Goal: Task Accomplishment & Management: Use online tool/utility

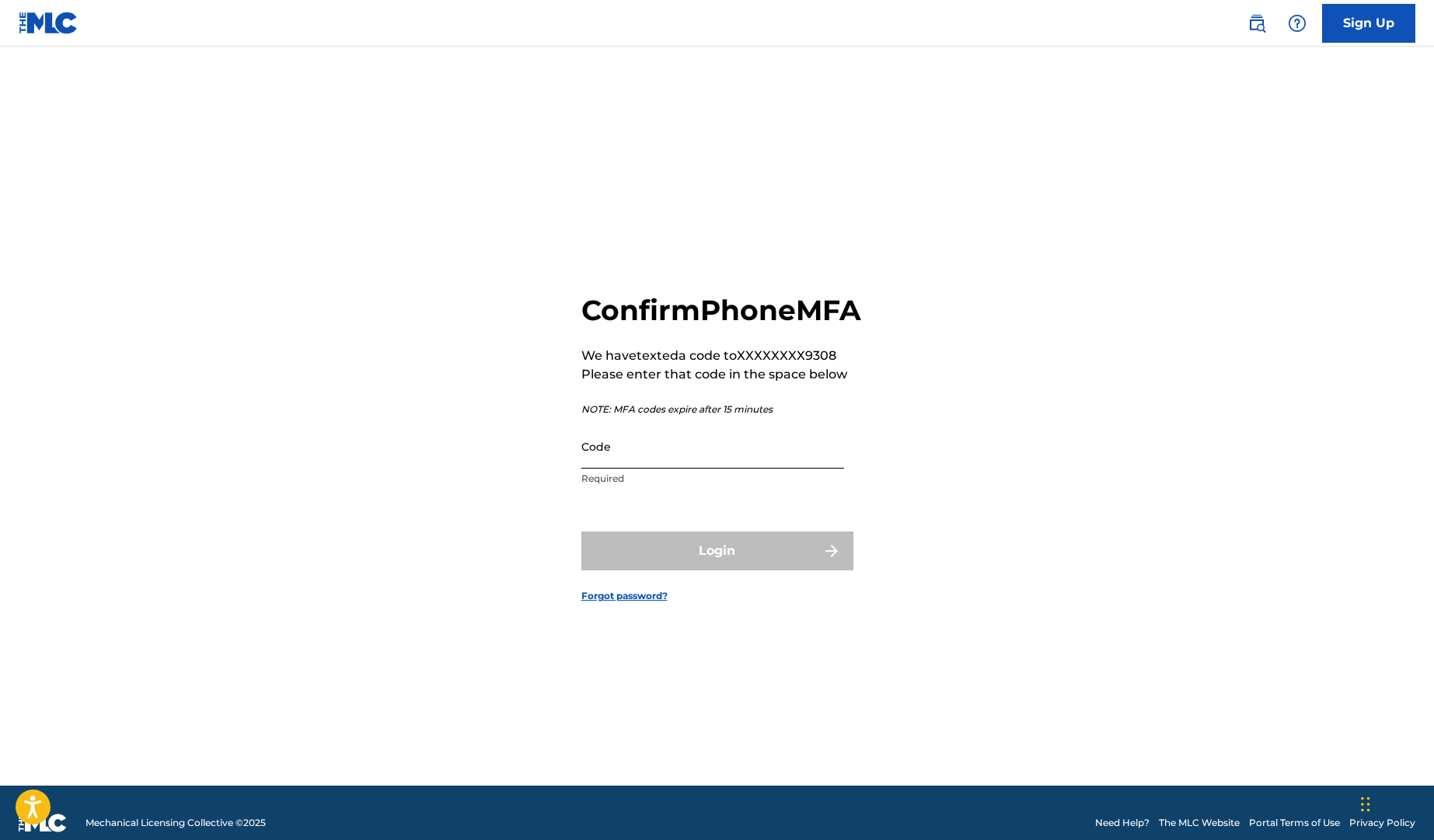
click at [638, 469] on input "Code" at bounding box center [712, 446] width 263 height 44
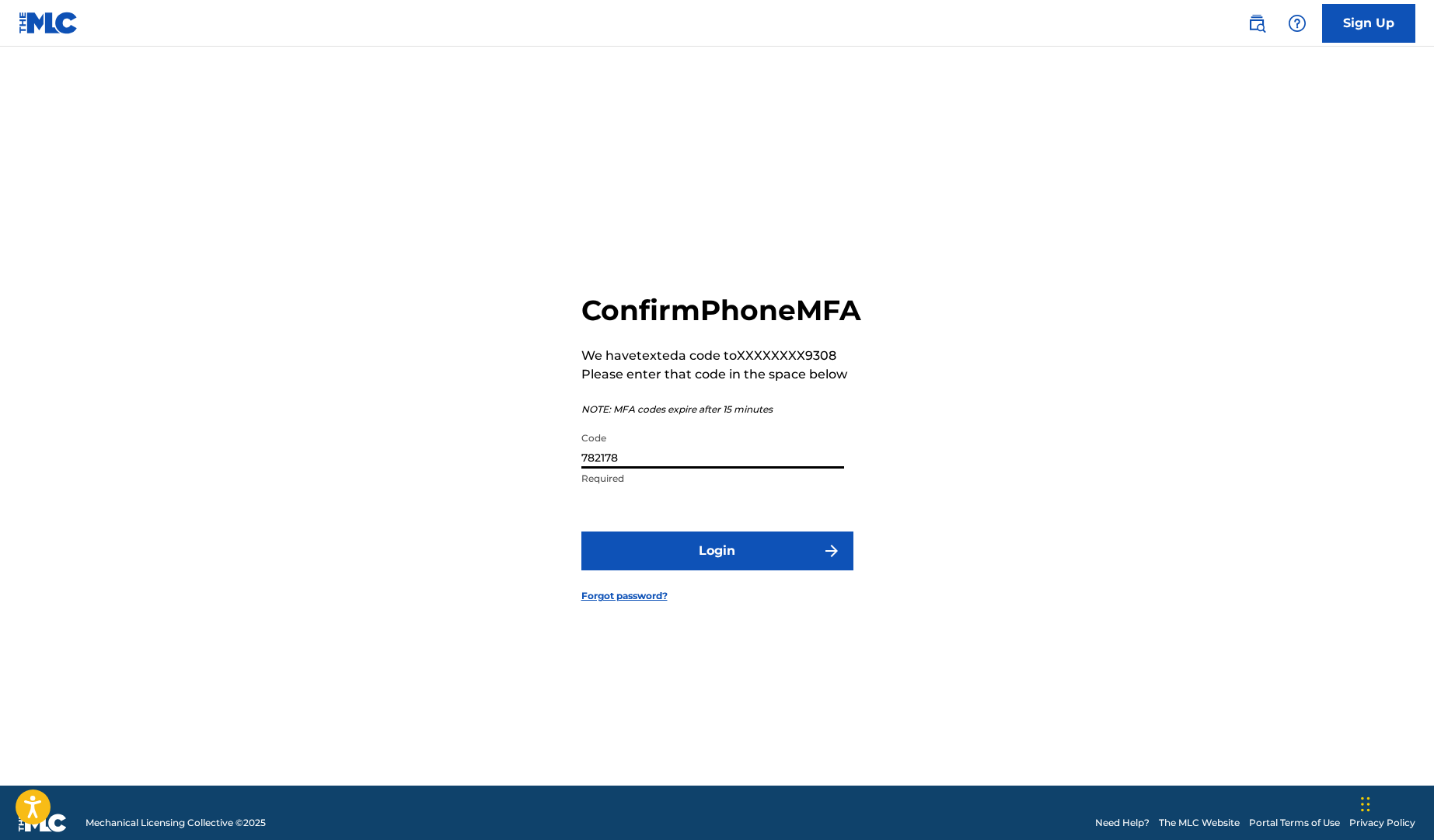
type input "782178"
click at [581, 531] on button "Login" at bounding box center [717, 550] width 272 height 39
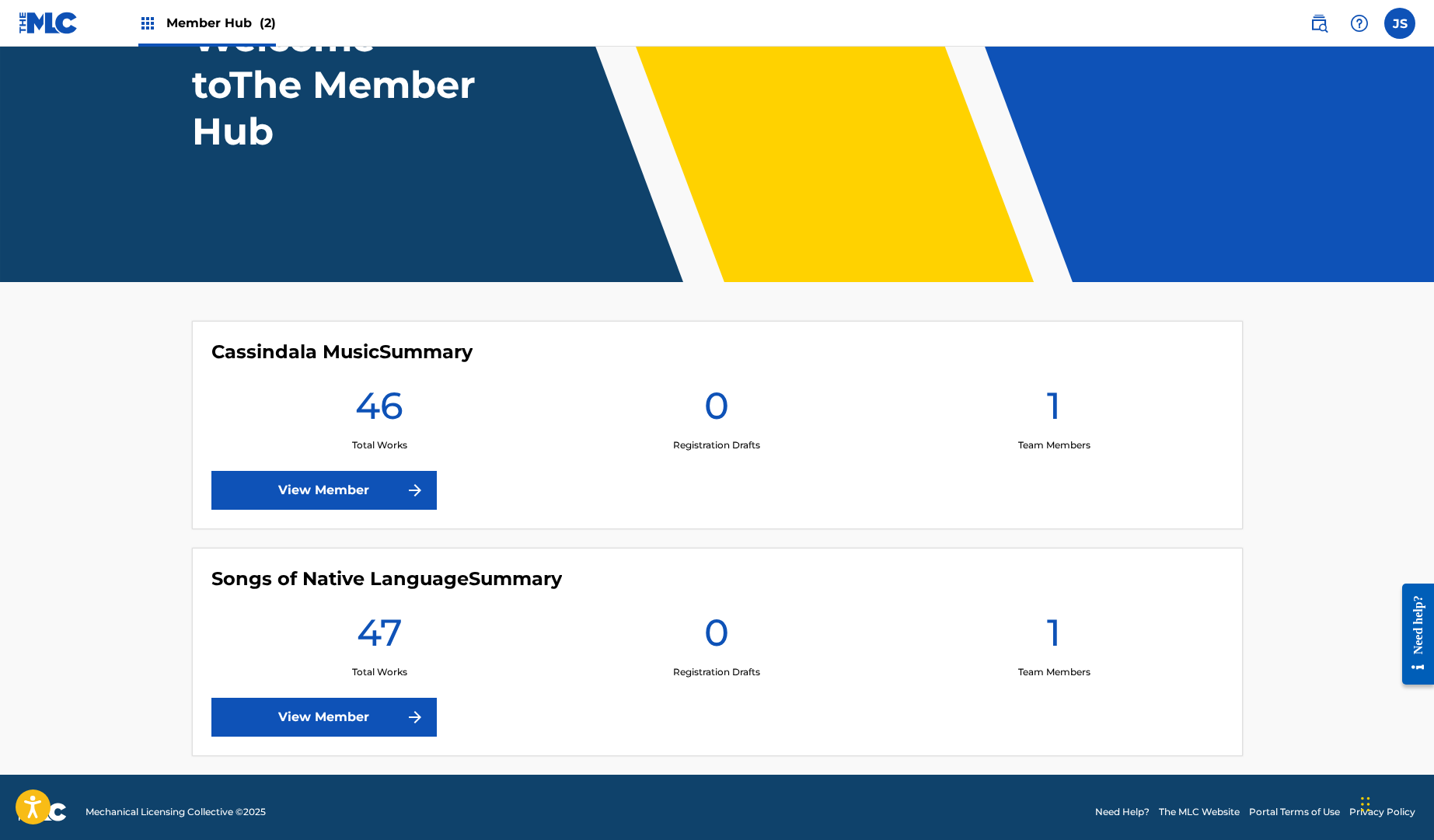
scroll to position [154, 0]
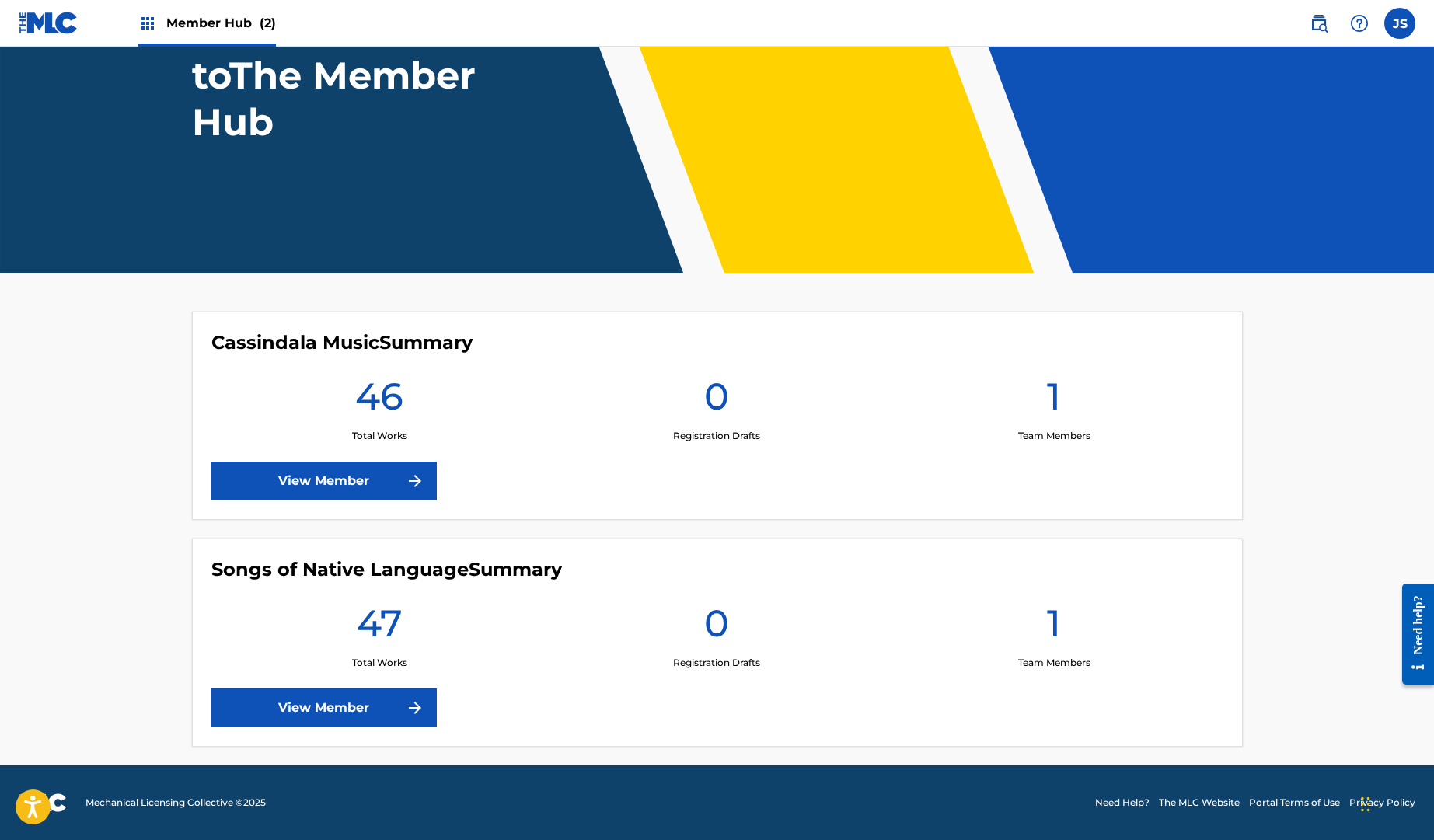
click at [371, 624] on h1 "47" at bounding box center [380, 627] width 46 height 56
click at [358, 709] on link "View Member" at bounding box center [323, 707] width 225 height 39
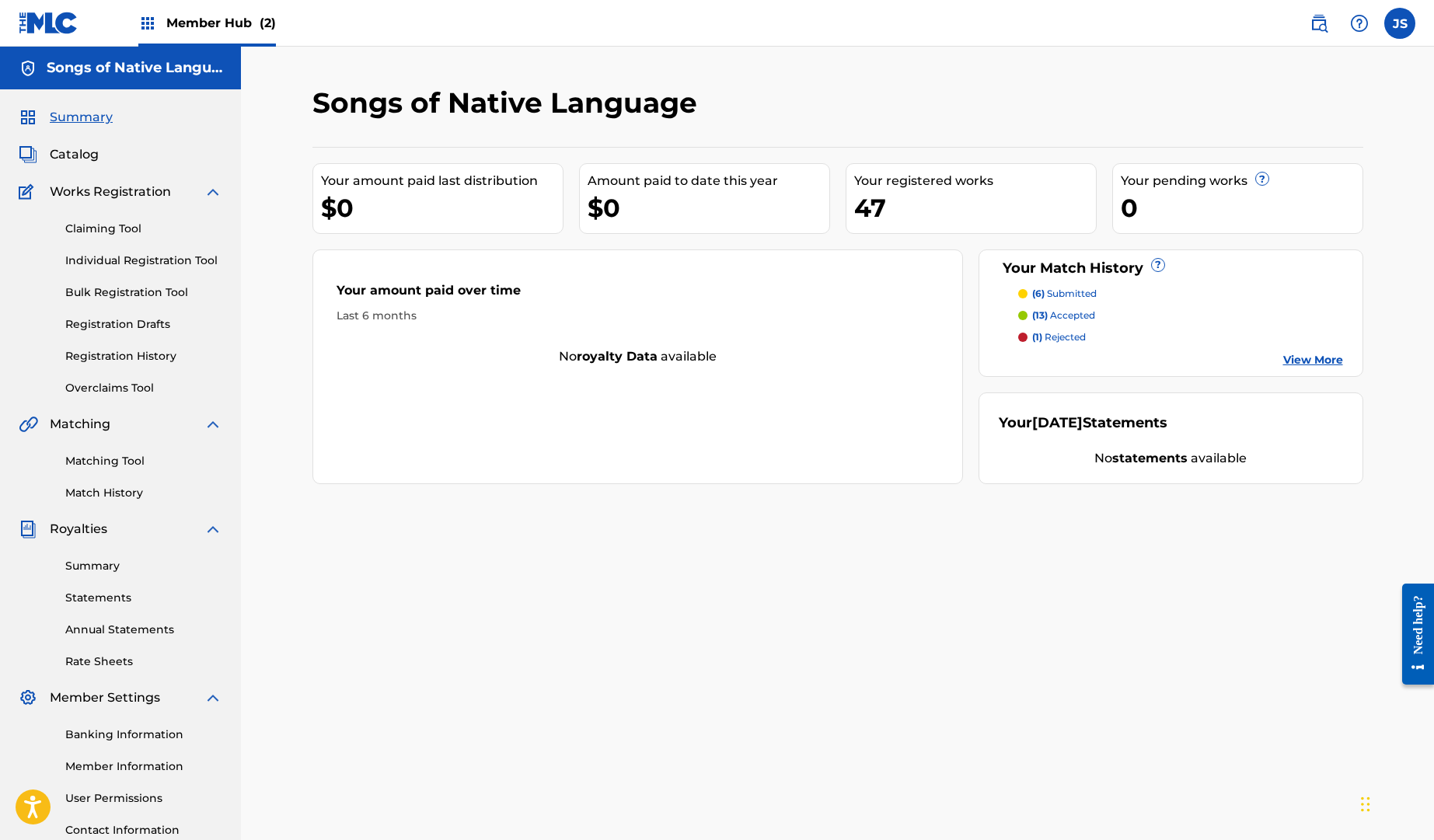
click at [1320, 358] on link "View More" at bounding box center [1313, 360] width 60 height 16
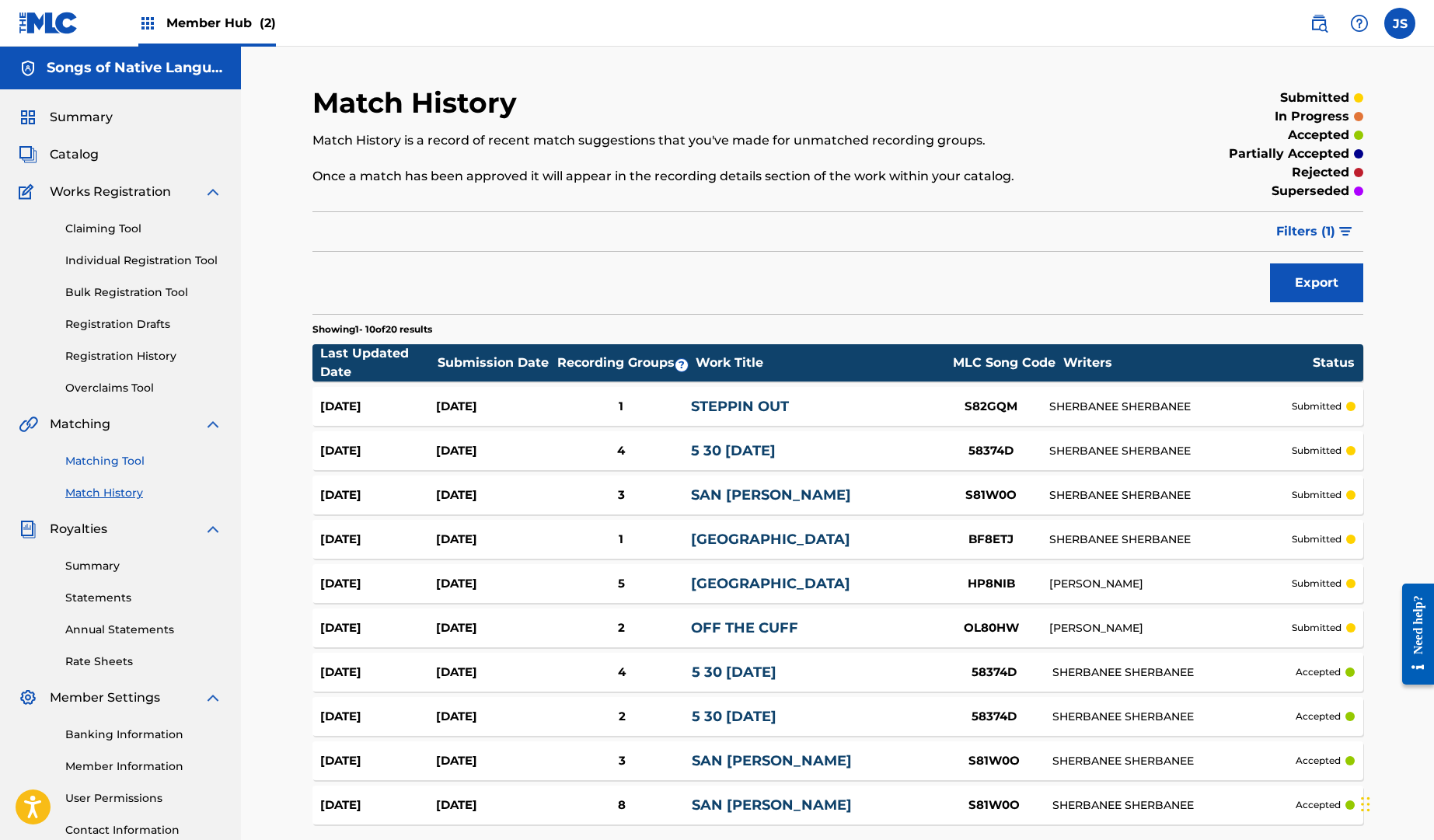
click at [112, 461] on link "Matching Tool" at bounding box center [143, 460] width 157 height 16
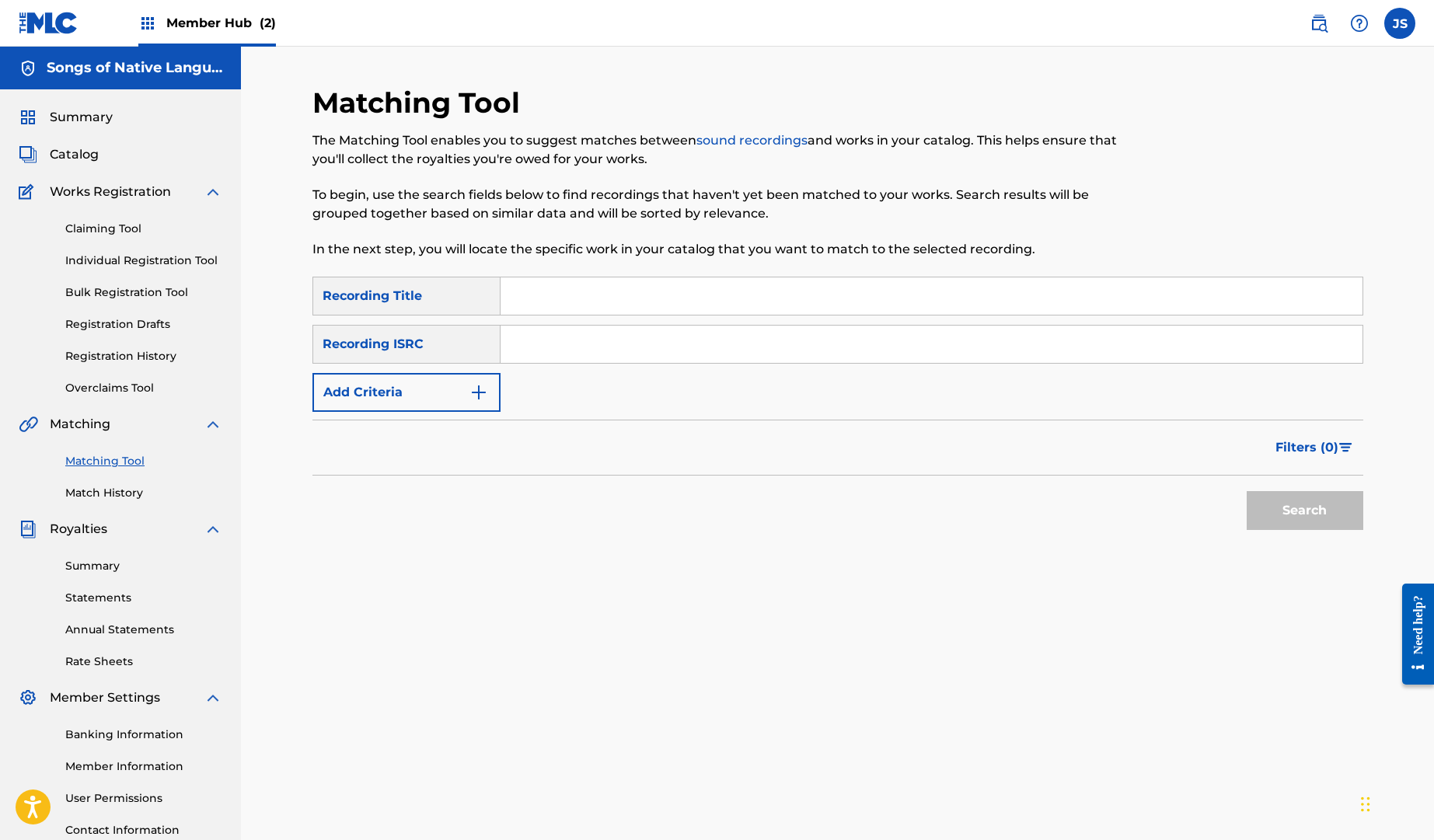
click at [545, 299] on input "Search Form" at bounding box center [931, 297] width 862 height 38
type input "san [PERSON_NAME]"
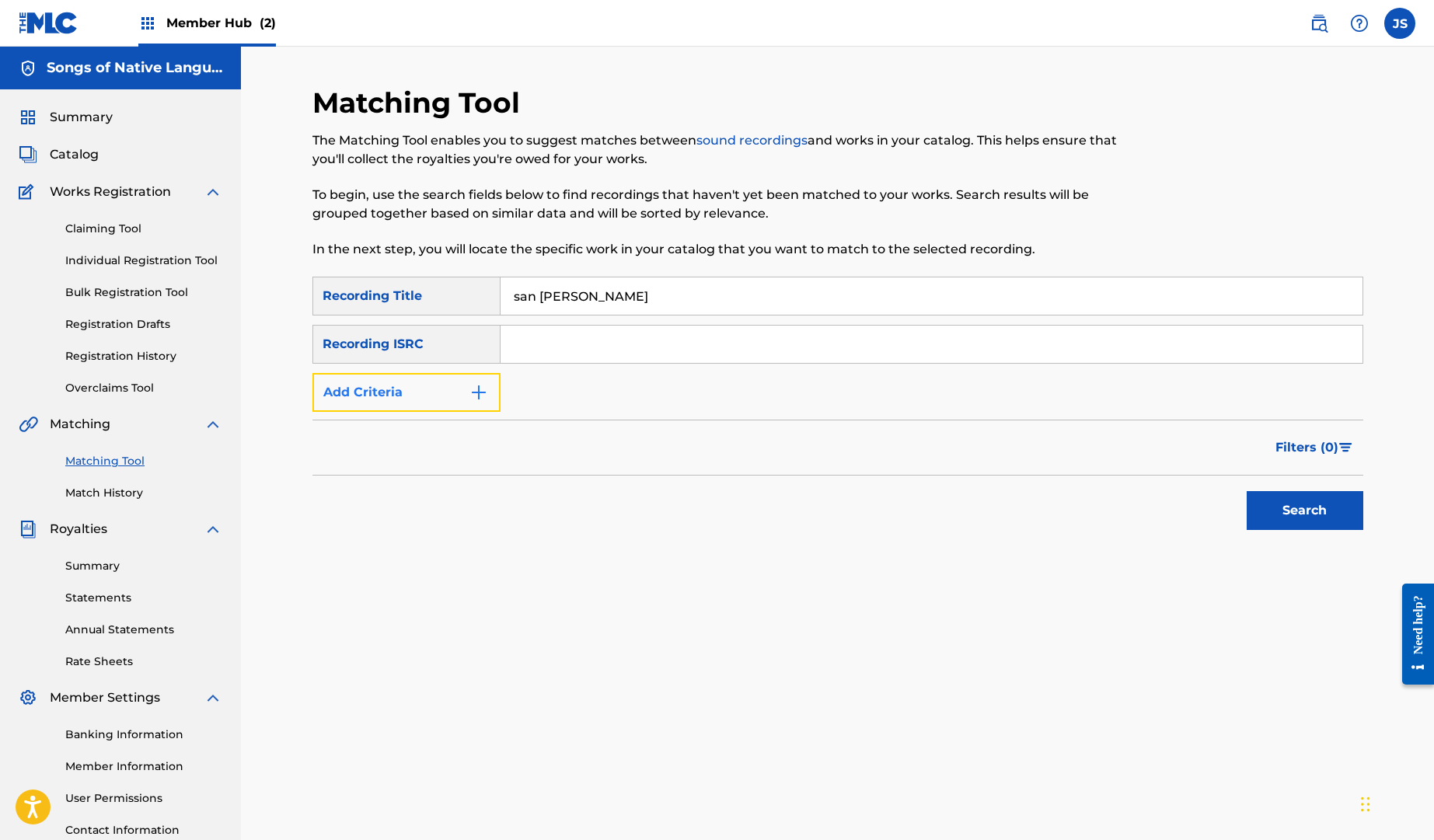
click at [451, 398] on button "Add Criteria" at bounding box center [407, 392] width 188 height 39
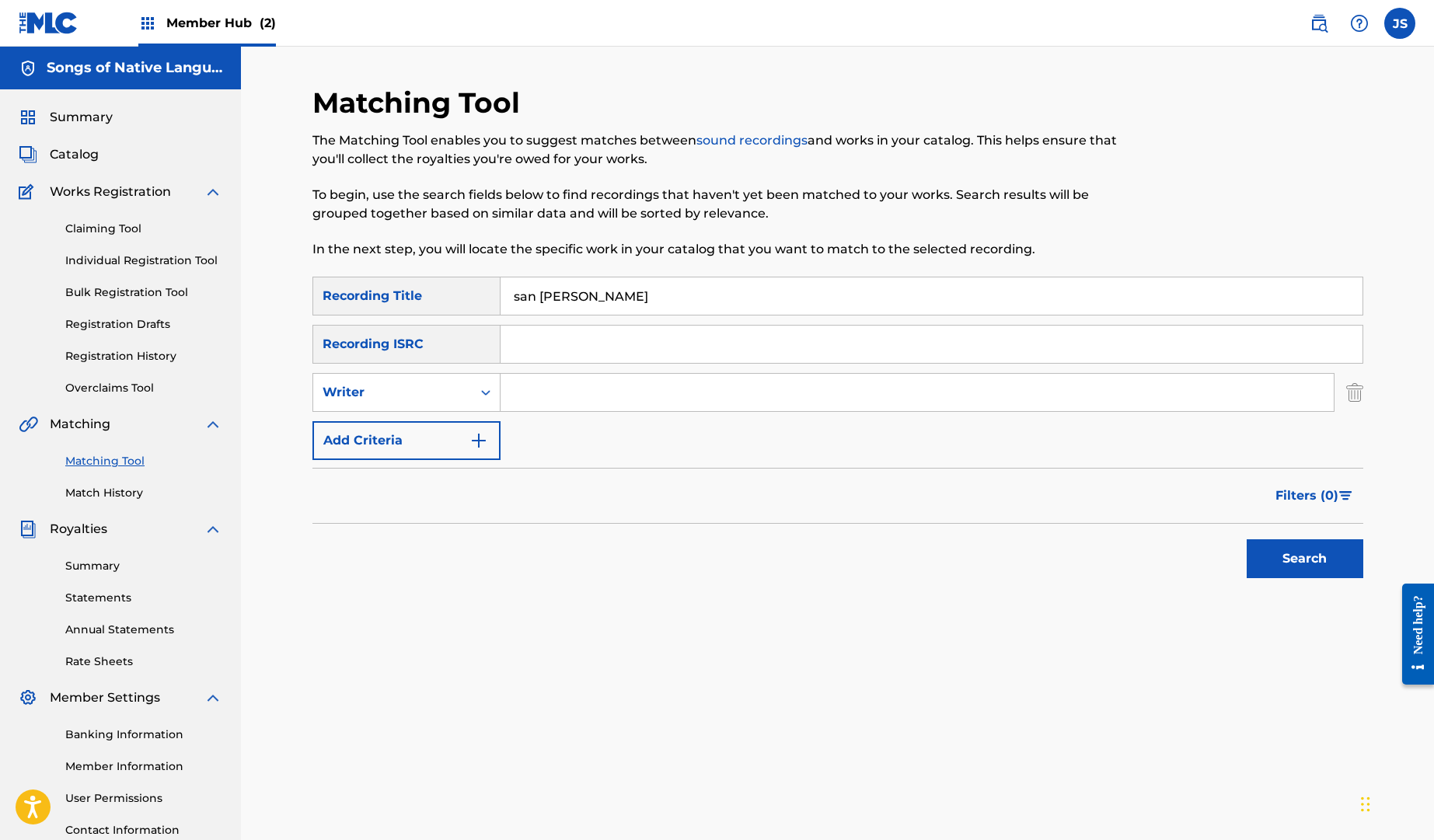
click at [538, 392] on input "Search Form" at bounding box center [917, 393] width 834 height 38
type input "sherbanee"
click at [957, 460] on div "SearchWithCriteria3d9f0527-7841-4d41-a9d4-cccc79e9b2e0 Recording Title san [PER…" at bounding box center [839, 368] width 1051 height 184
click at [1312, 558] on button "Search" at bounding box center [1306, 558] width 117 height 39
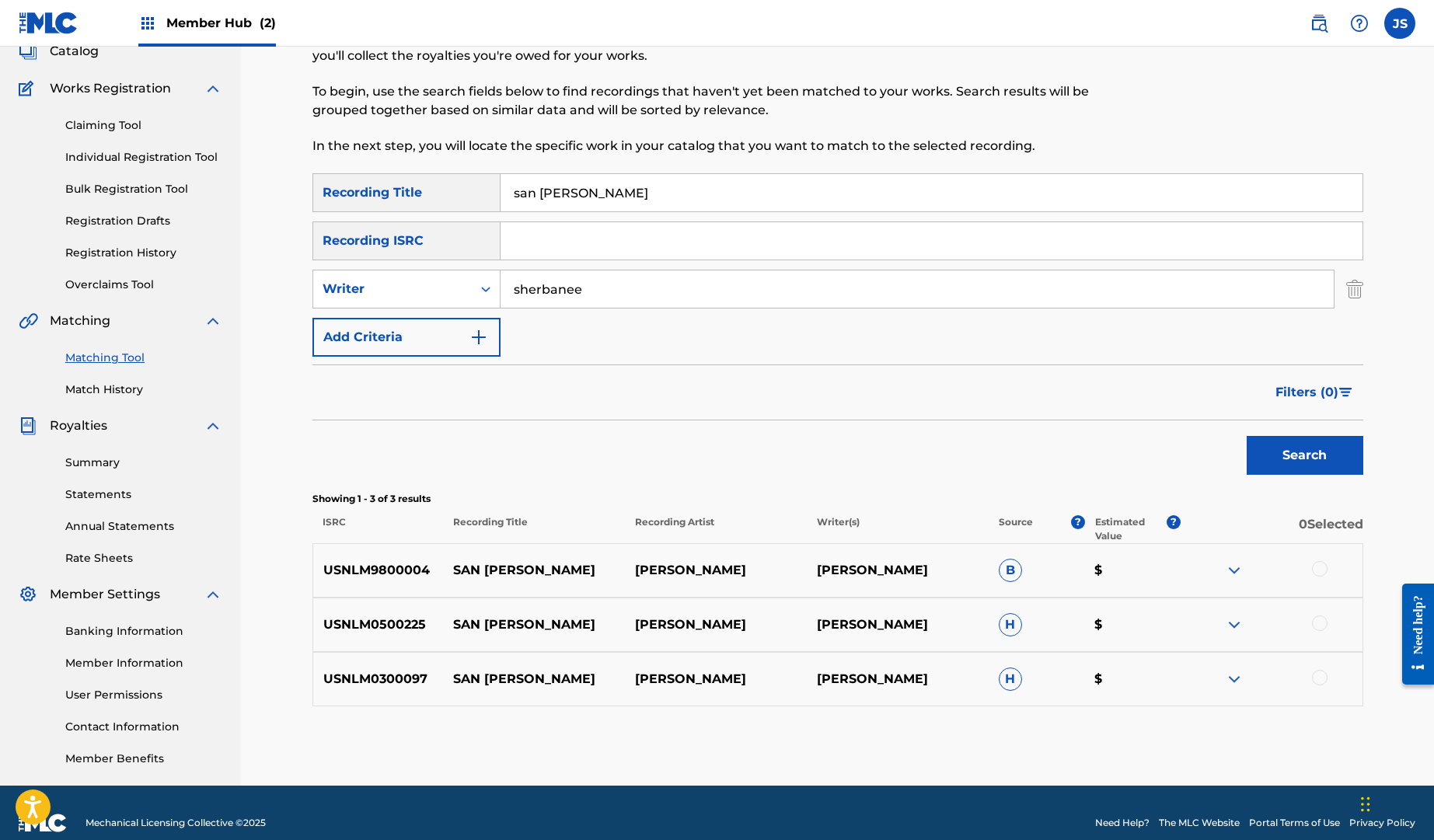
scroll to position [123, 0]
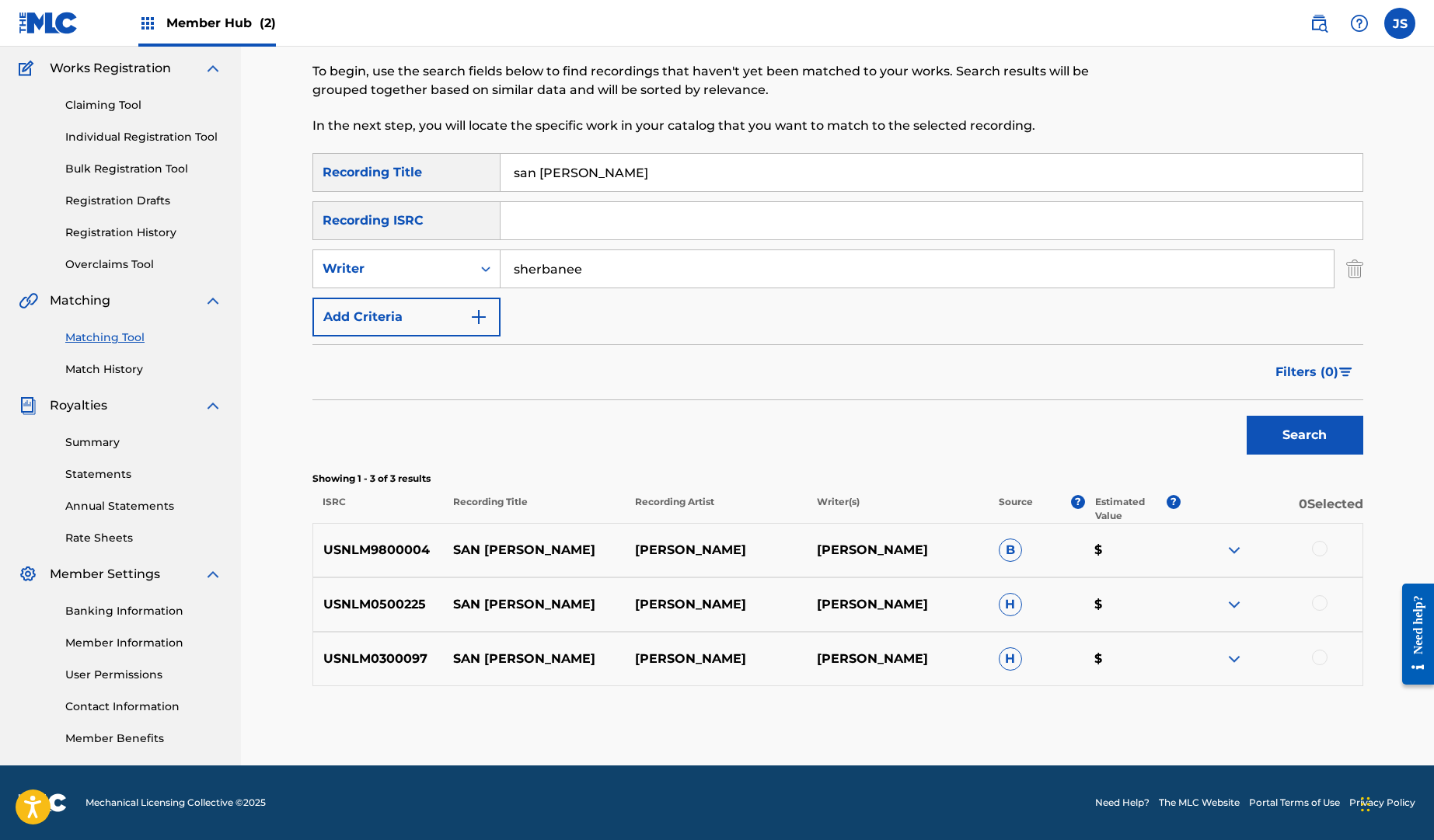
drag, startPoint x: 1319, startPoint y: 548, endPoint x: 1320, endPoint y: 572, distance: 24.0
click at [1319, 548] on div at bounding box center [1320, 548] width 16 height 16
click at [1322, 603] on div at bounding box center [1320, 603] width 16 height 16
click at [1321, 655] on div at bounding box center [1320, 657] width 16 height 16
click at [1165, 715] on button "Match 3 Groups" at bounding box center [1093, 713] width 171 height 39
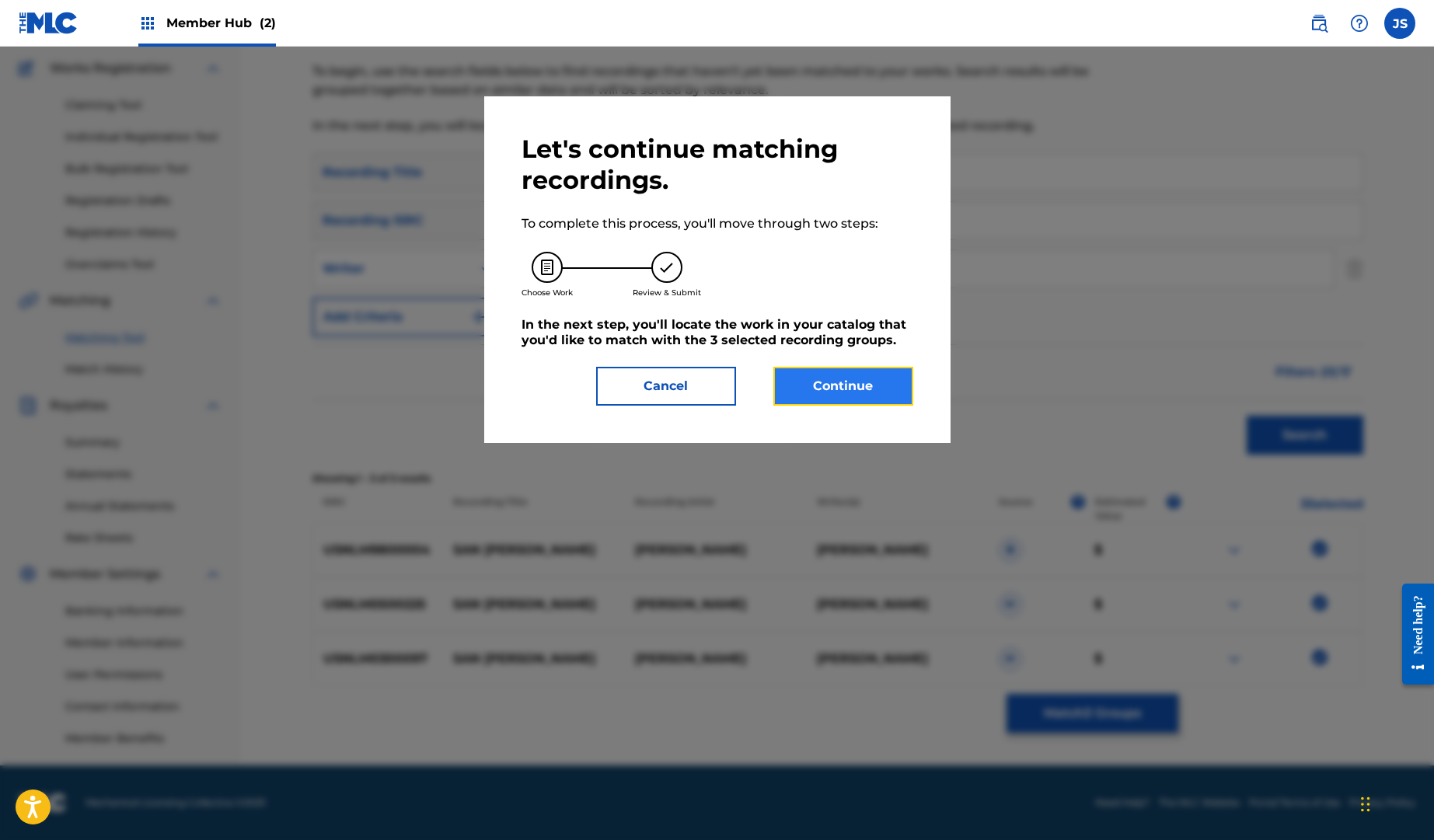
click at [858, 371] on button "Continue" at bounding box center [843, 385] width 140 height 39
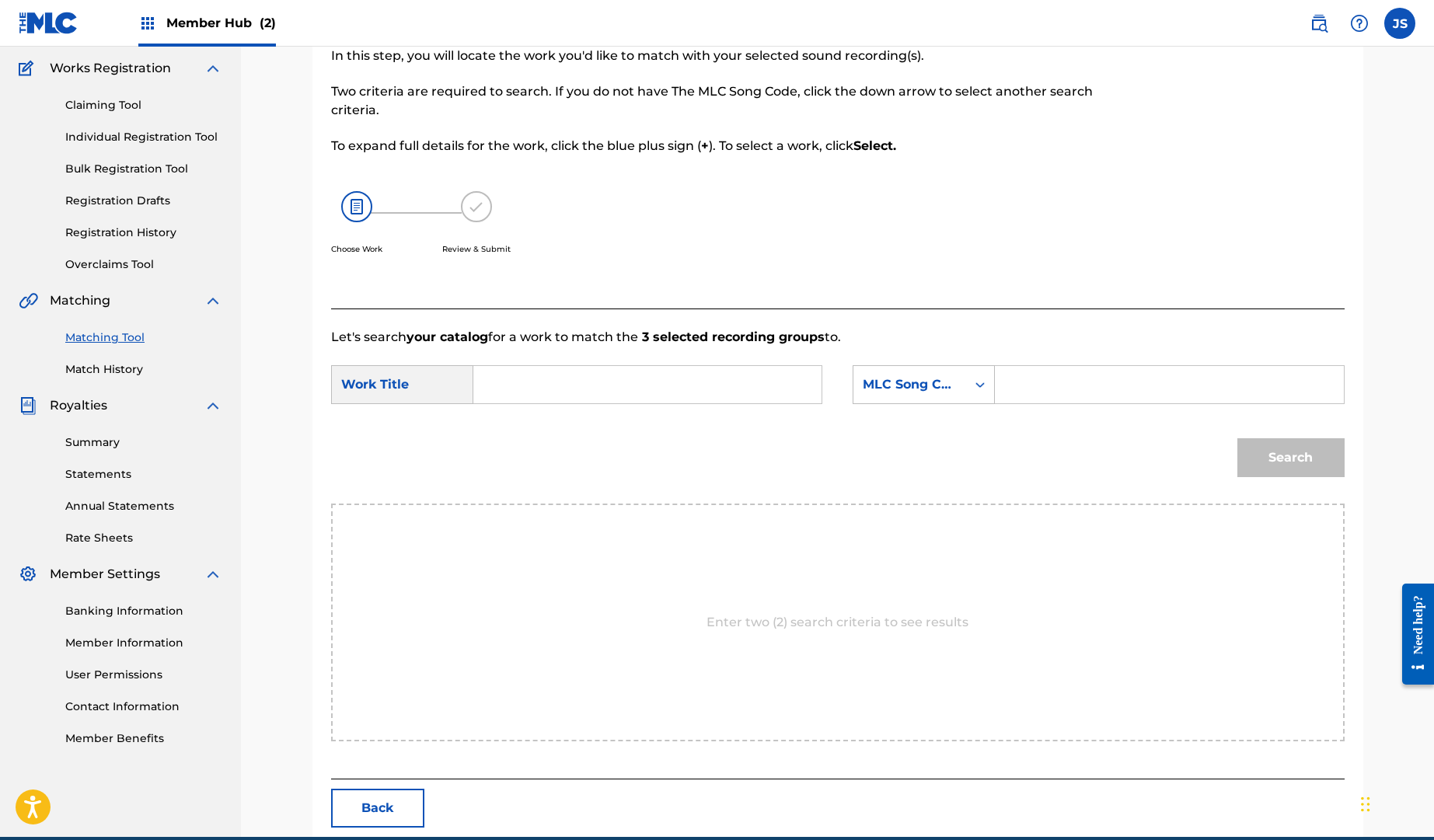
click at [474, 380] on div "Search Form" at bounding box center [648, 384] width 350 height 39
click at [504, 389] on input "Search Form" at bounding box center [648, 385] width 322 height 38
type input "san [PERSON_NAME]"
click at [951, 387] on div "MLC Song Code" at bounding box center [910, 385] width 94 height 19
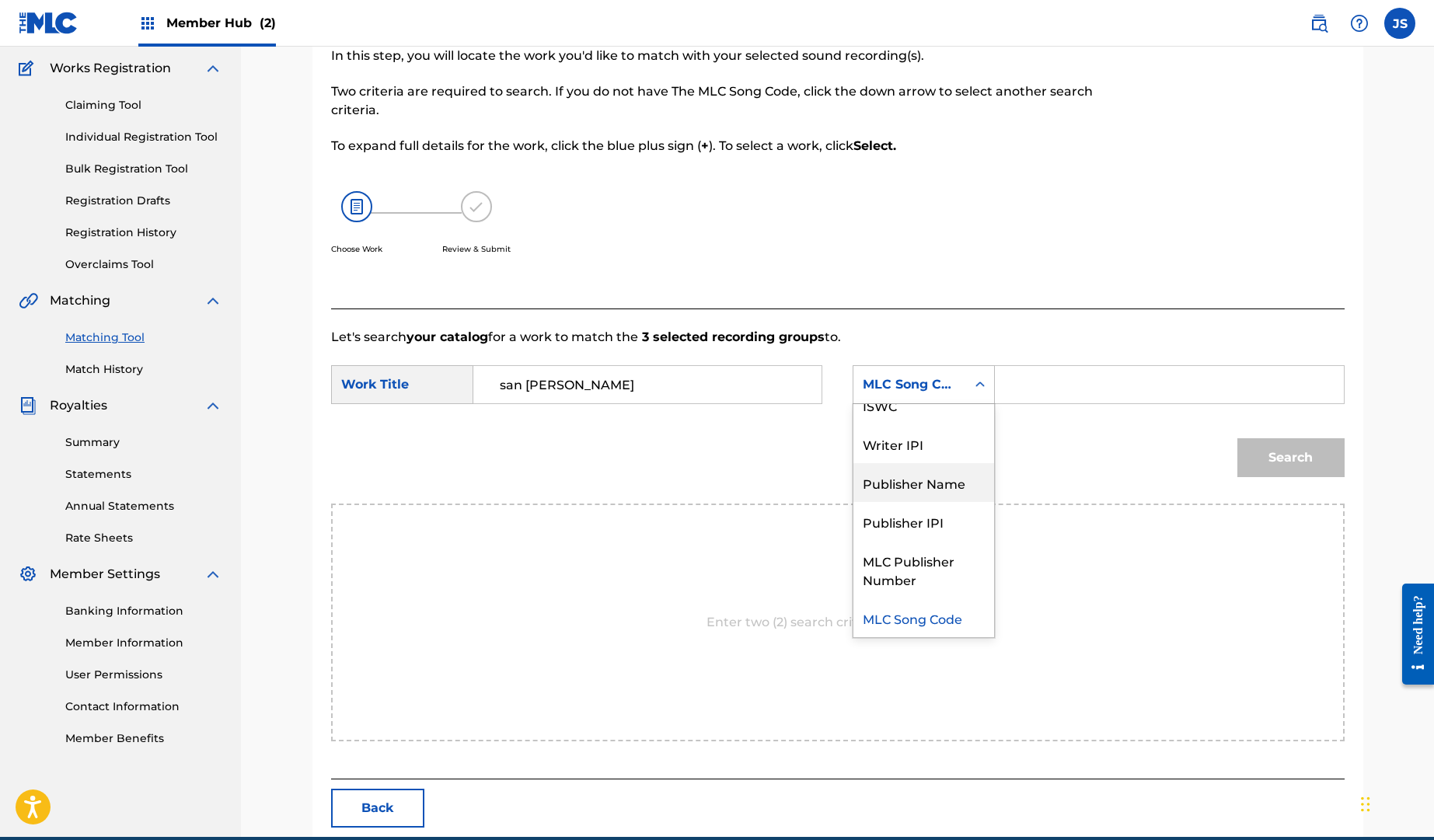
scroll to position [0, 0]
drag, startPoint x: 930, startPoint y: 420, endPoint x: 976, endPoint y: 407, distance: 47.8
click at [930, 420] on div "Writer Name" at bounding box center [923, 423] width 140 height 39
click at [1018, 392] on input "Search Form" at bounding box center [1169, 385] width 322 height 38
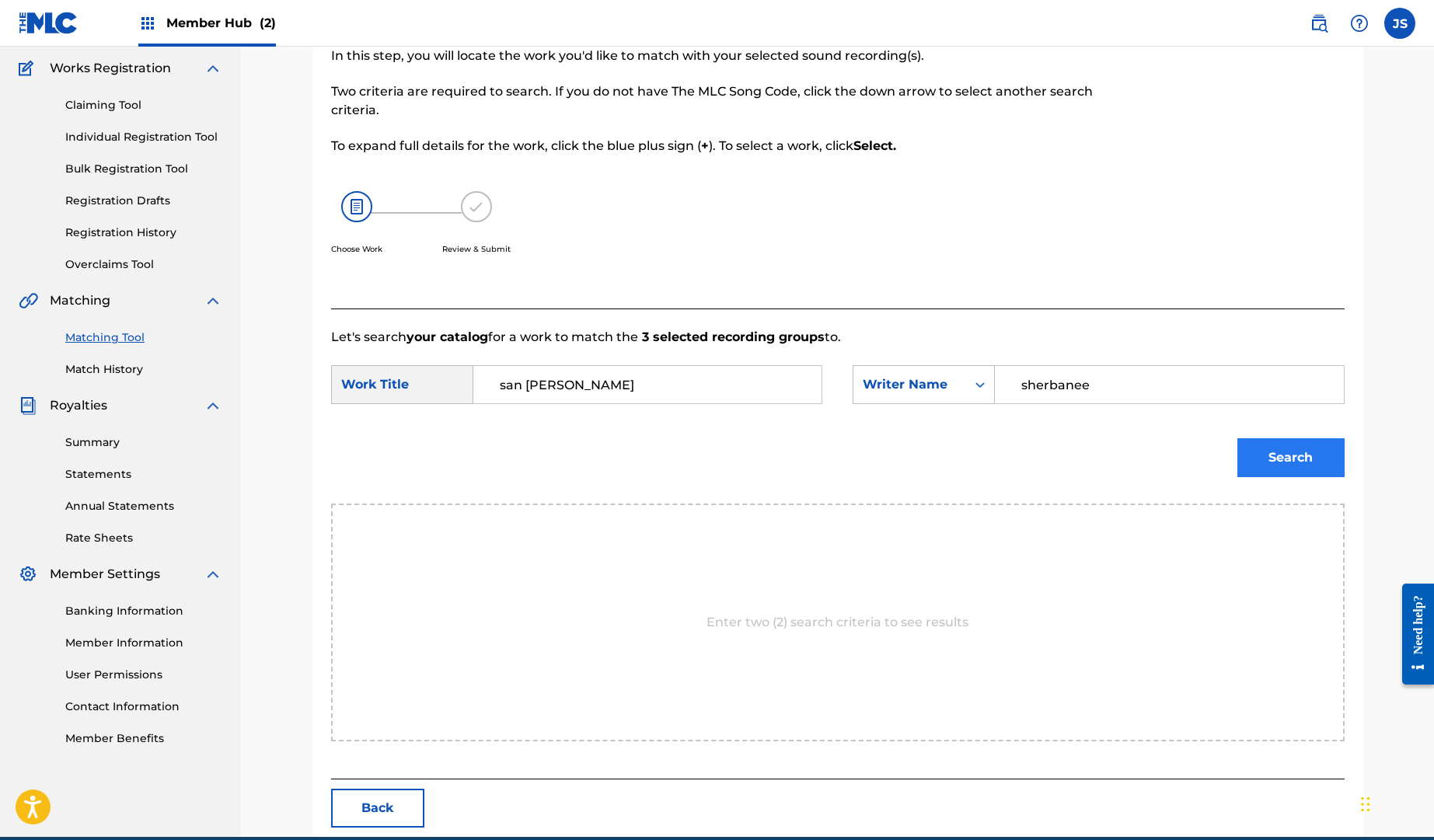
type input "sherbanee"
click at [1288, 451] on button "Search" at bounding box center [1292, 457] width 107 height 39
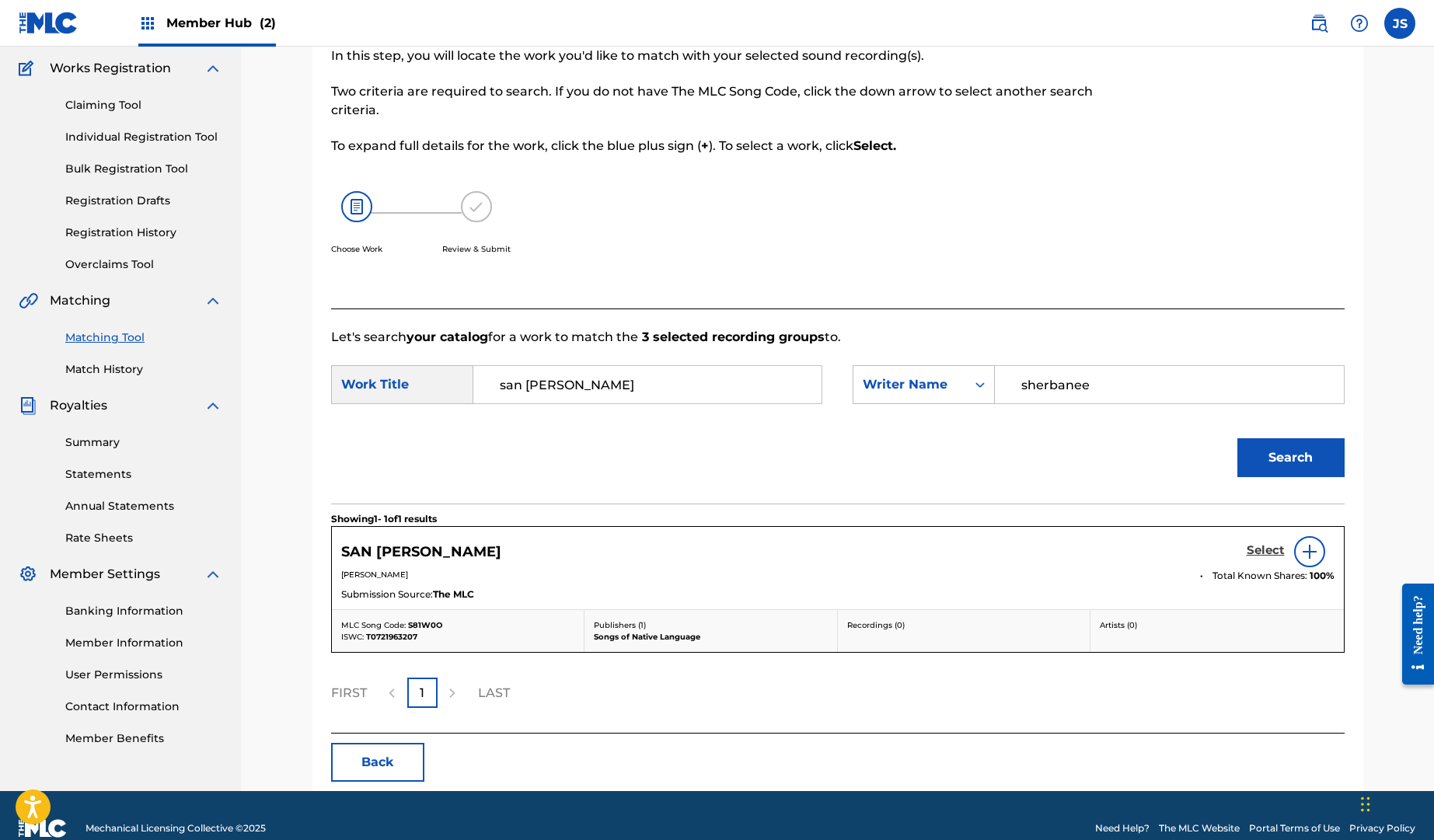
click at [1263, 547] on h5 "Select" at bounding box center [1266, 551] width 38 height 15
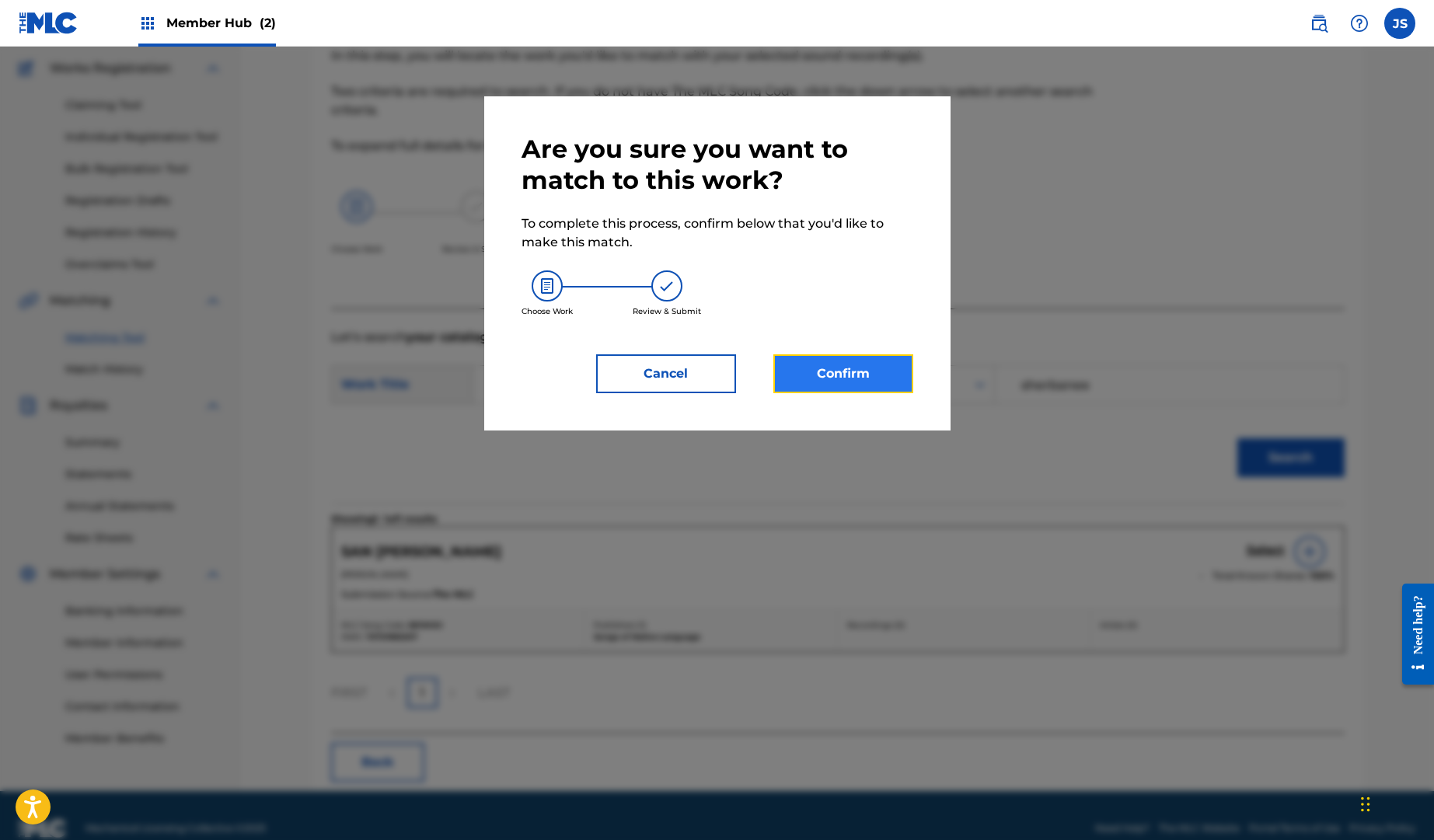
click at [842, 376] on button "Confirm" at bounding box center [843, 373] width 140 height 39
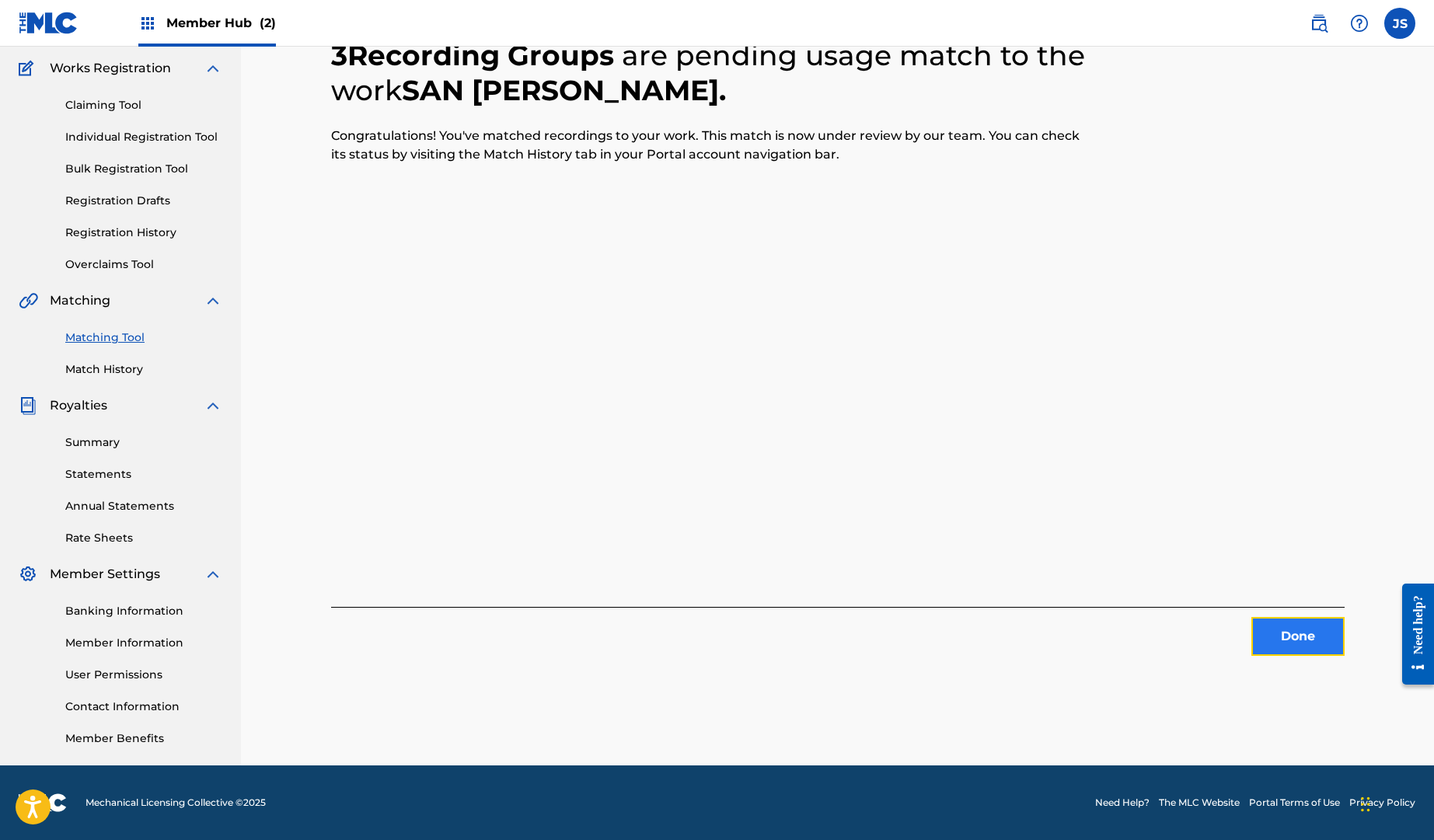
click at [1282, 634] on button "Done" at bounding box center [1298, 636] width 93 height 39
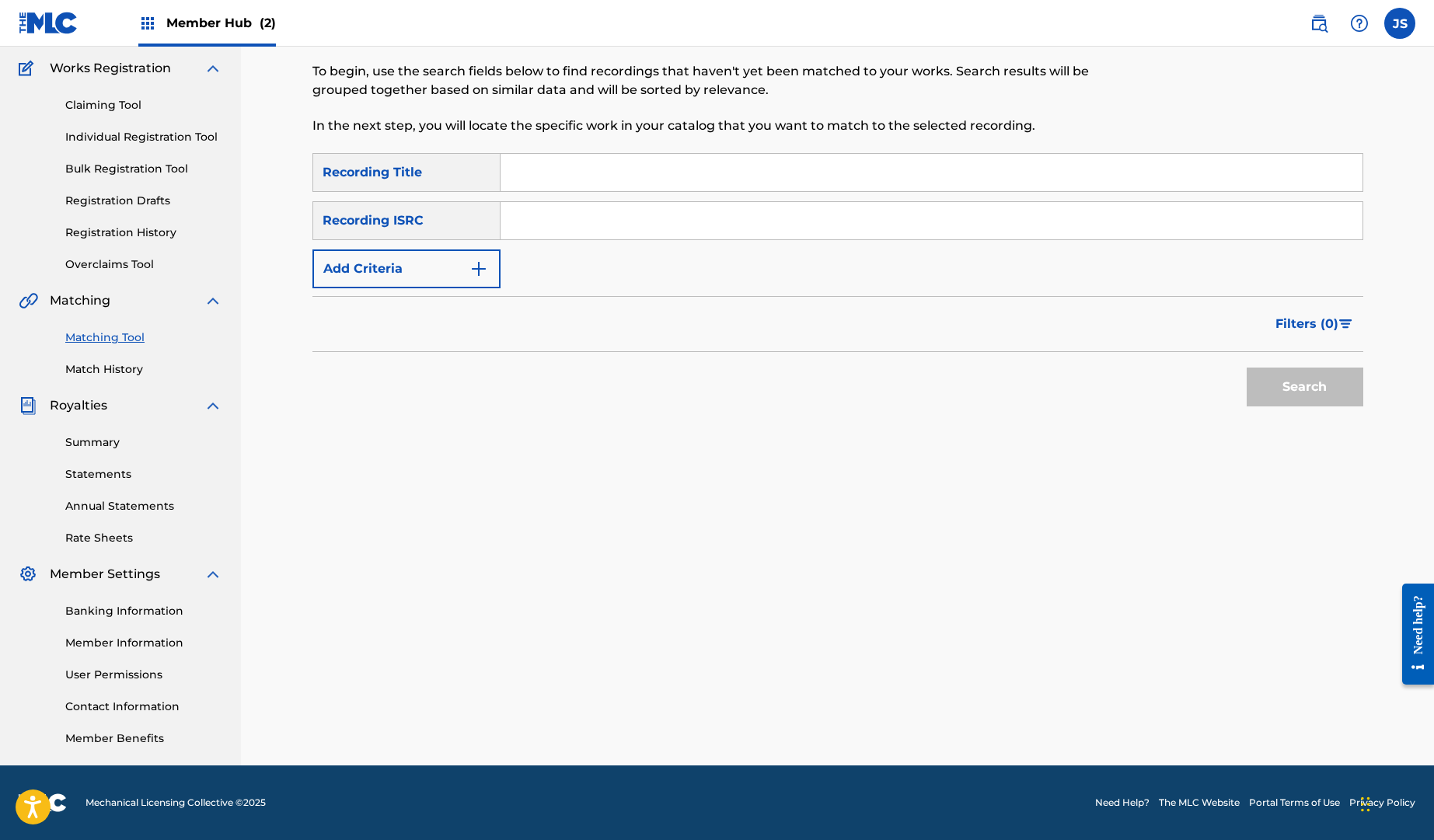
click at [523, 181] on input "Search Form" at bounding box center [931, 172] width 862 height 38
type input "big city"
click at [456, 292] on form "SearchWithCriteria3d9f0527-7841-4d41-a9d4-cccc79e9b2e0 Recording Title big city…" at bounding box center [839, 283] width 1051 height 261
click at [455, 278] on button "Add Criteria" at bounding box center [407, 268] width 188 height 39
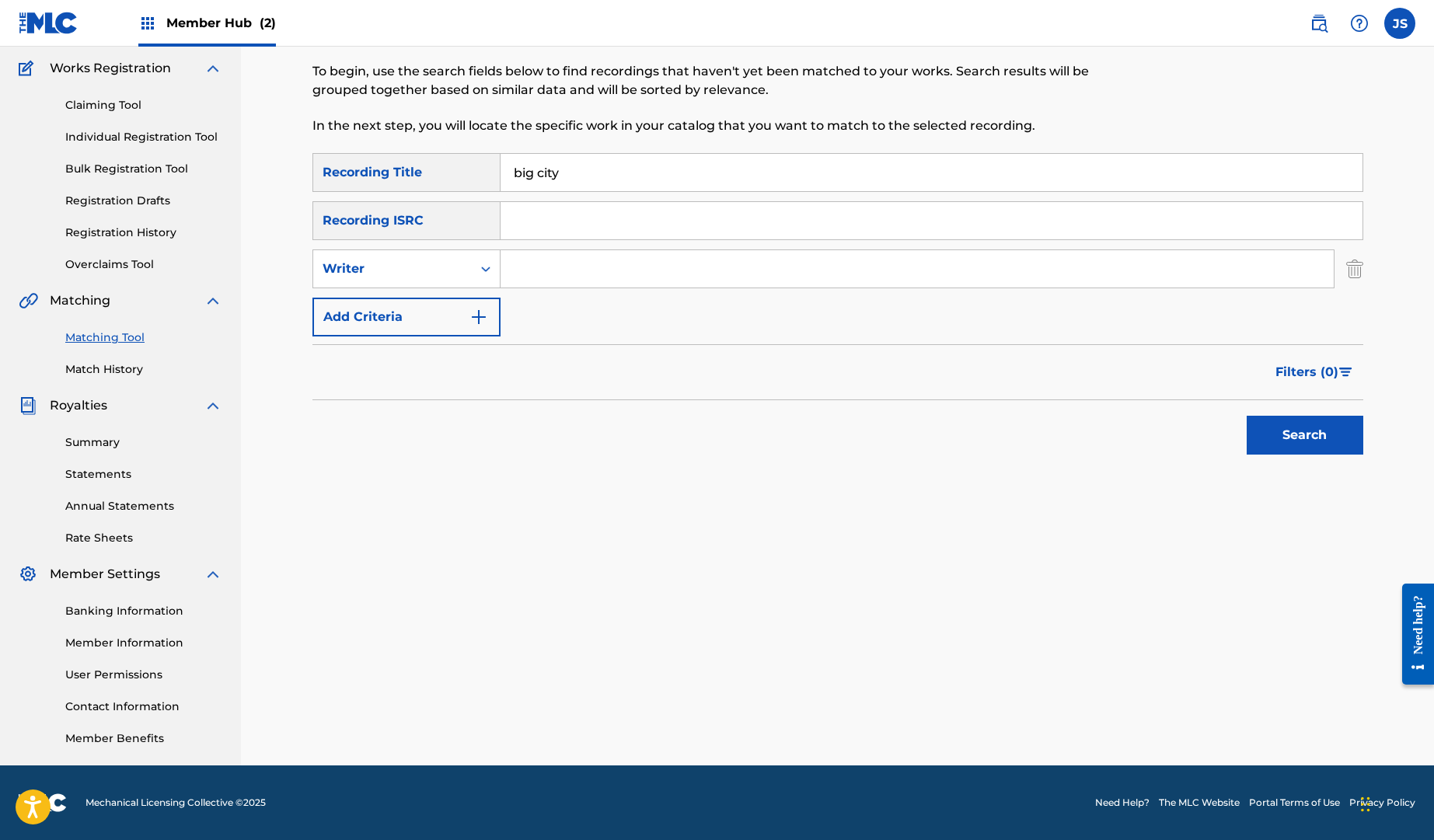
click at [551, 273] on input "Search Form" at bounding box center [917, 269] width 834 height 38
type input "sherbanee"
click at [1291, 443] on button "Search" at bounding box center [1306, 434] width 117 height 39
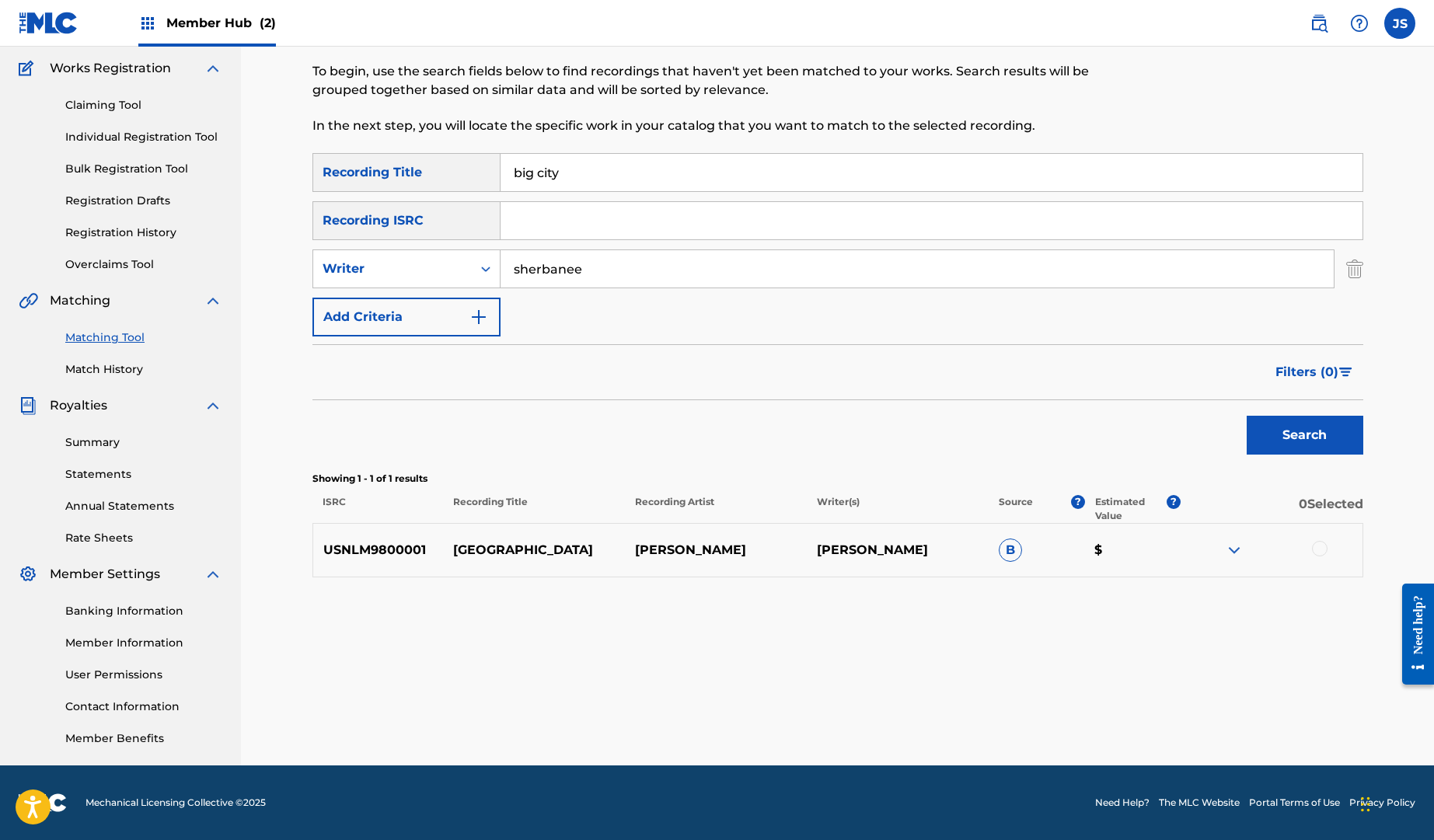
click at [1322, 551] on div at bounding box center [1320, 548] width 16 height 16
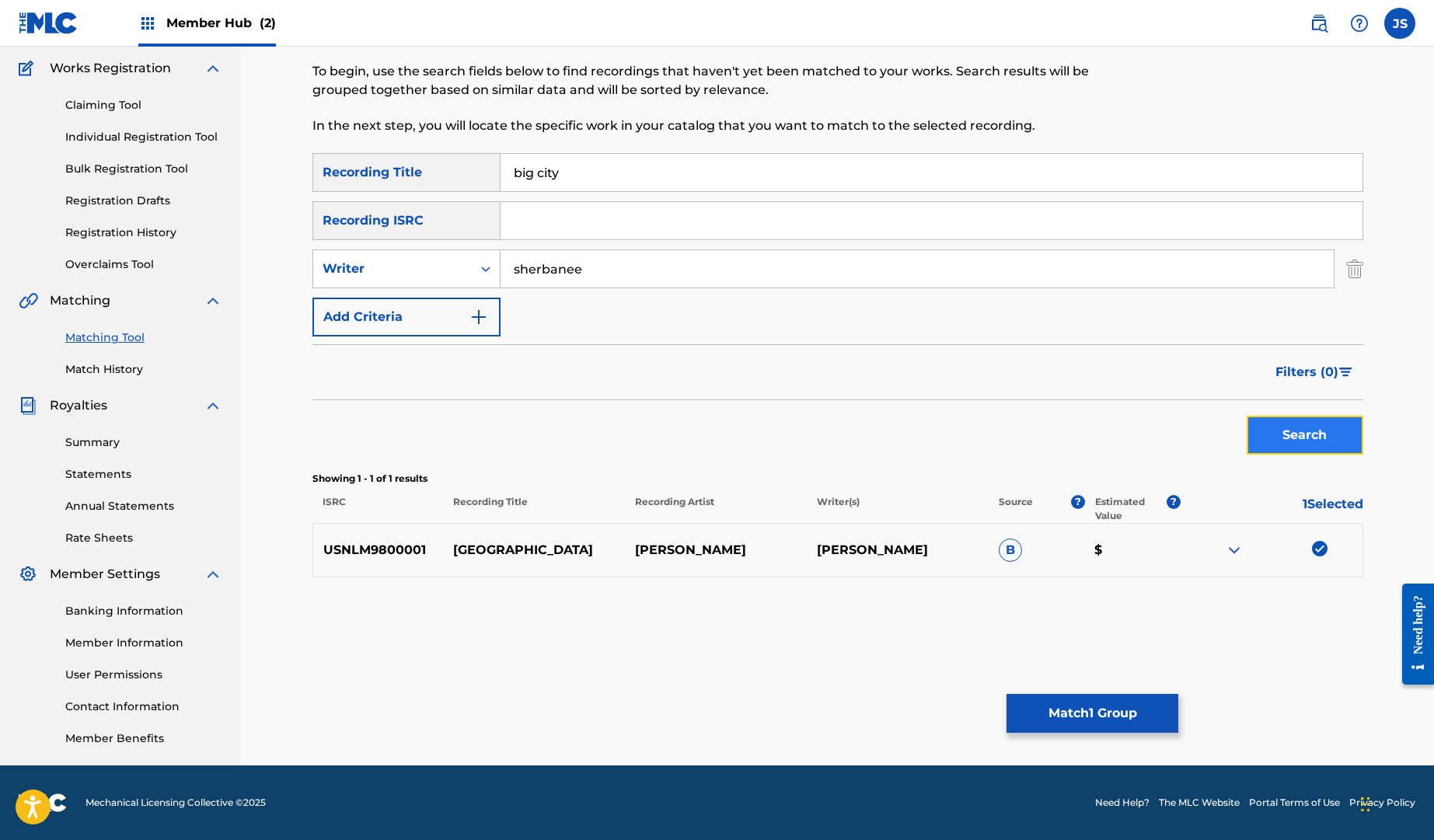
click at [1297, 433] on button "Search" at bounding box center [1306, 434] width 117 height 39
click at [1104, 708] on button "Match 1 Group" at bounding box center [1093, 713] width 171 height 39
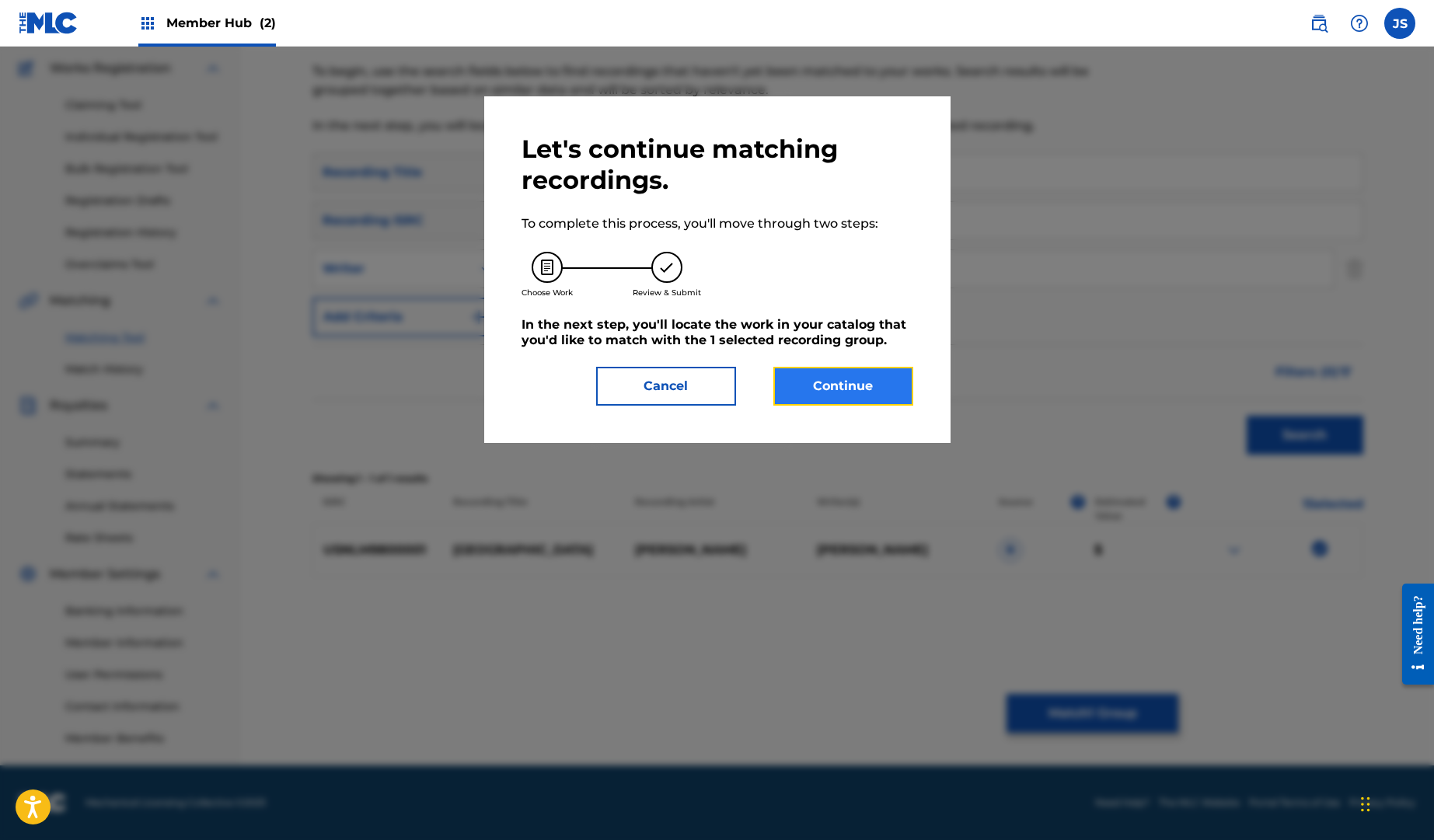
click at [843, 384] on button "Continue" at bounding box center [843, 385] width 140 height 39
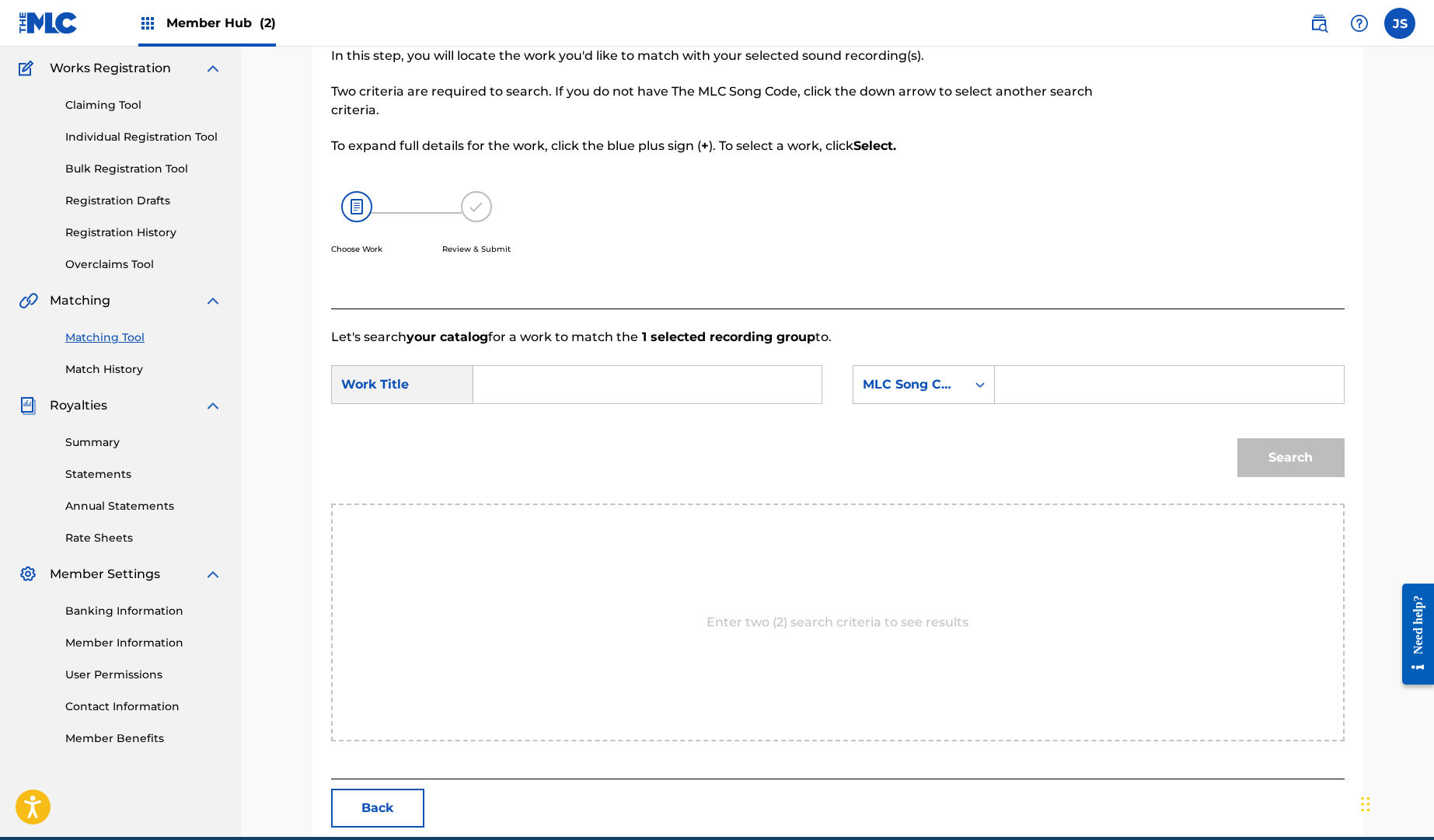
click at [504, 378] on input "Search Form" at bounding box center [648, 385] width 322 height 38
type input "big city"
click at [914, 394] on div "MLC Song Code" at bounding box center [910, 385] width 94 height 19
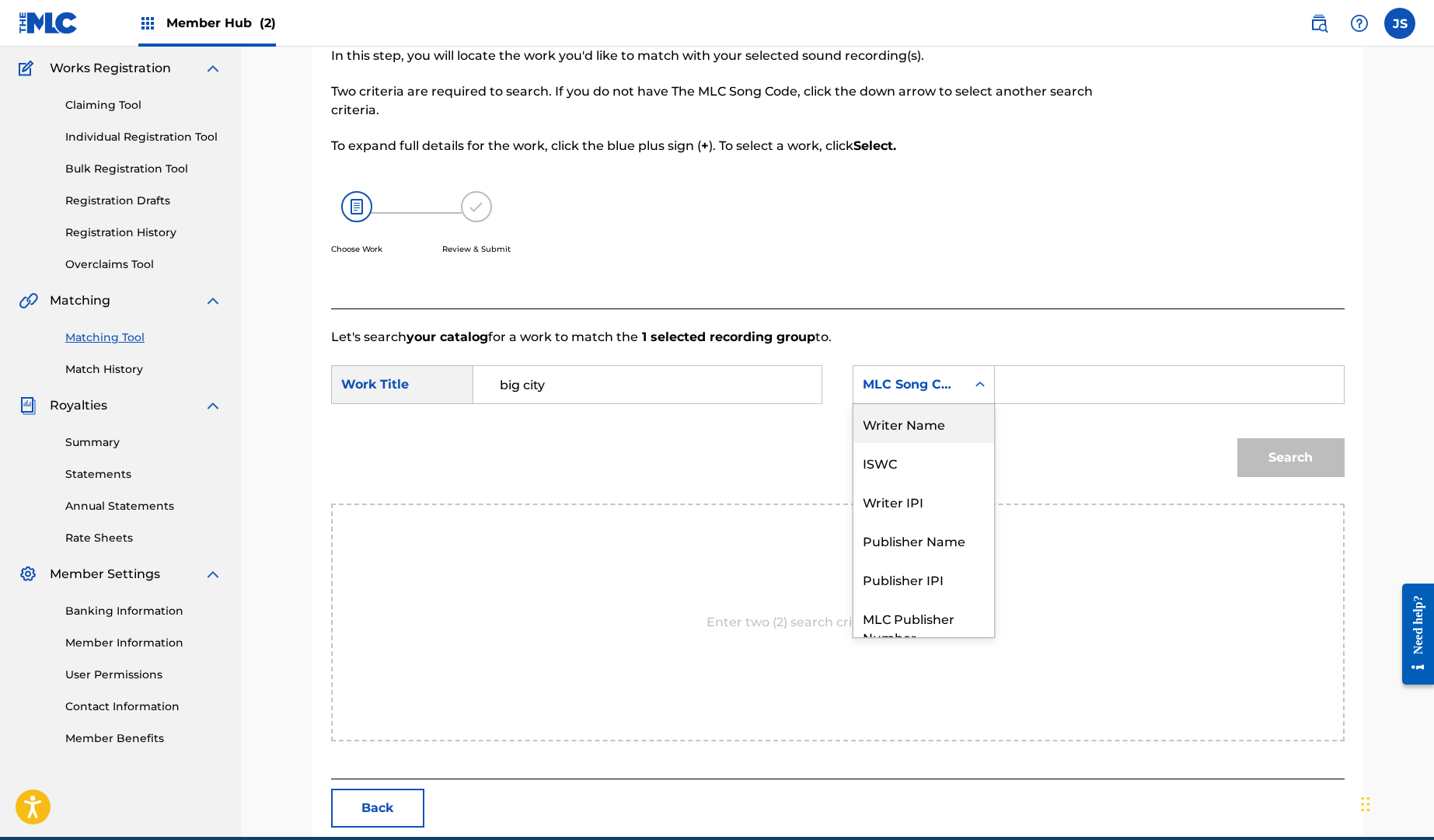
drag, startPoint x: 936, startPoint y: 425, endPoint x: 950, endPoint y: 420, distance: 14.9
click at [937, 425] on div "Writer Name" at bounding box center [923, 423] width 140 height 39
click at [1031, 396] on input "Search Form" at bounding box center [1169, 385] width 322 height 38
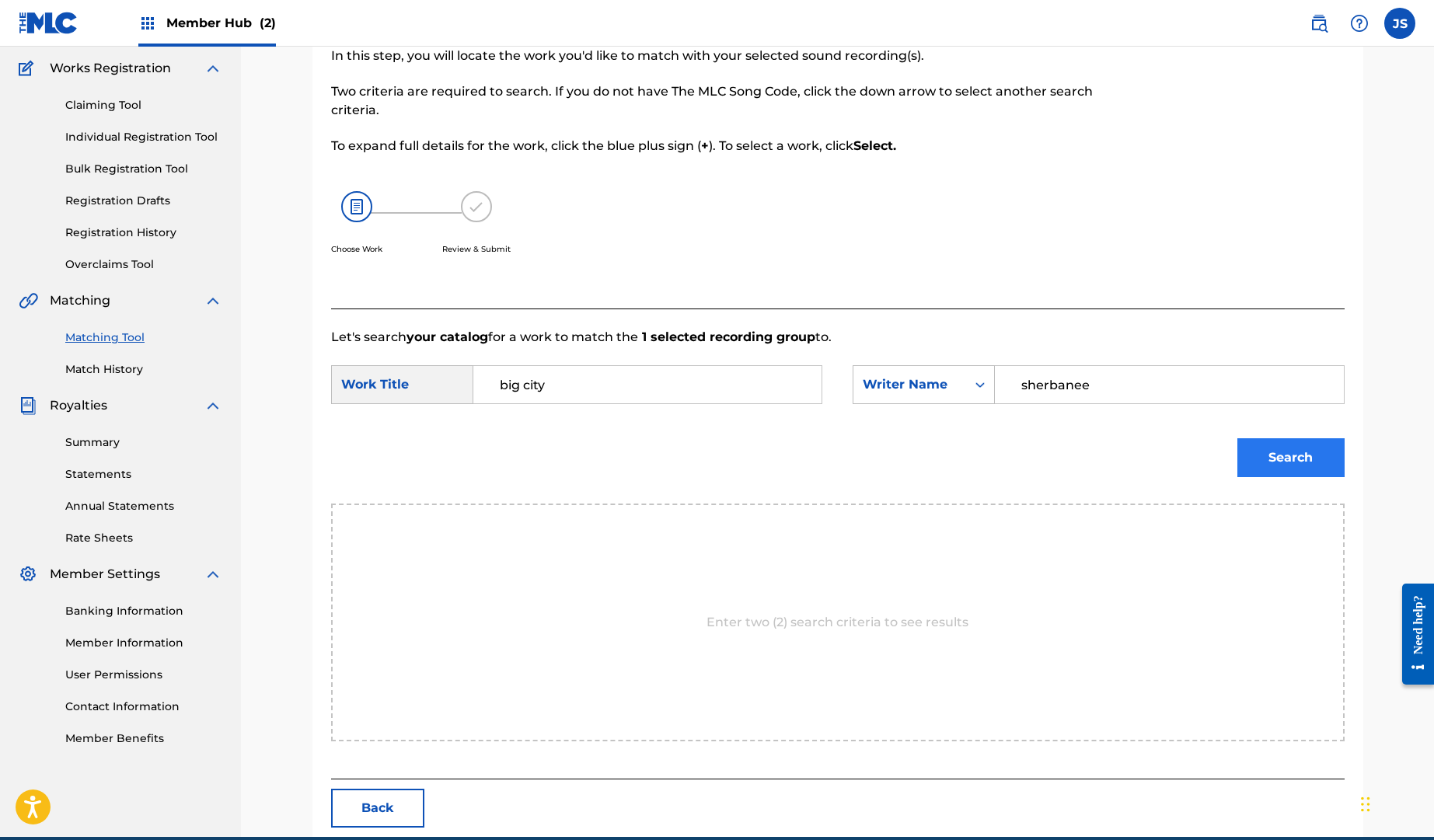
type input "sherbanee"
click at [1301, 455] on button "Search" at bounding box center [1292, 457] width 107 height 39
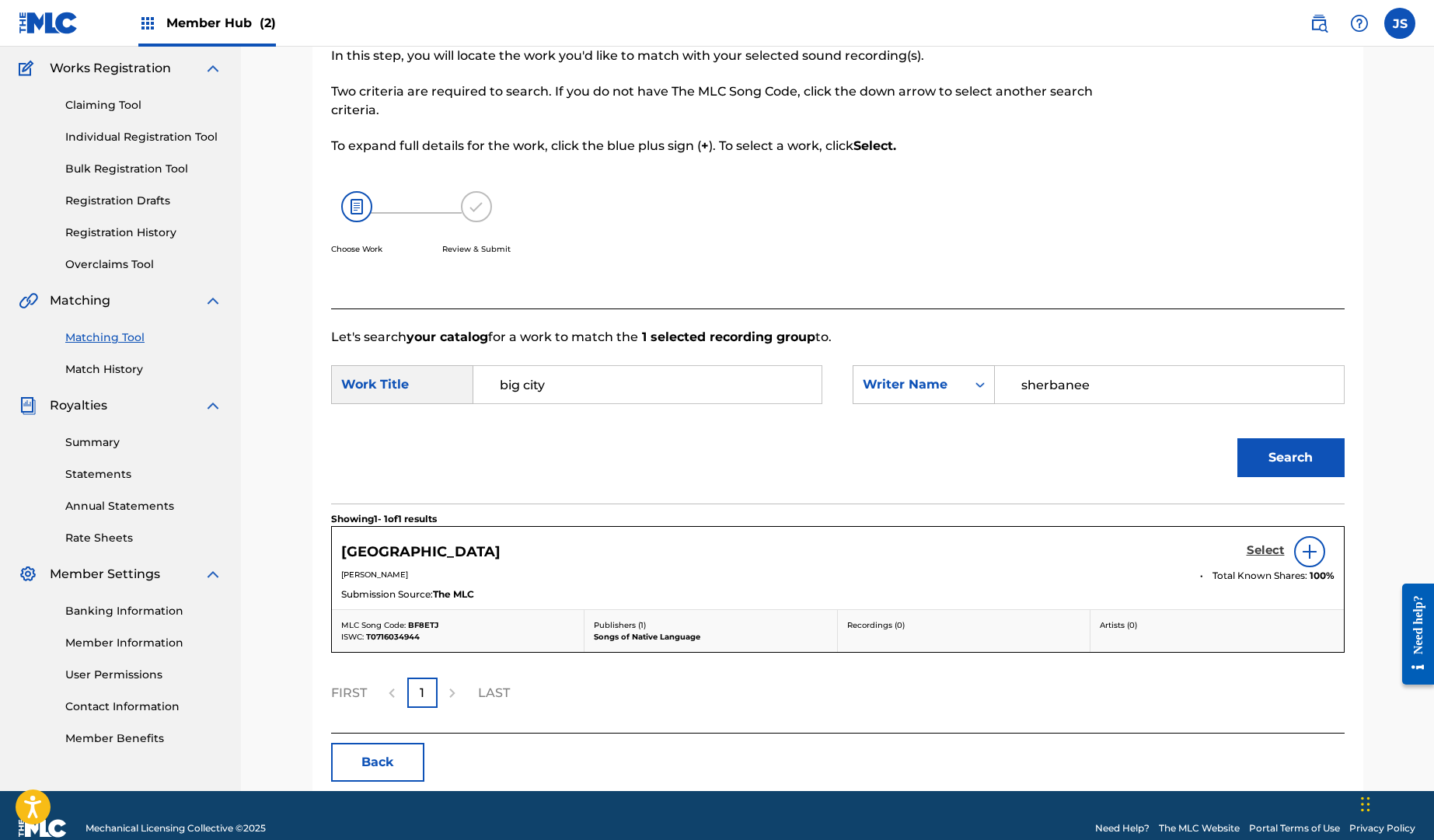
click at [1266, 549] on h5 "Select" at bounding box center [1266, 551] width 38 height 15
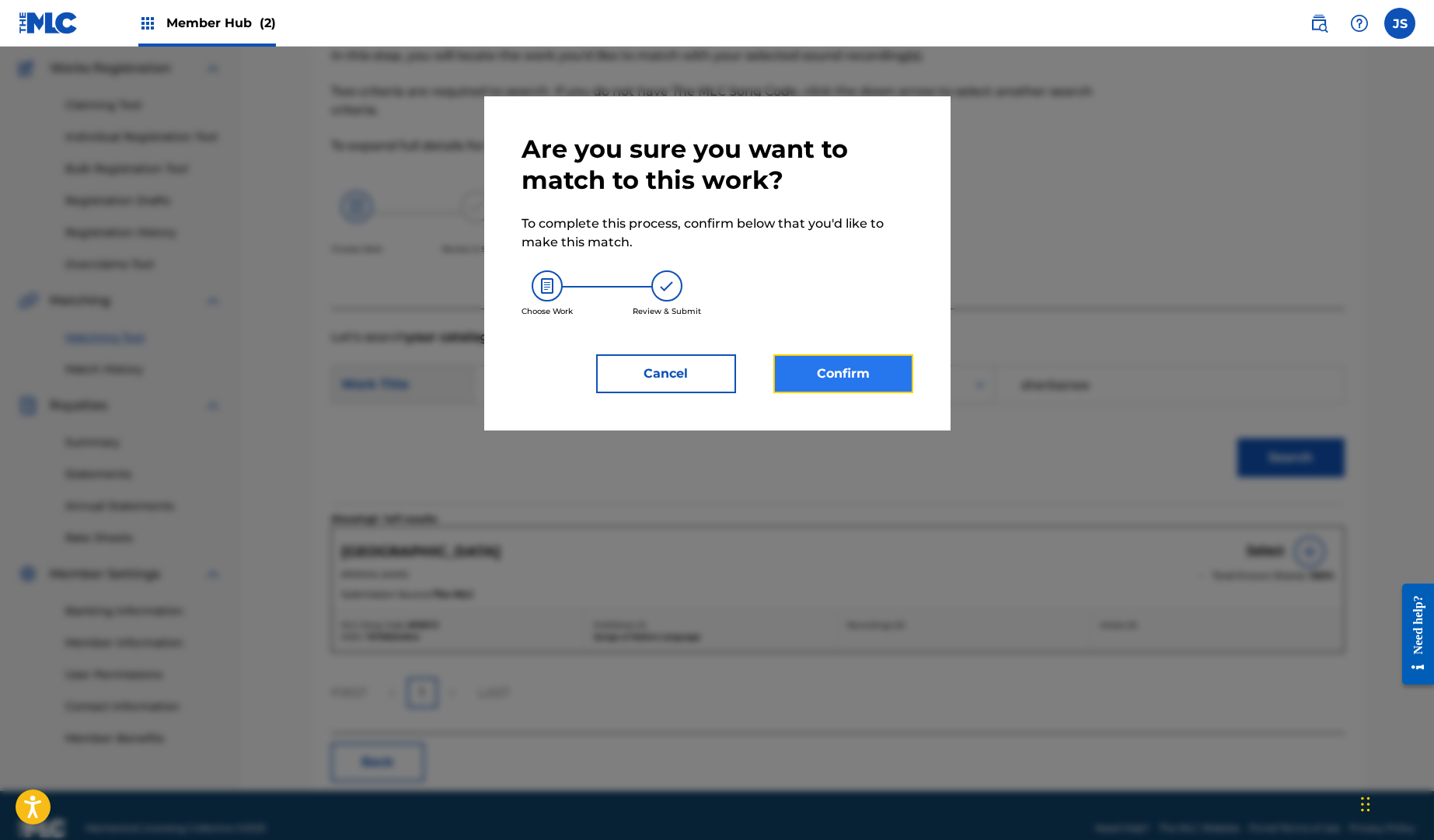
click at [878, 364] on button "Confirm" at bounding box center [843, 373] width 140 height 39
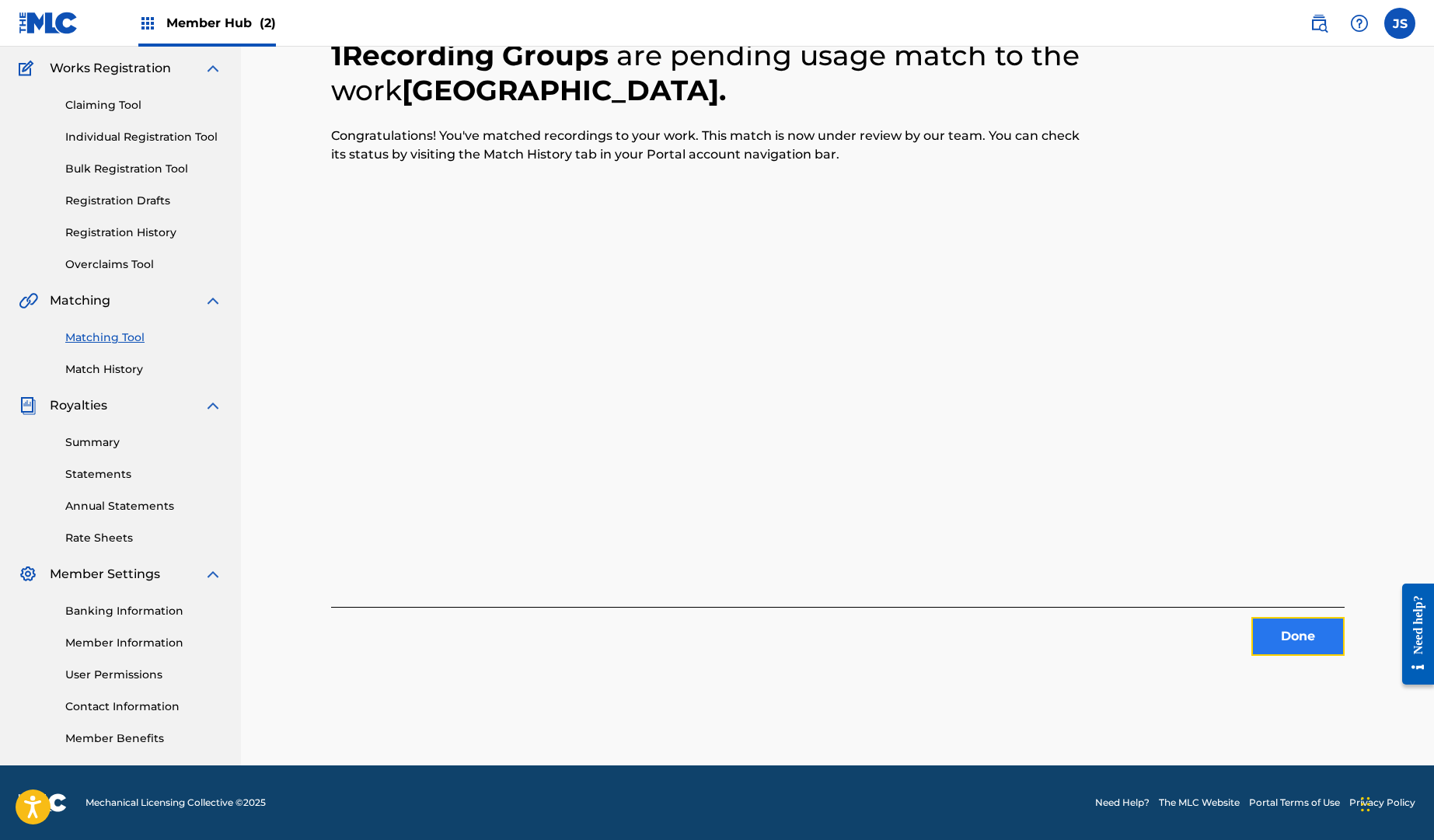
click at [1316, 632] on button "Done" at bounding box center [1298, 636] width 93 height 39
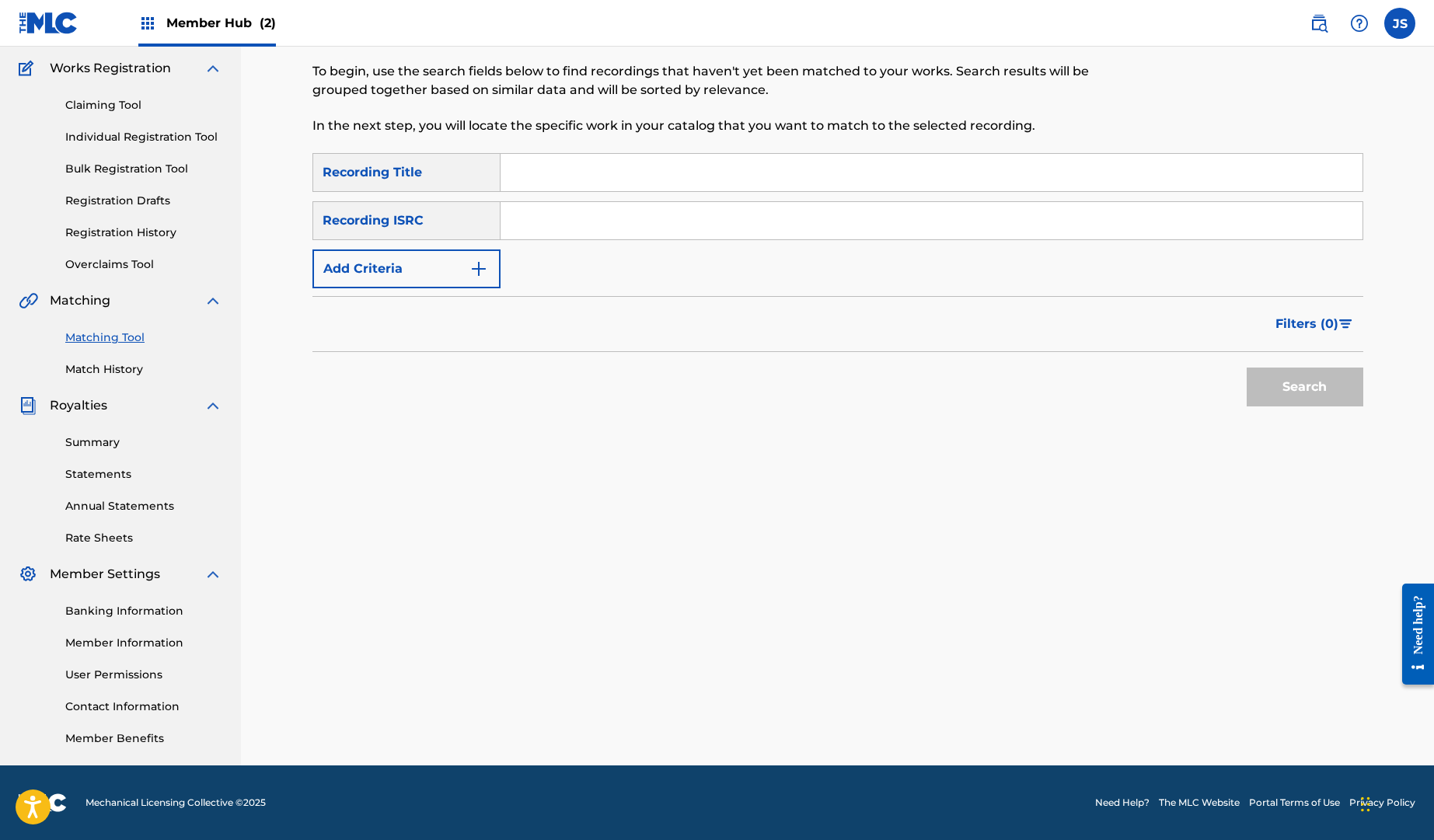
click at [520, 176] on input "Search Form" at bounding box center [931, 172] width 862 height 38
type input "road ahead"
click at [426, 261] on button "Add Criteria" at bounding box center [407, 268] width 188 height 39
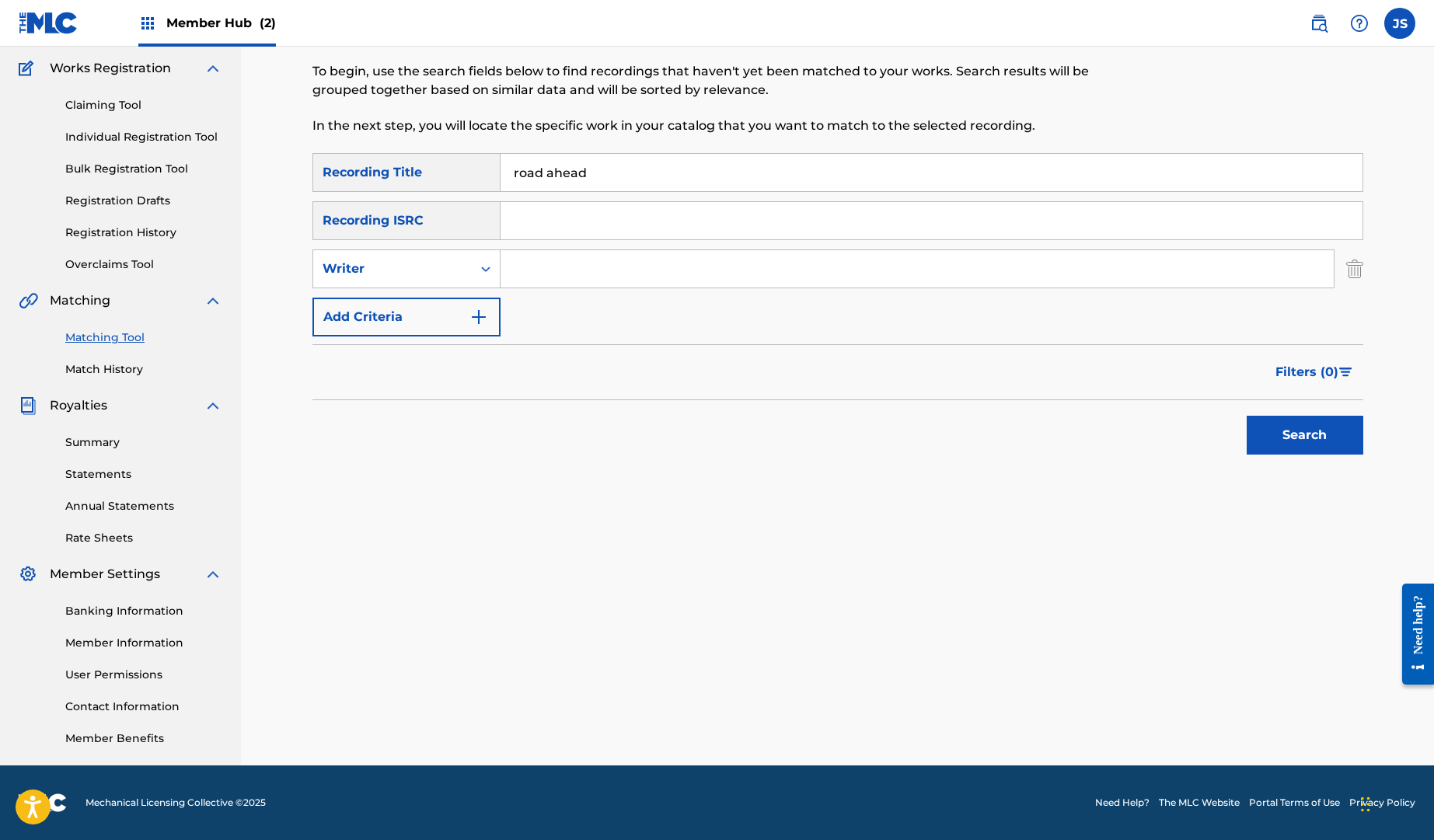
click at [554, 261] on input "Search Form" at bounding box center [917, 269] width 834 height 38
type input "sherbanee"
click at [1332, 427] on button "Search" at bounding box center [1306, 434] width 117 height 39
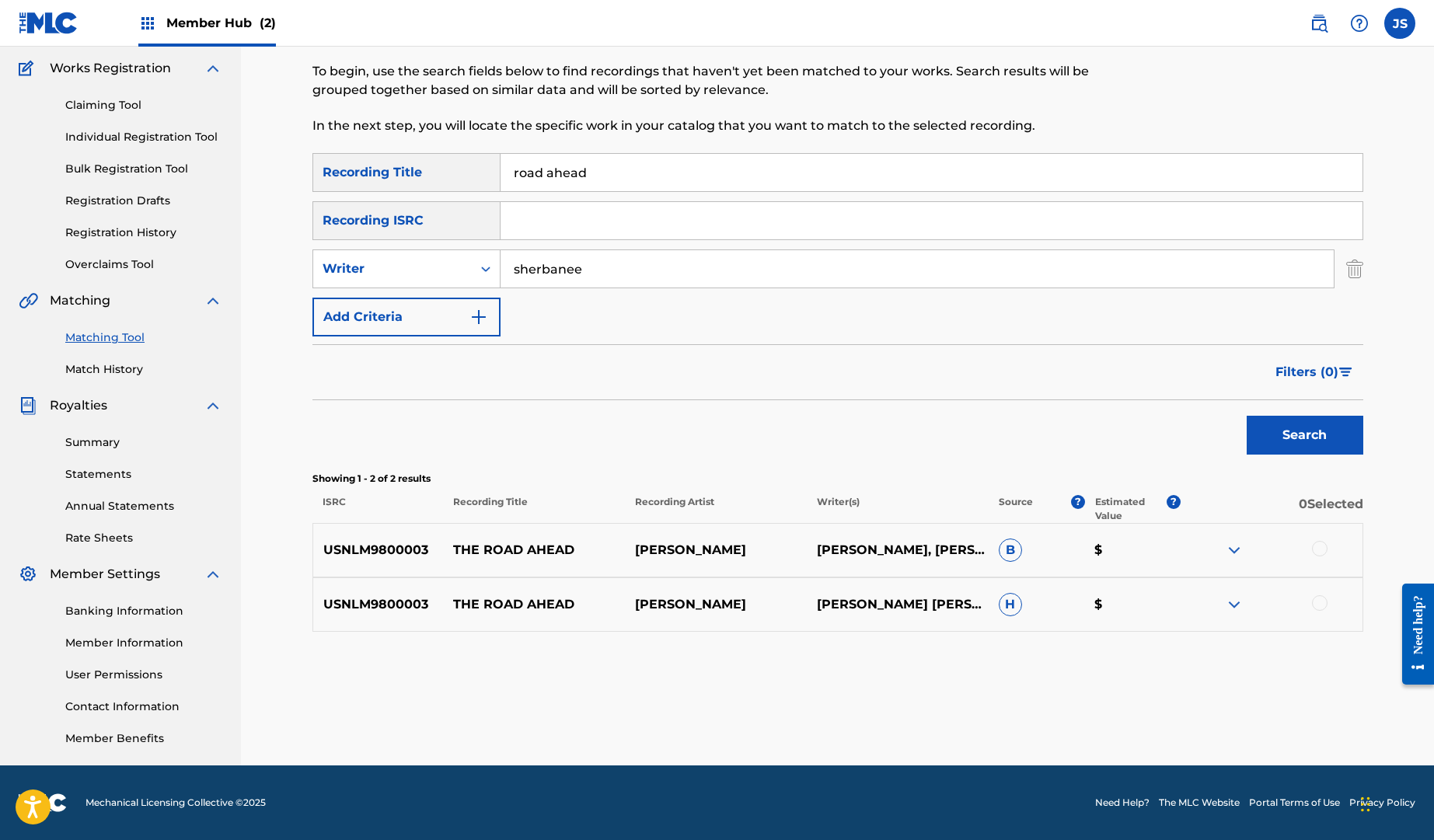
drag, startPoint x: 1327, startPoint y: 551, endPoint x: 1326, endPoint y: 589, distance: 38.0
click at [1327, 551] on div at bounding box center [1320, 548] width 16 height 16
click at [1323, 605] on div at bounding box center [1320, 603] width 16 height 16
click at [1149, 715] on button "Match 2 Groups" at bounding box center [1093, 713] width 171 height 39
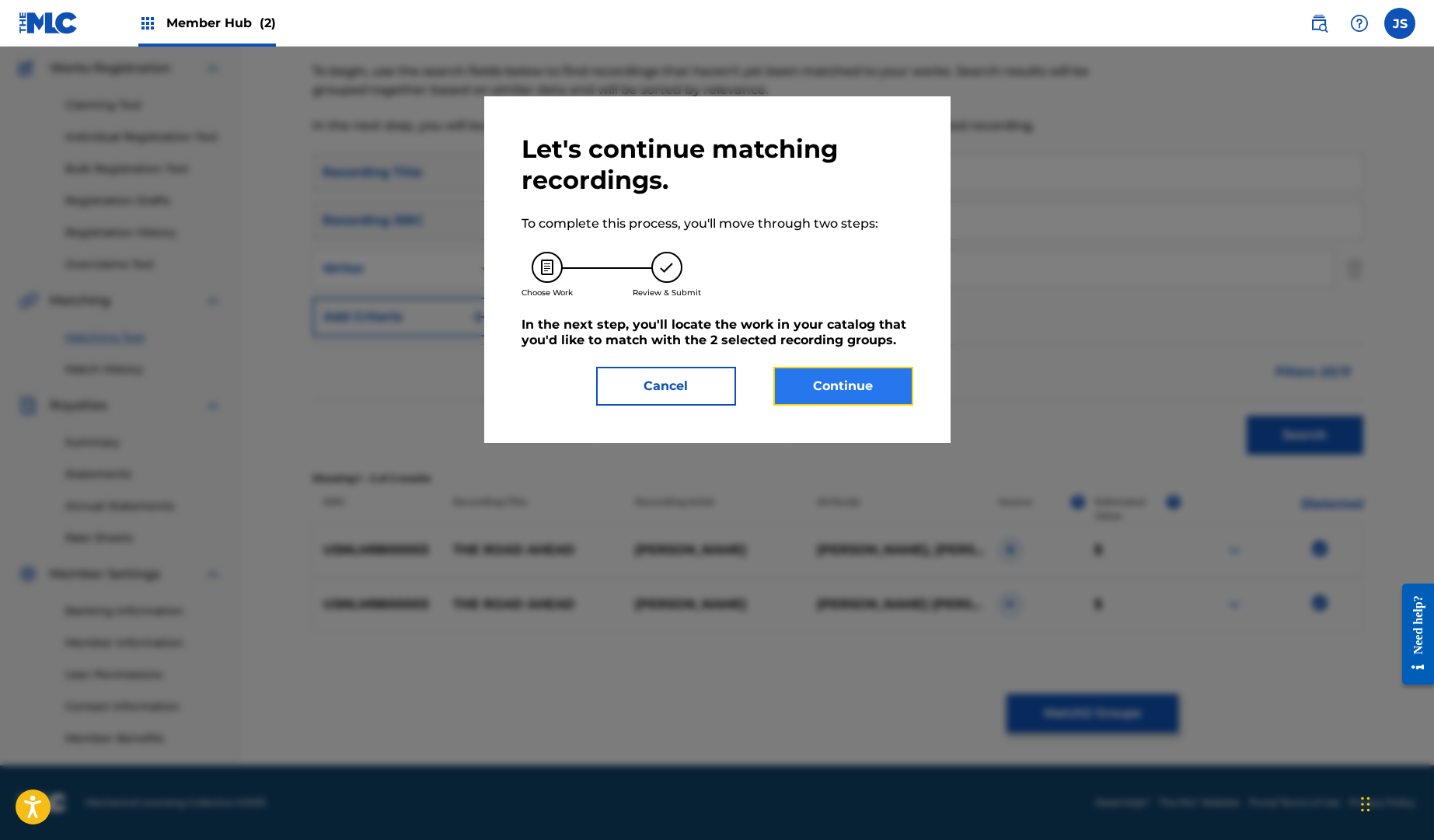
click at [878, 385] on button "Continue" at bounding box center [843, 385] width 140 height 39
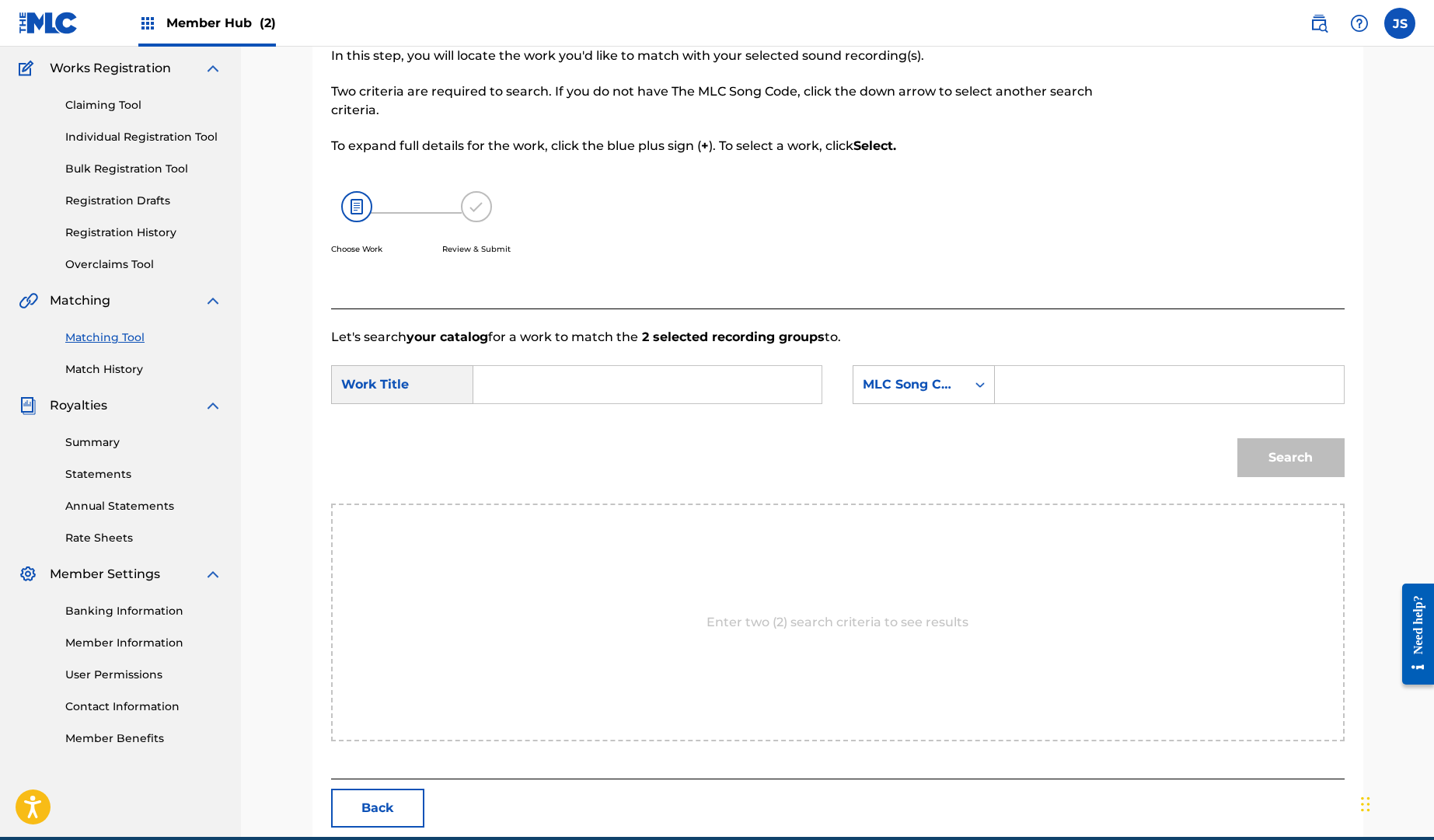
click at [539, 377] on input "Search Form" at bounding box center [648, 385] width 322 height 38
type input "road ahead"
click at [977, 380] on icon "Search Form" at bounding box center [980, 384] width 16 height 16
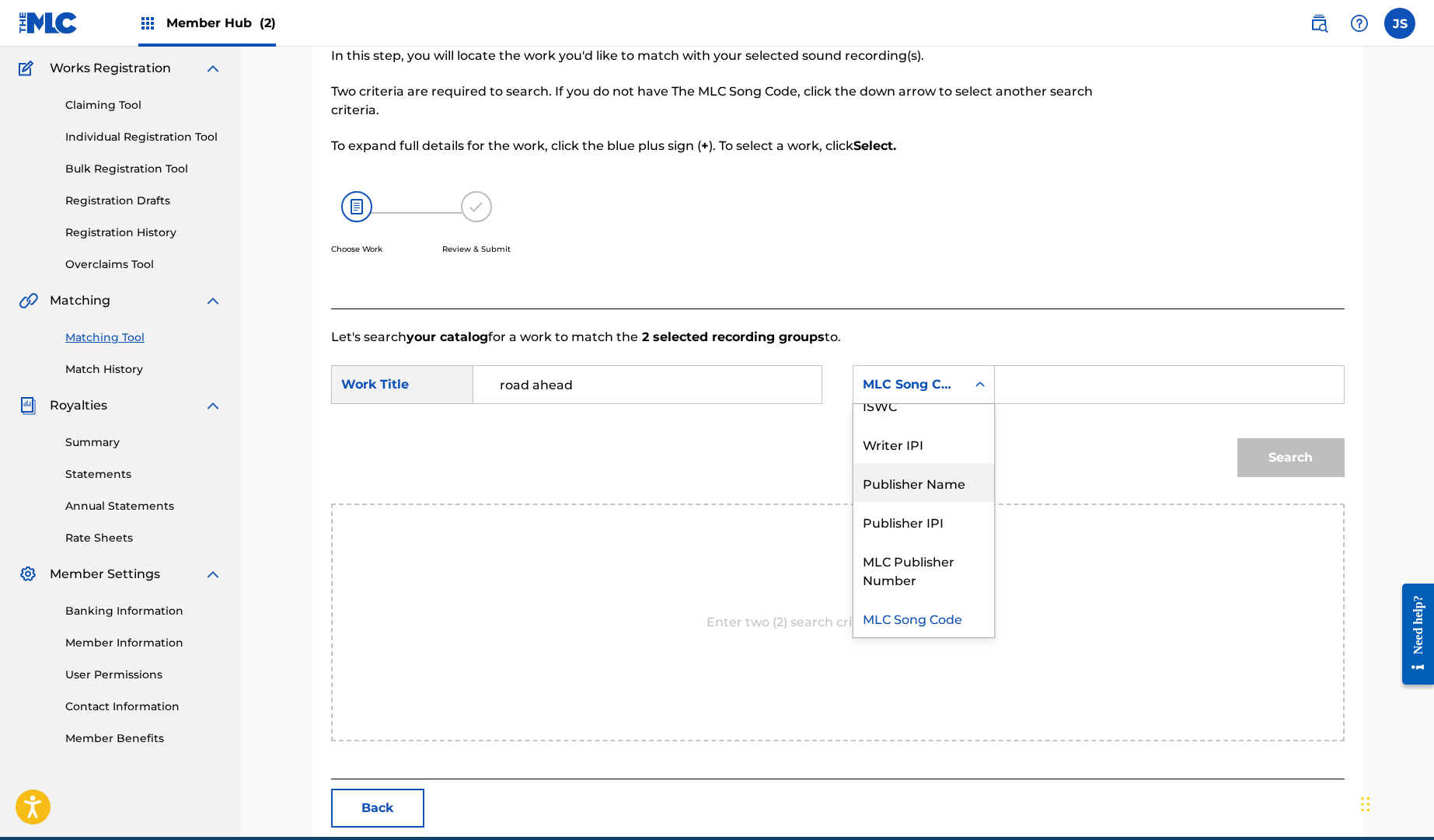
click at [958, 486] on div "Publisher Name" at bounding box center [923, 482] width 140 height 39
click at [1030, 395] on input "Search Form" at bounding box center [1169, 385] width 322 height 38
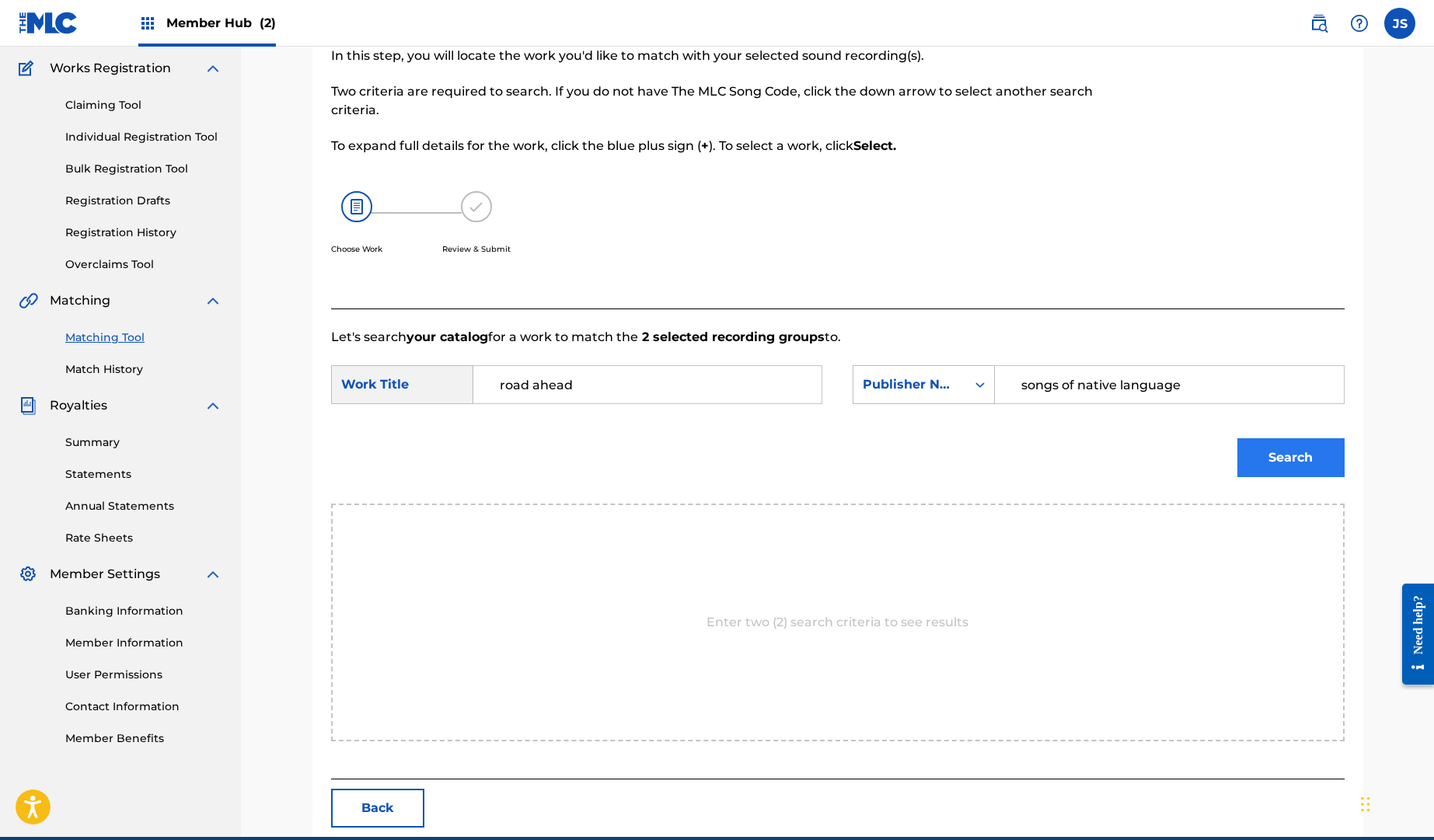
type input "songs of native language"
click at [1327, 460] on button "Search" at bounding box center [1292, 457] width 107 height 39
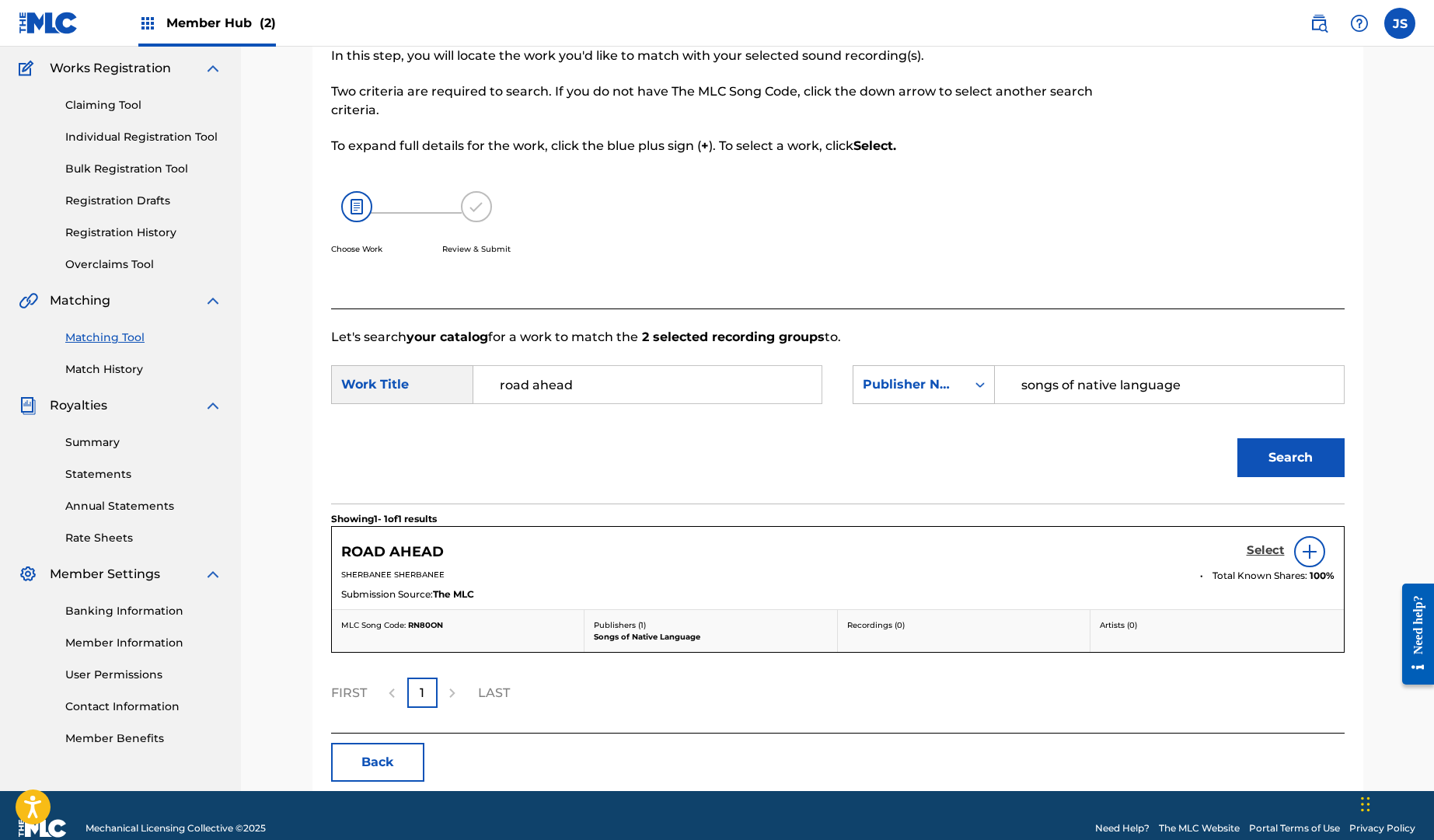
click at [1263, 551] on h5 "Select" at bounding box center [1266, 551] width 38 height 15
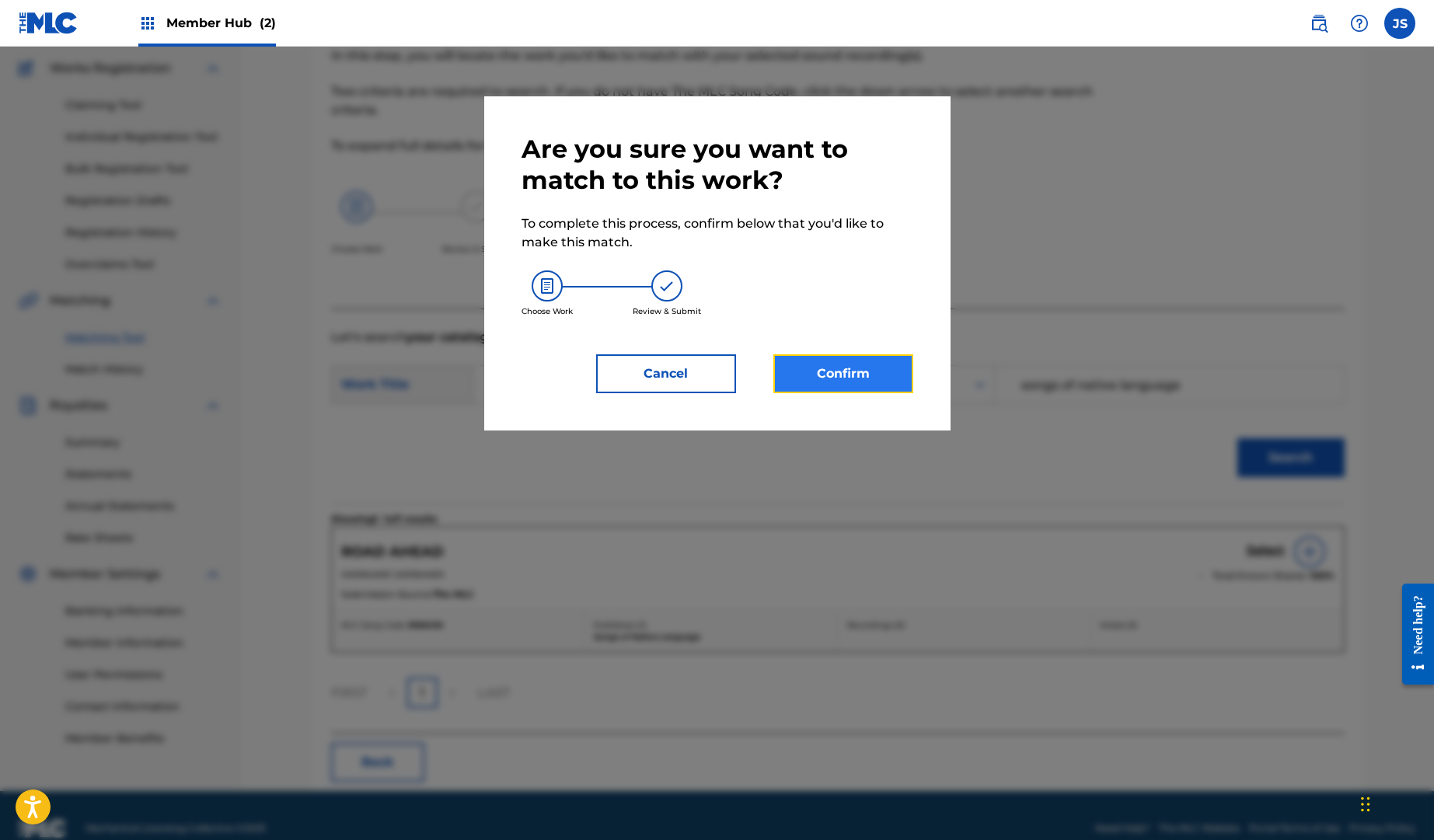
click at [885, 372] on button "Confirm" at bounding box center [843, 373] width 140 height 39
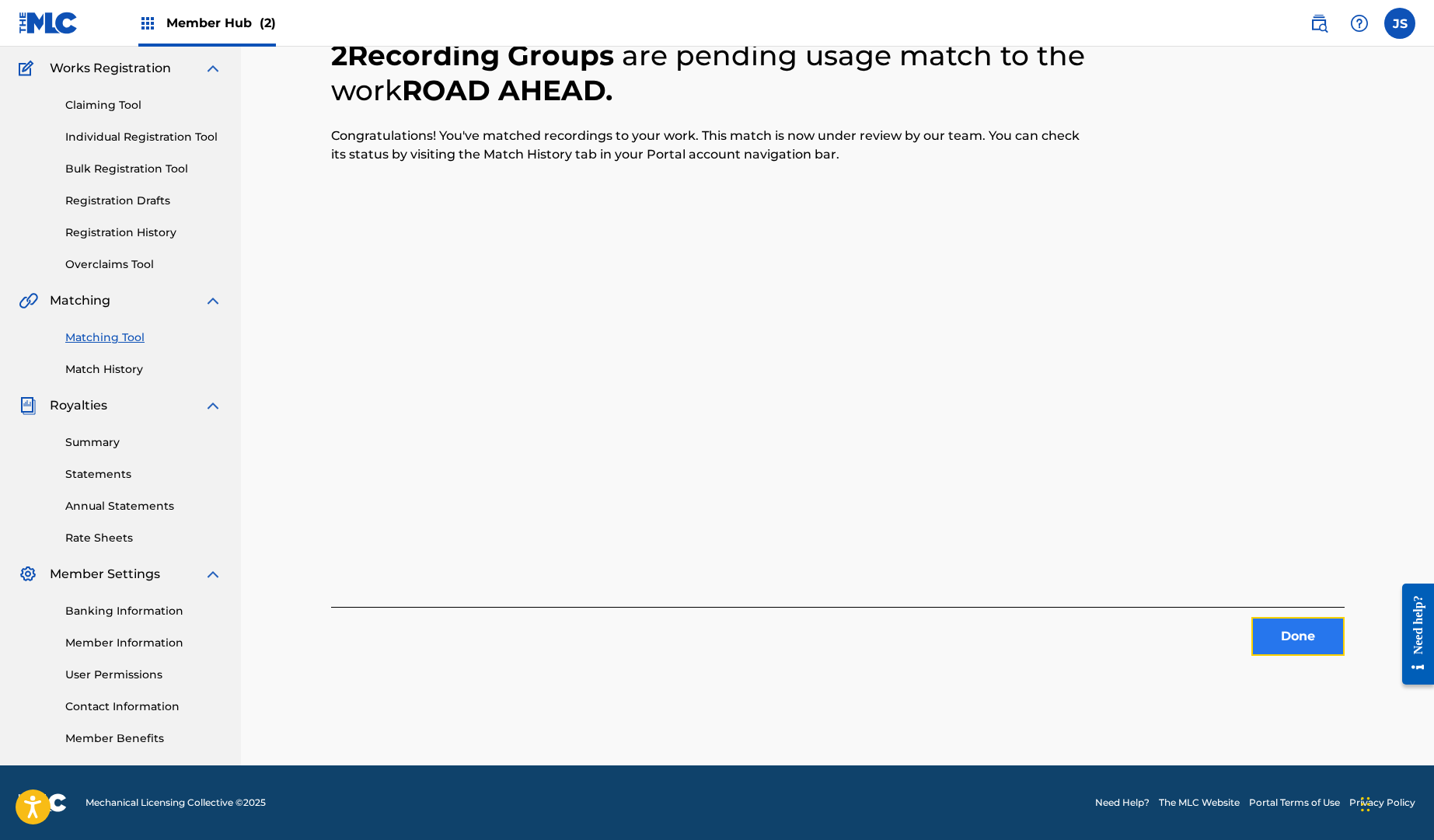
click at [1317, 640] on button "Done" at bounding box center [1298, 636] width 93 height 39
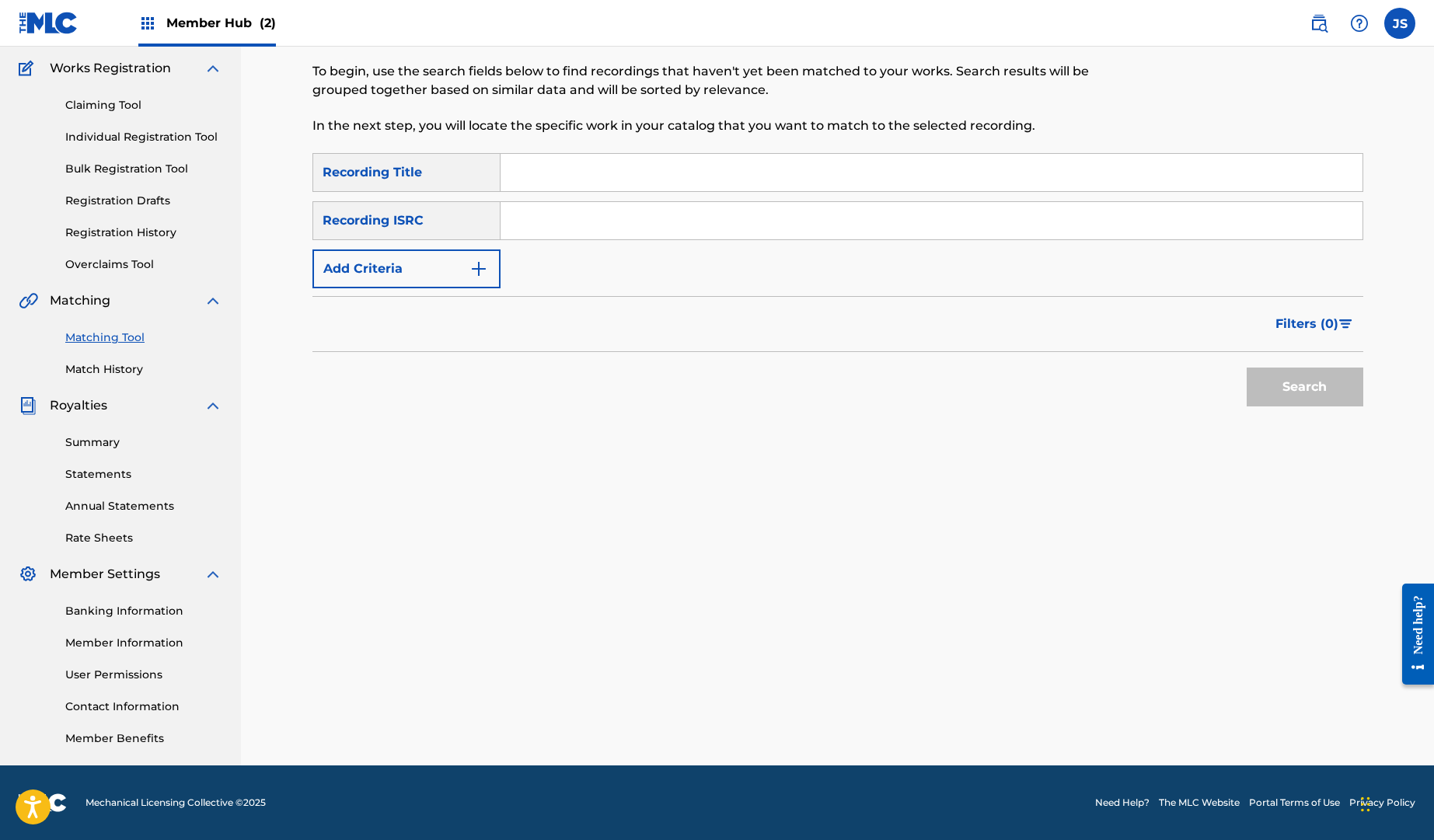
click at [530, 177] on input "Search Form" at bounding box center [931, 172] width 862 height 38
type input "blue eyed persuasion"
click at [384, 268] on button "Add Criteria" at bounding box center [407, 268] width 188 height 39
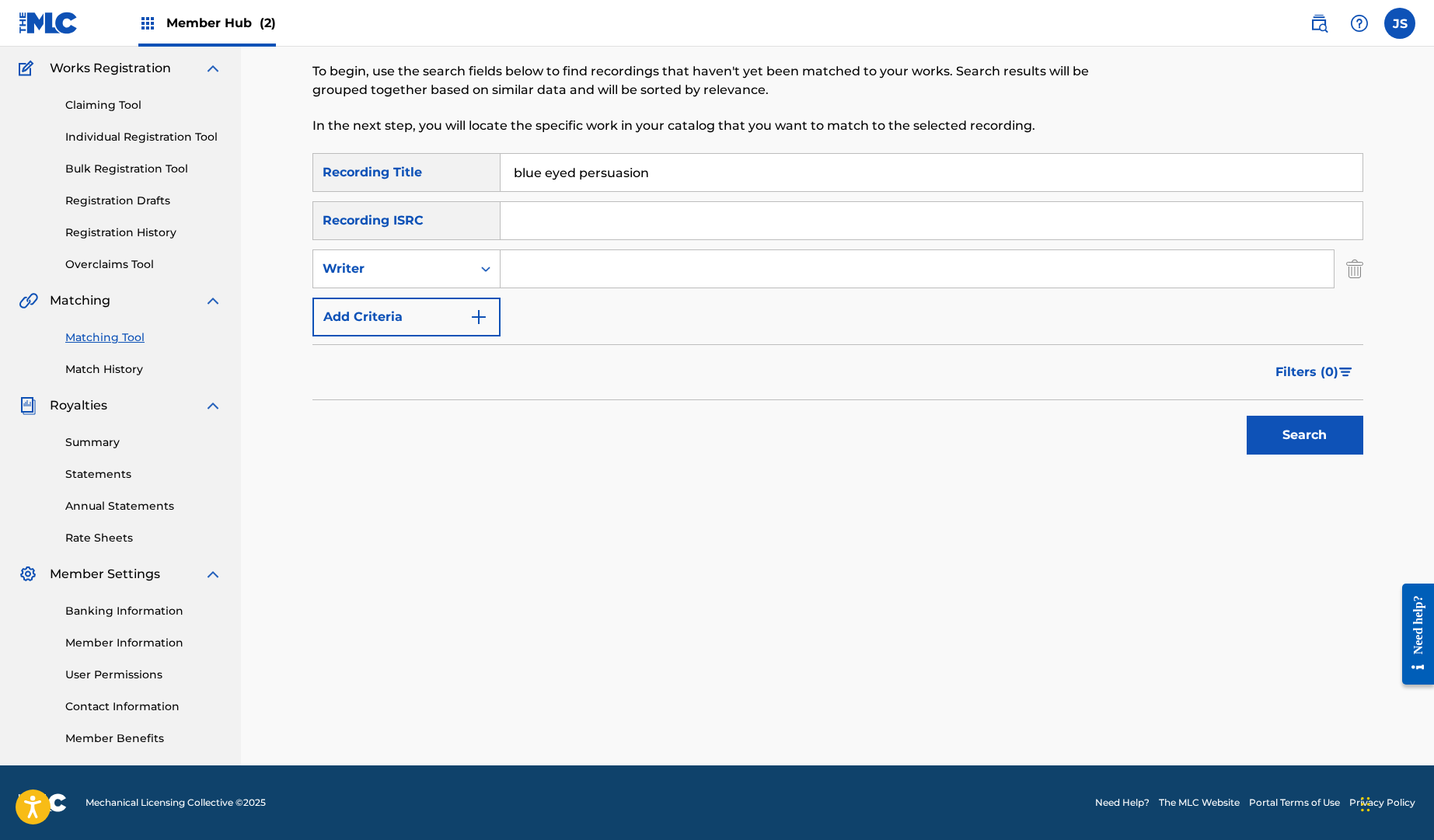
click at [540, 274] on input "Search Form" at bounding box center [917, 269] width 834 height 38
type input "s"
type input "[PERSON_NAME]"
click at [1282, 428] on button "Search" at bounding box center [1306, 434] width 117 height 39
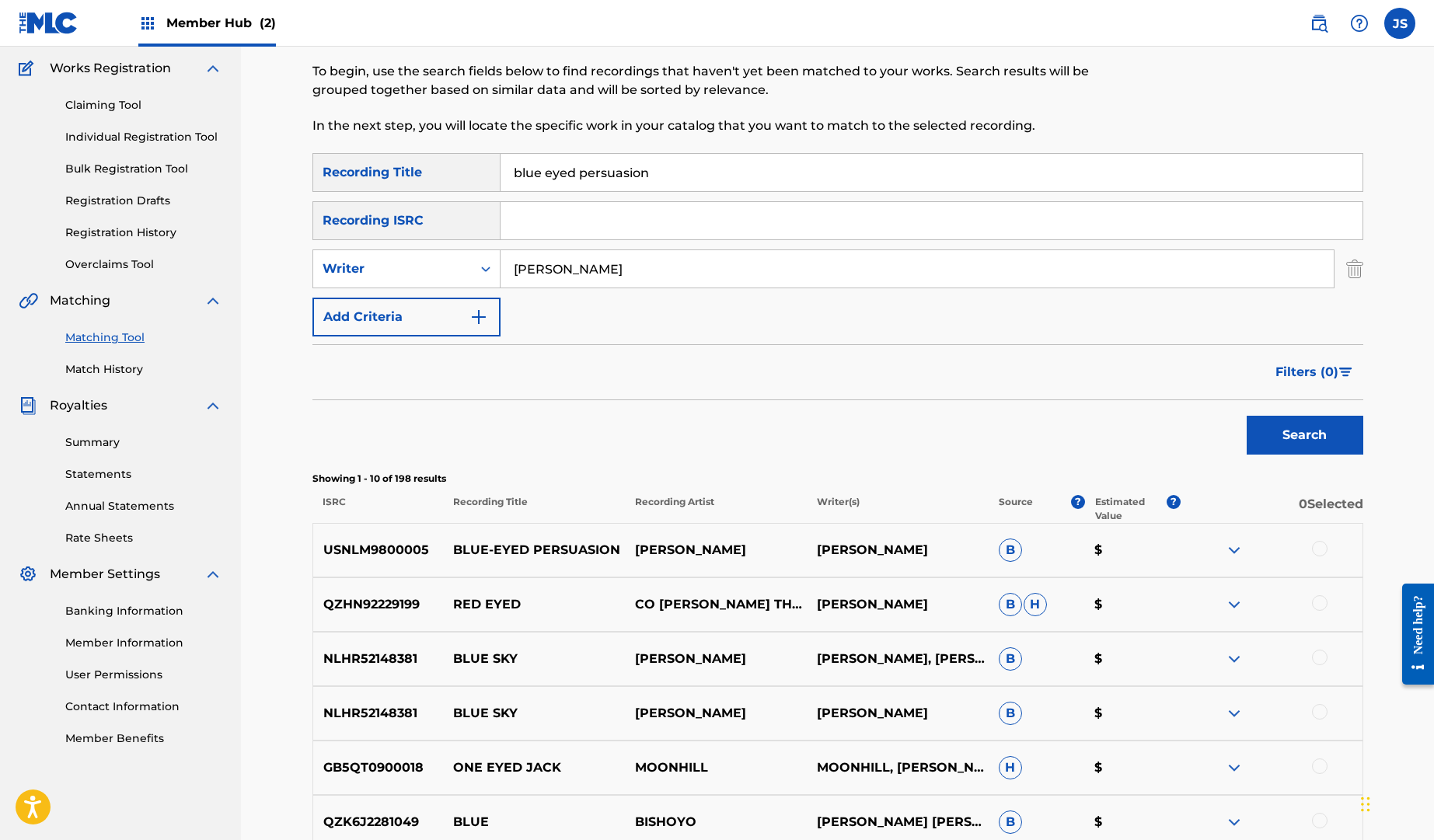
drag, startPoint x: 1323, startPoint y: 550, endPoint x: 1283, endPoint y: 556, distance: 40.4
click at [1323, 550] on div at bounding box center [1320, 548] width 16 height 16
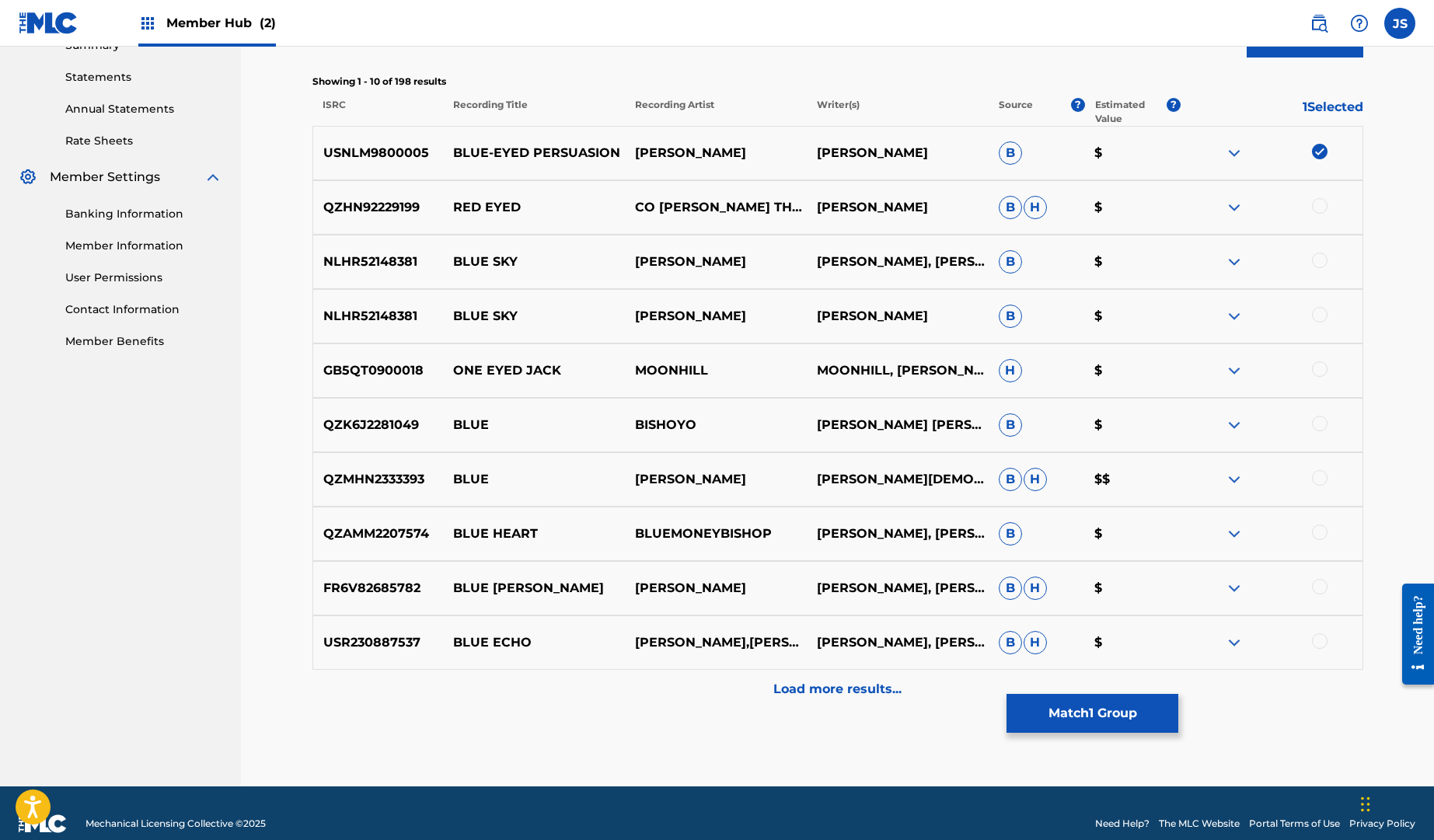
scroll to position [523, 0]
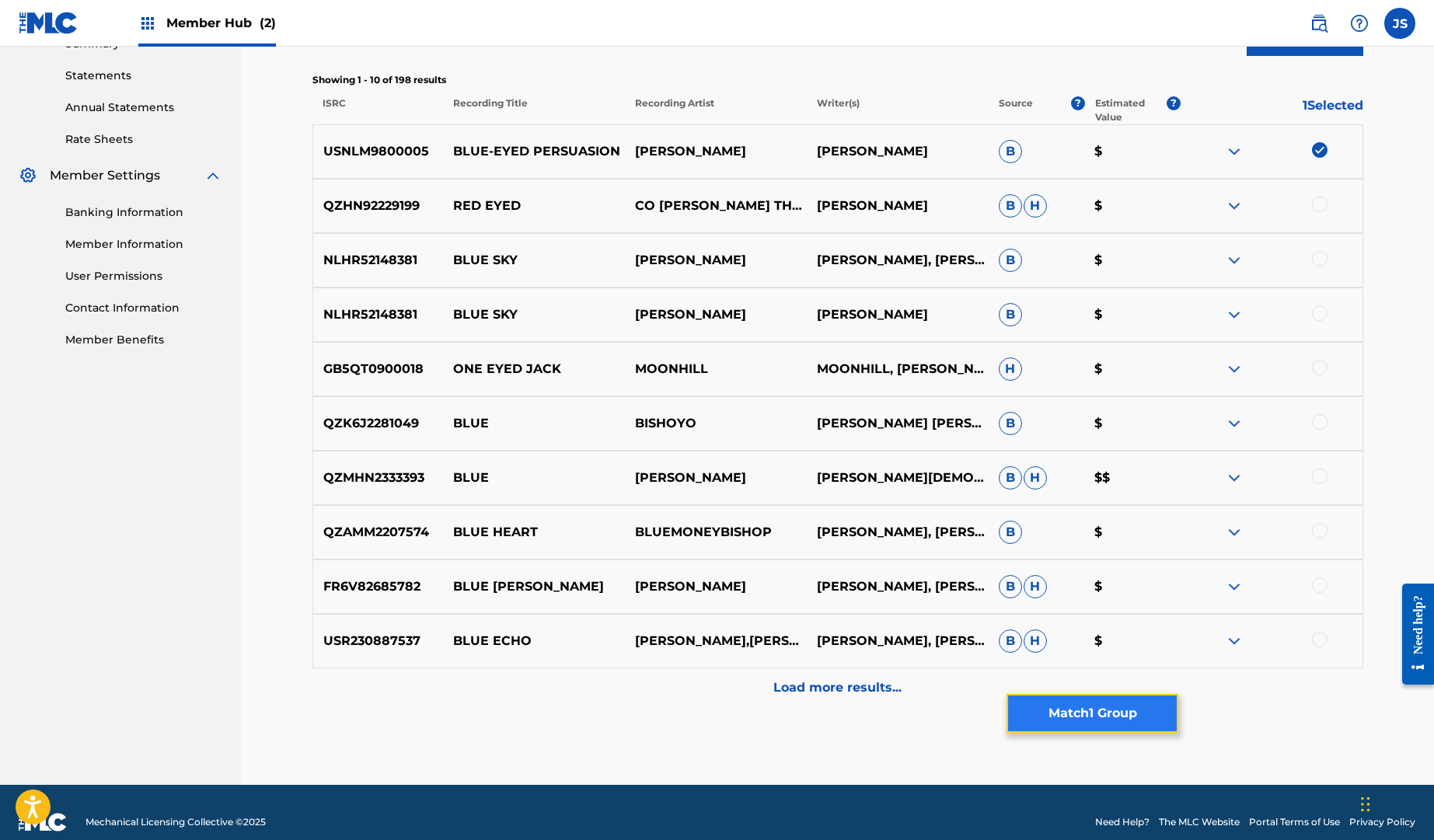
click at [1119, 714] on button "Match 1 Group" at bounding box center [1093, 713] width 171 height 39
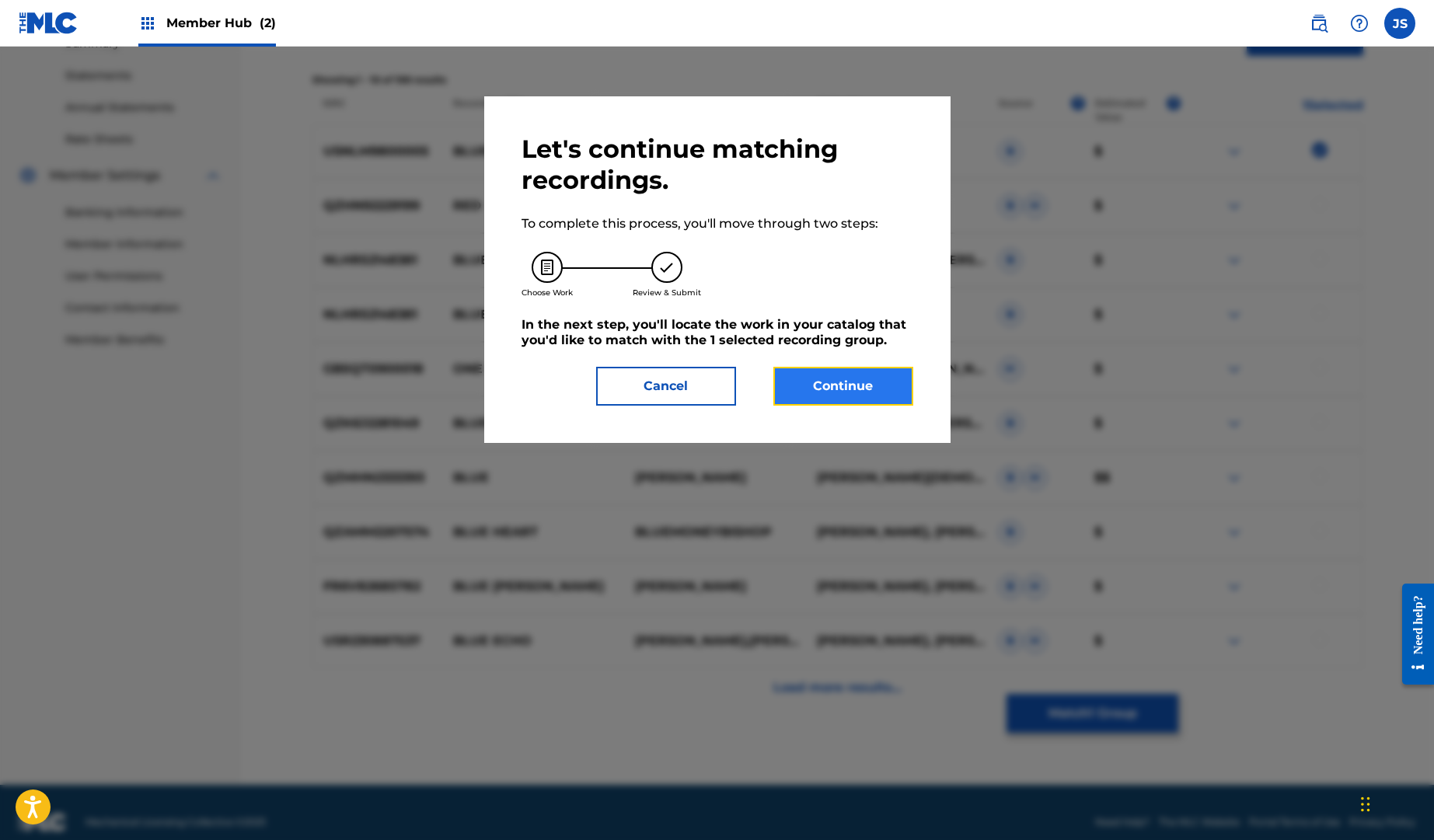
click at [865, 376] on button "Continue" at bounding box center [843, 385] width 140 height 39
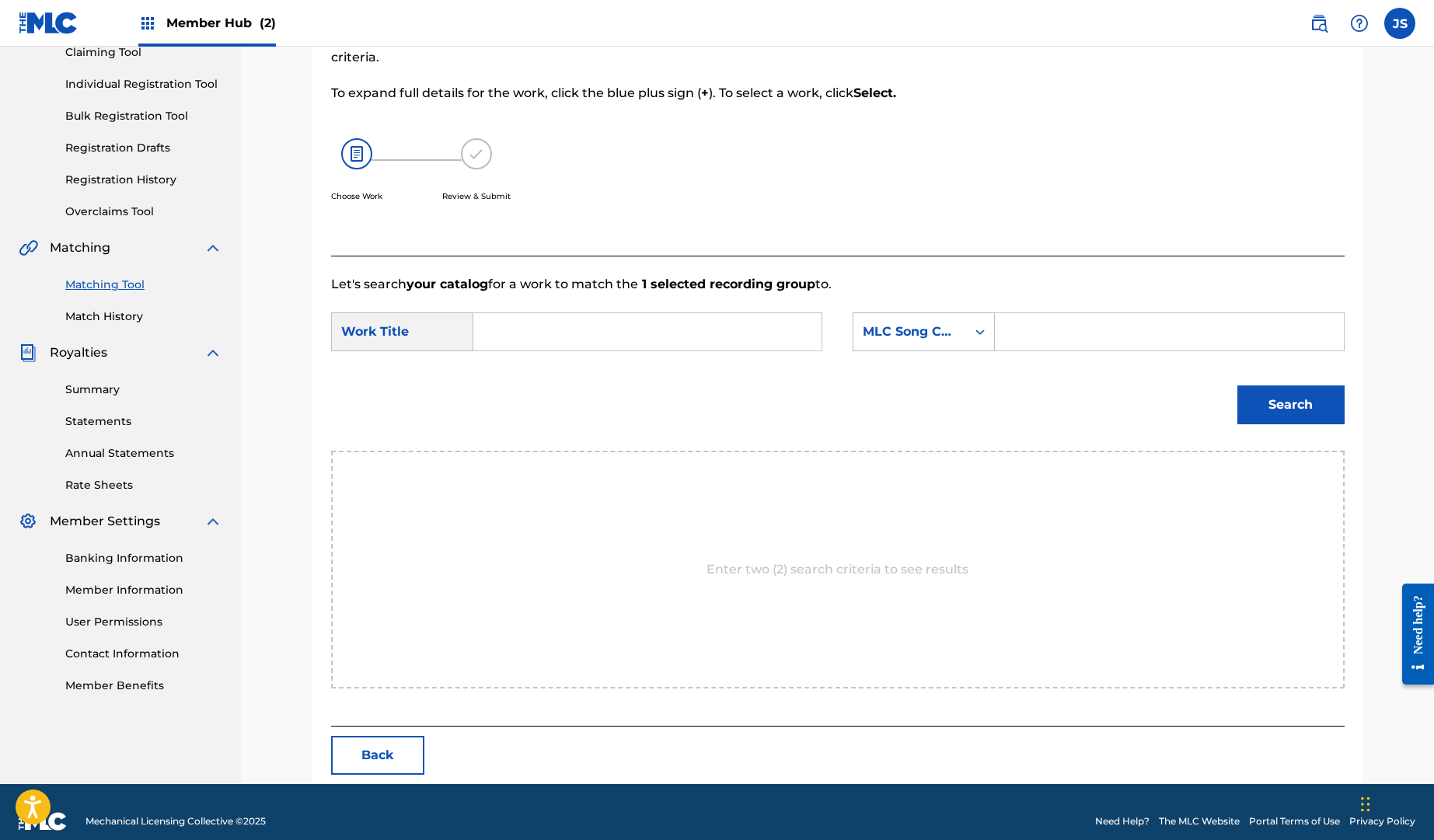
scroll to position [195, 0]
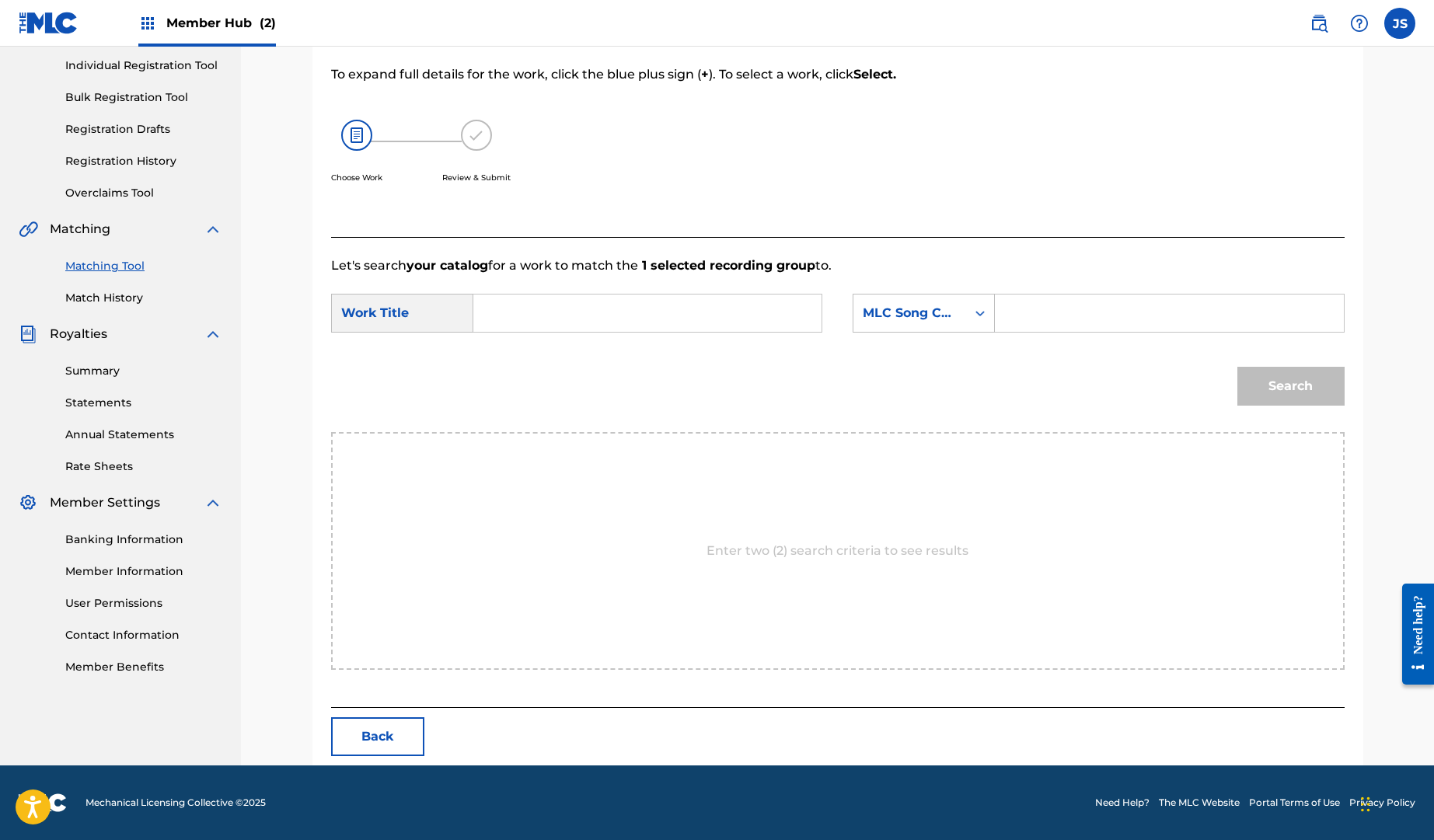
click at [568, 320] on input "Search Form" at bounding box center [648, 314] width 322 height 38
type input "blue eyed persuasion"
click at [968, 318] on div "Search Form" at bounding box center [981, 314] width 28 height 28
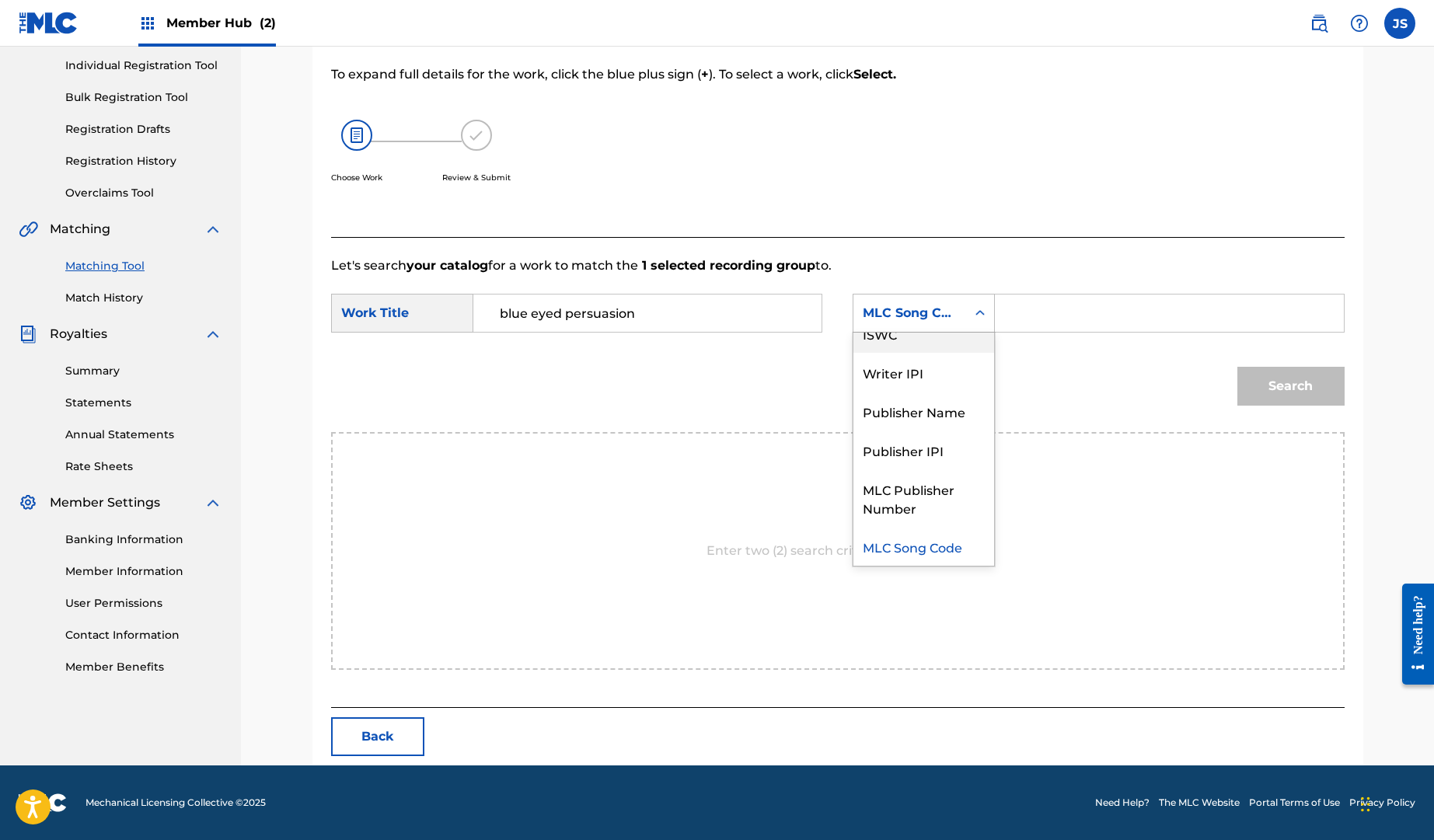
scroll to position [0, 0]
click at [937, 358] on div "Writer Name" at bounding box center [923, 351] width 140 height 39
click at [1043, 321] on input "Search Form" at bounding box center [1169, 314] width 322 height 38
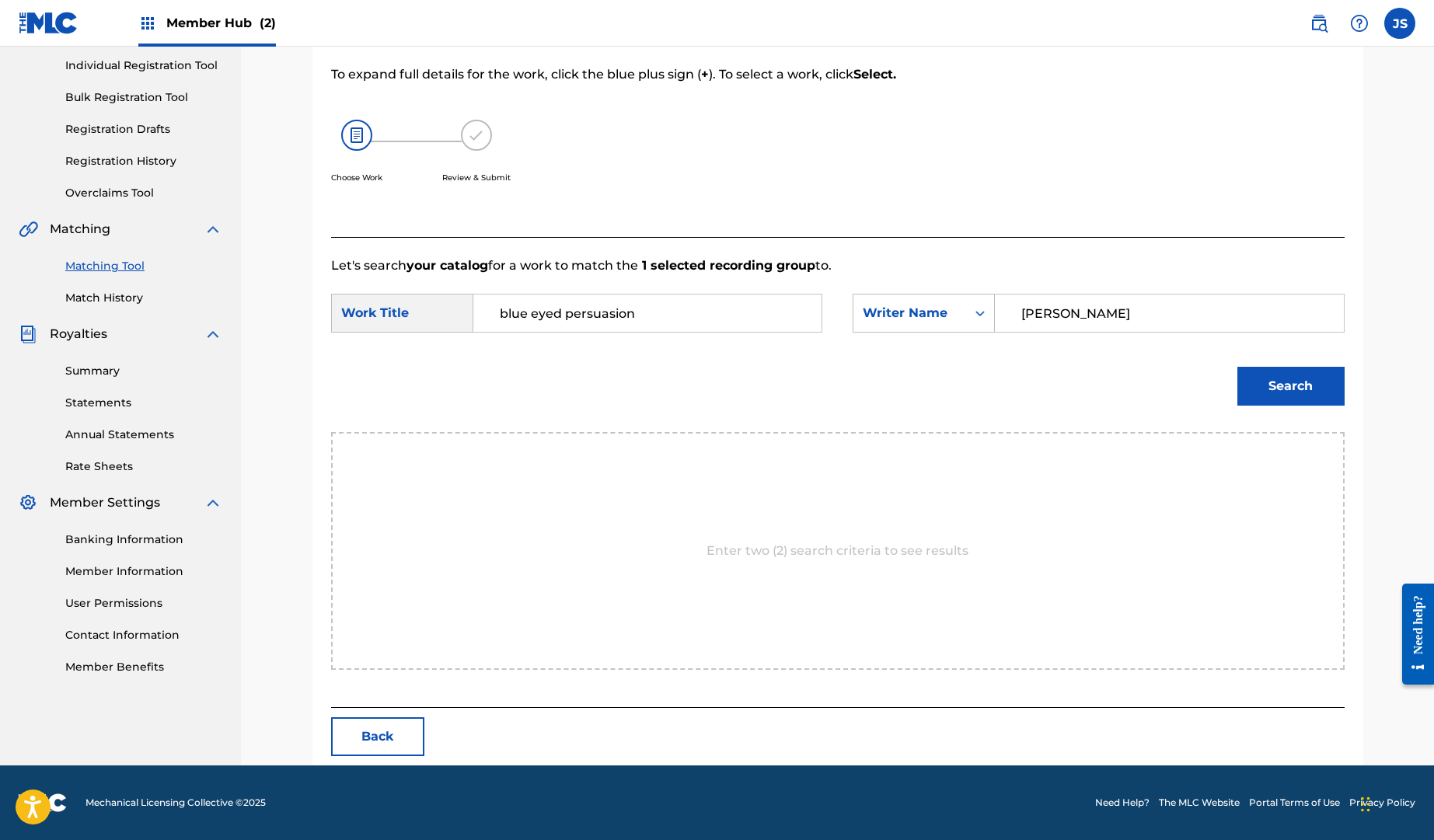
type input "[PERSON_NAME]"
click at [1344, 405] on div "Match Usage - Select Work In this step, you will locate the work you'd like to …" at bounding box center [839, 347] width 1051 height 836
click at [1316, 392] on button "Search" at bounding box center [1292, 385] width 107 height 39
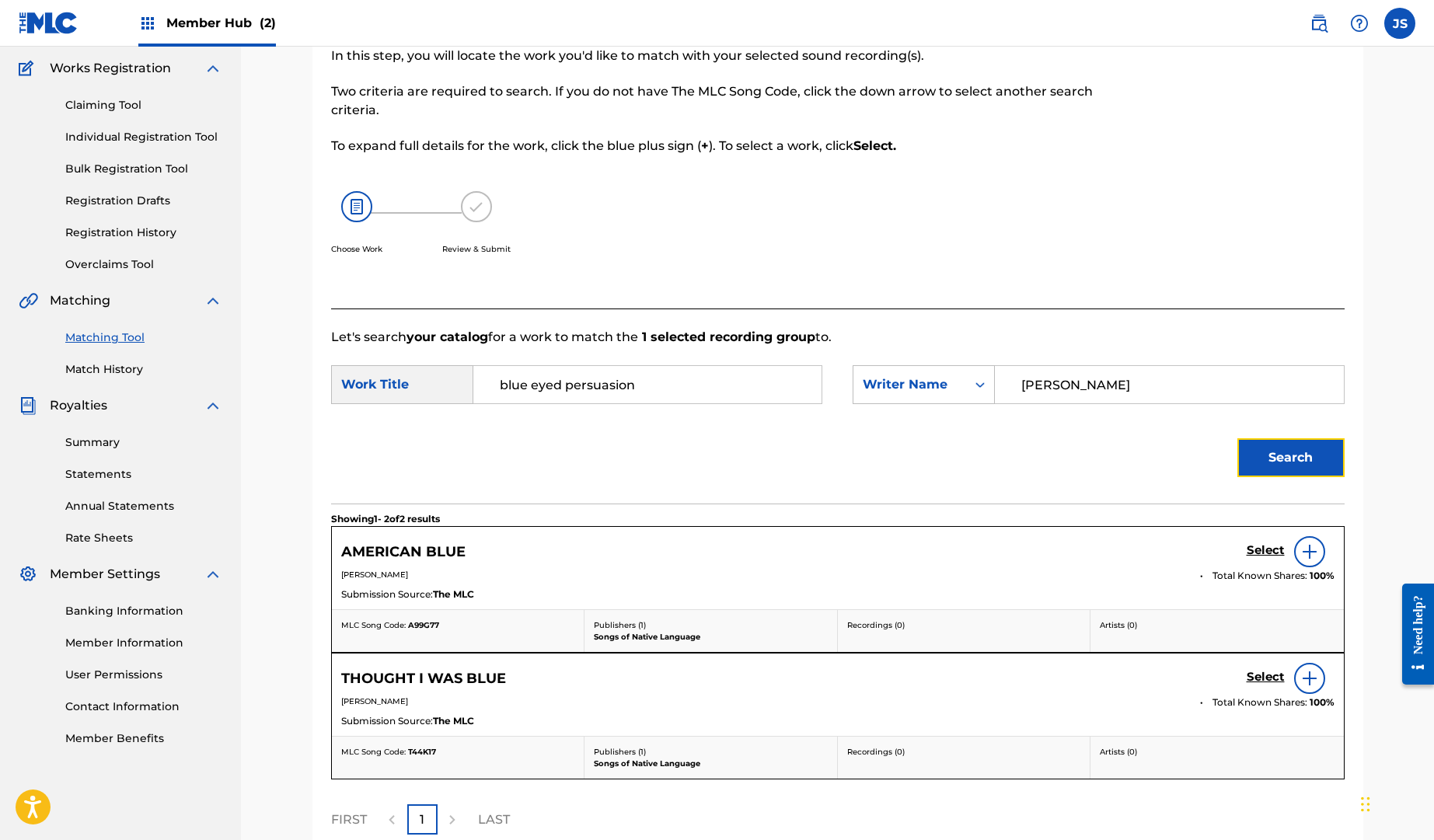
scroll to position [195, 0]
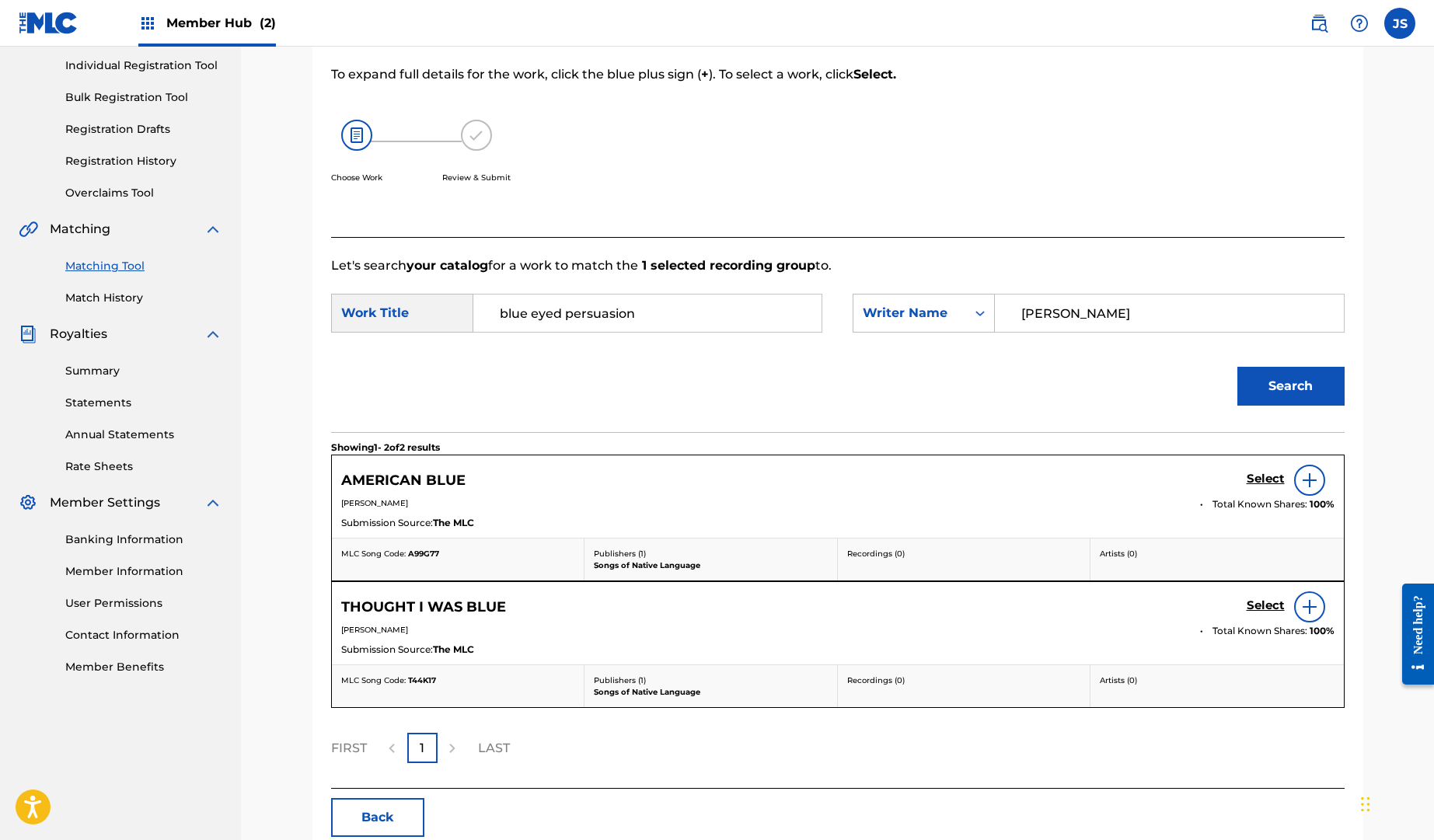
click at [645, 315] on input "blue eyed persuasion" at bounding box center [648, 314] width 322 height 38
click at [117, 269] on link "Matching Tool" at bounding box center [143, 266] width 157 height 16
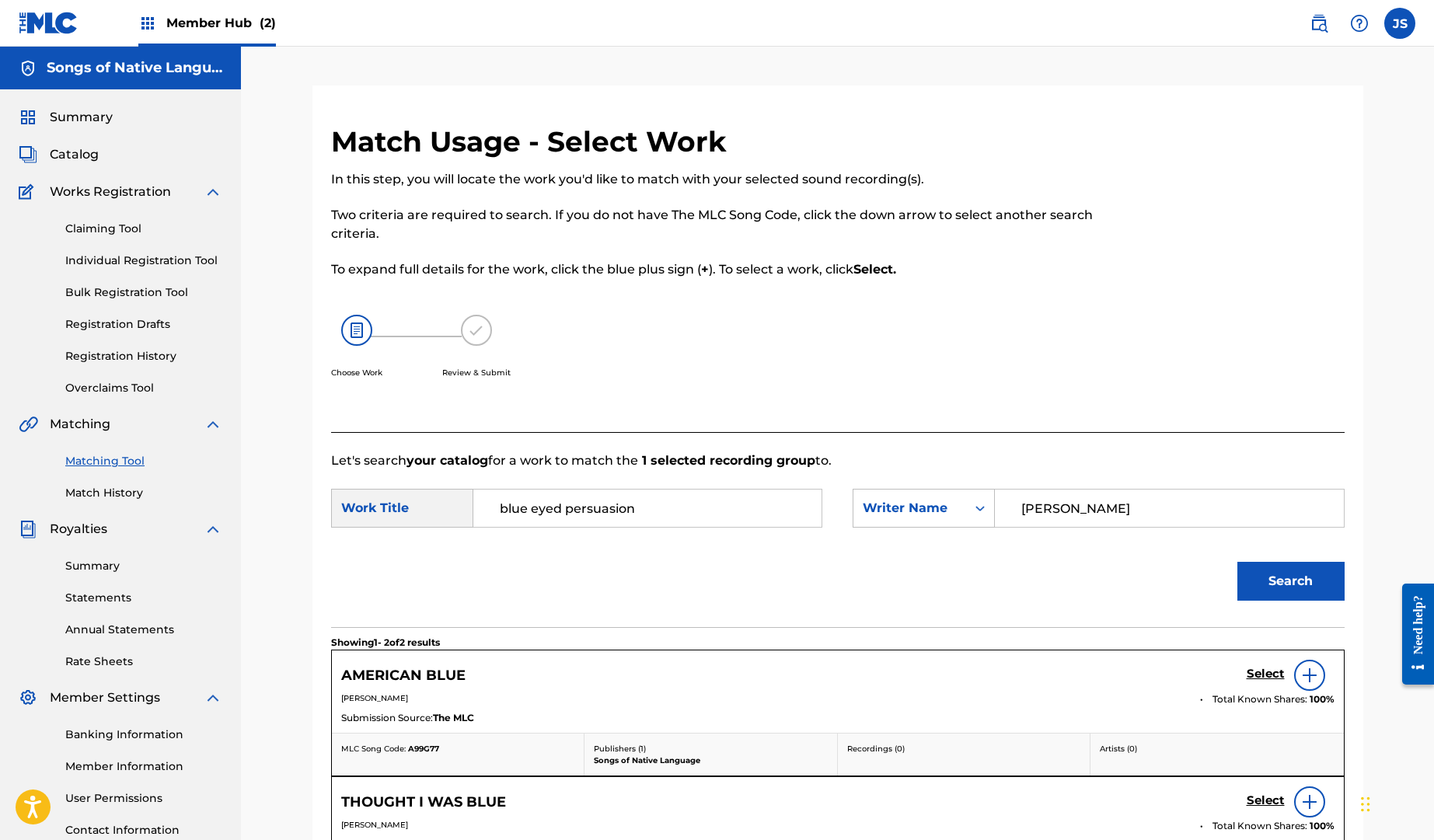
drag, startPoint x: 675, startPoint y: 509, endPoint x: 335, endPoint y: 454, distance: 344.4
click at [335, 455] on div "Let's search your catalog for a work to match the 1 selected recording group to…" at bounding box center [839, 708] width 1014 height 552
click at [125, 496] on link "Match History" at bounding box center [143, 493] width 157 height 16
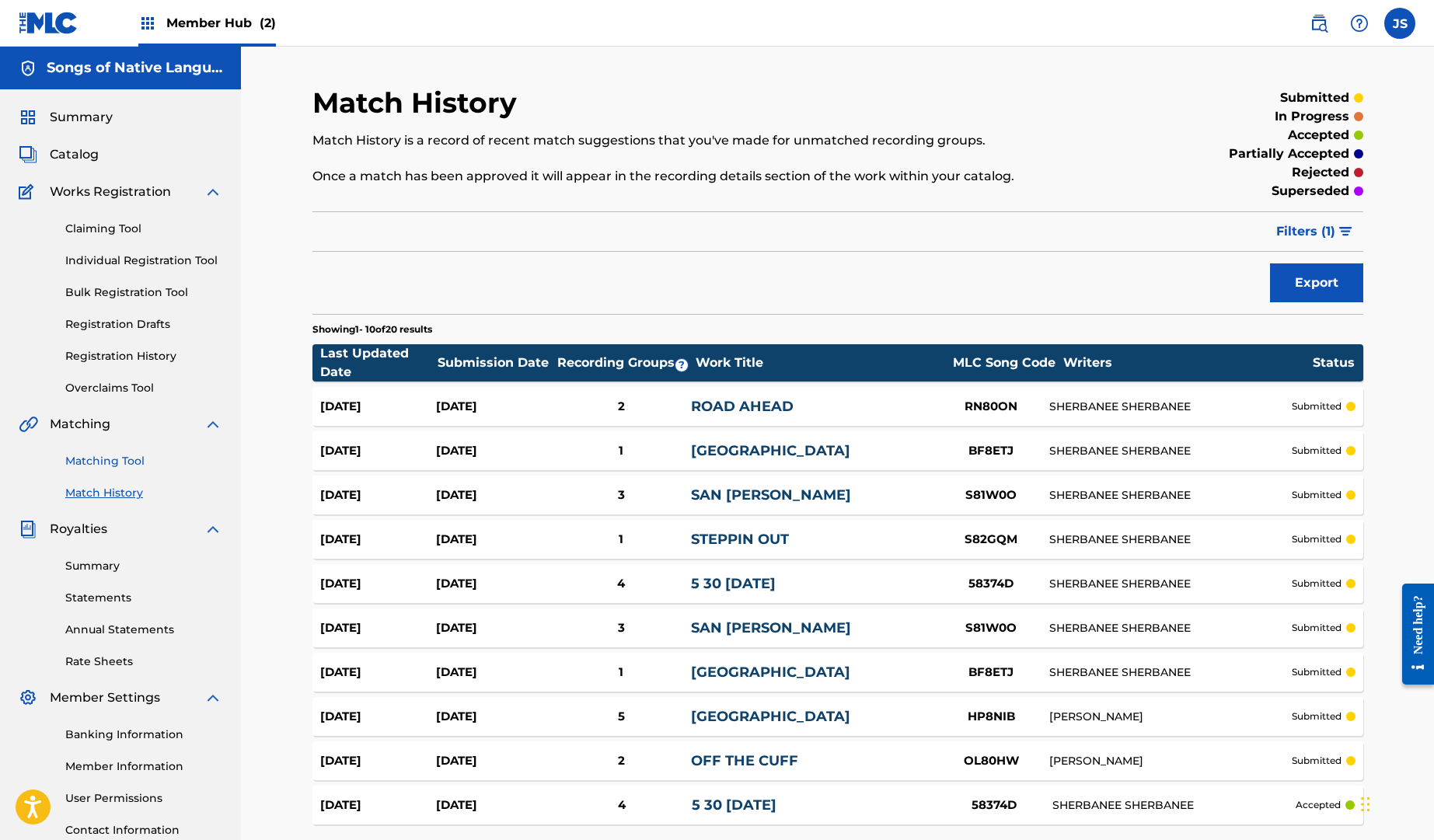
click at [139, 463] on link "Matching Tool" at bounding box center [143, 460] width 157 height 16
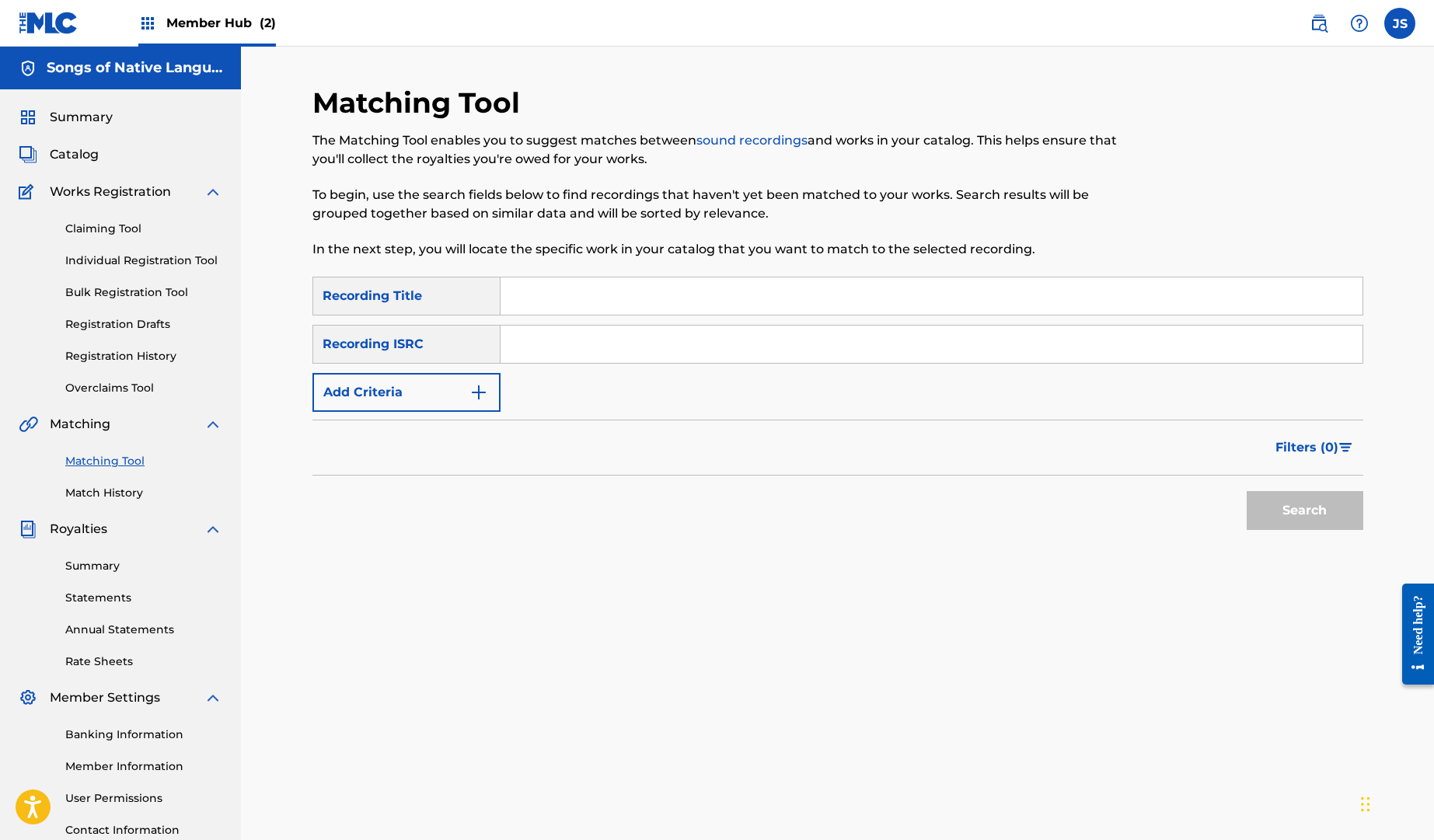
click at [525, 303] on input "Search Form" at bounding box center [931, 297] width 862 height 38
type input "if i could have it all"
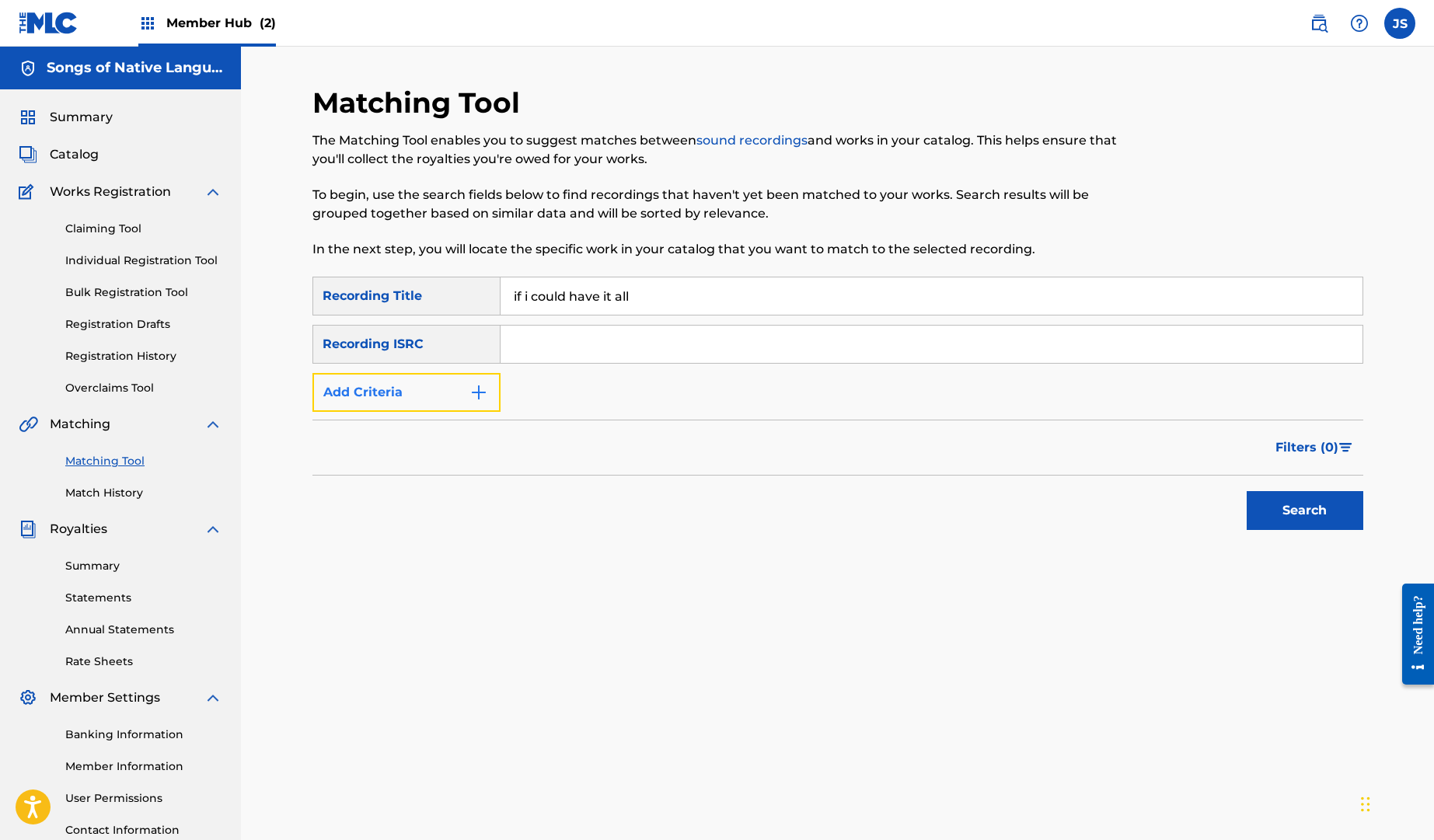
click at [396, 387] on button "Add Criteria" at bounding box center [407, 392] width 188 height 39
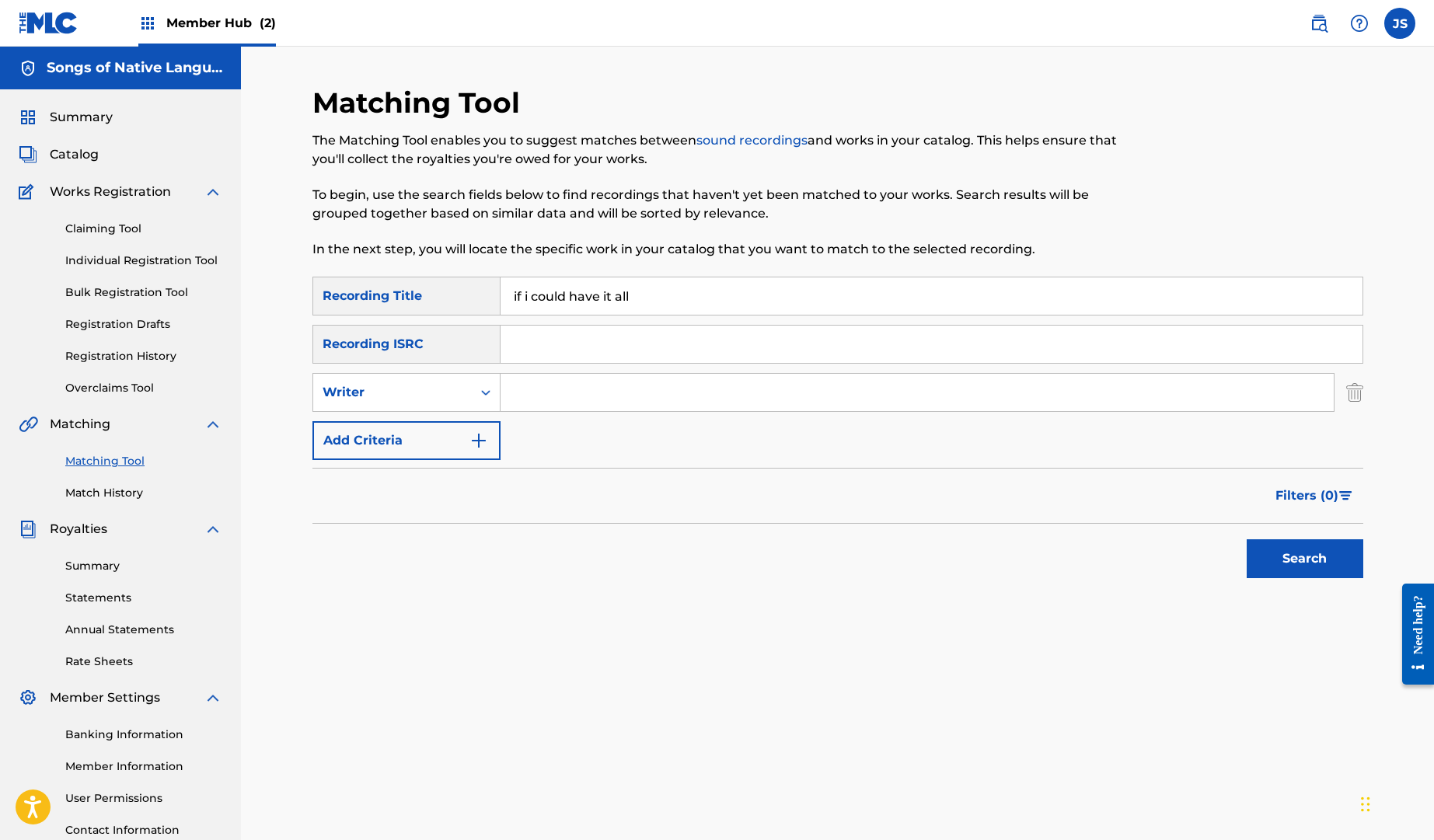
drag, startPoint x: 561, startPoint y: 393, endPoint x: 540, endPoint y: 393, distance: 21.0
click at [559, 393] on input "Search Form" at bounding box center [917, 393] width 834 height 38
click at [478, 396] on icon "Search Form" at bounding box center [485, 392] width 16 height 16
click at [457, 429] on div "Recording Artist" at bounding box center [407, 430] width 187 height 39
click at [523, 395] on input "Search Form" at bounding box center [917, 393] width 834 height 38
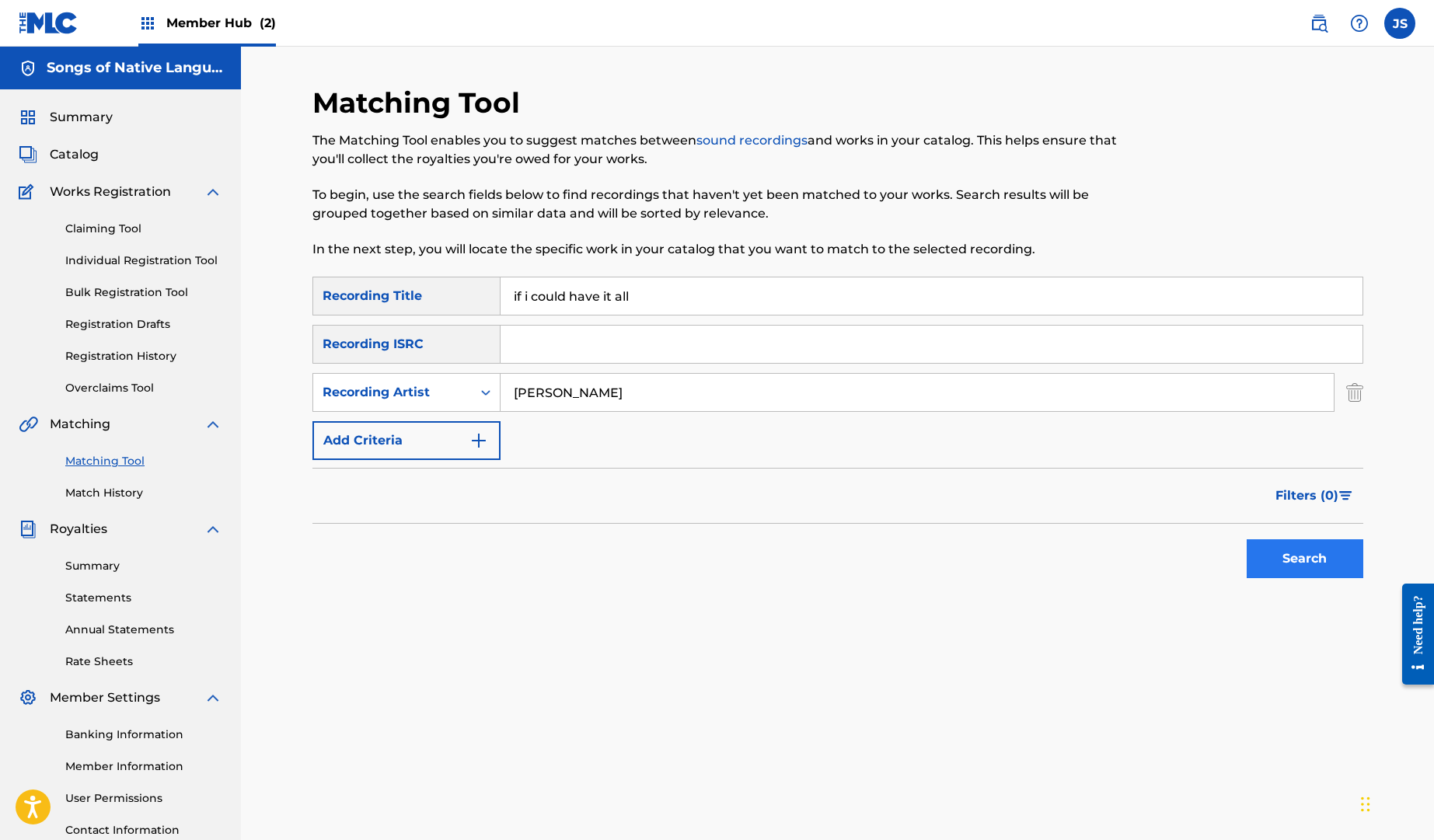
type input "[PERSON_NAME]"
click at [1307, 544] on button "Search" at bounding box center [1306, 558] width 117 height 39
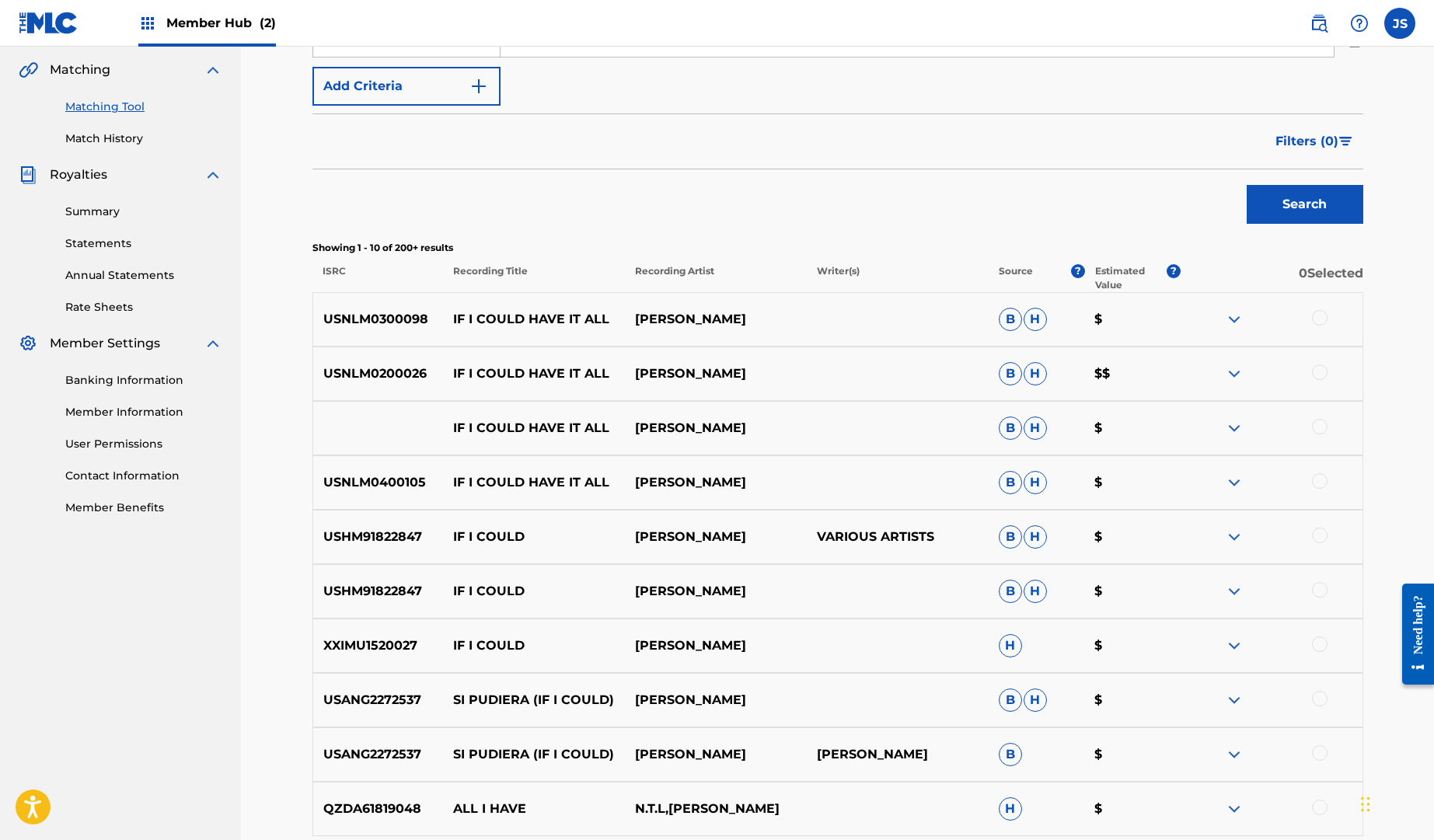
scroll to position [479, 0]
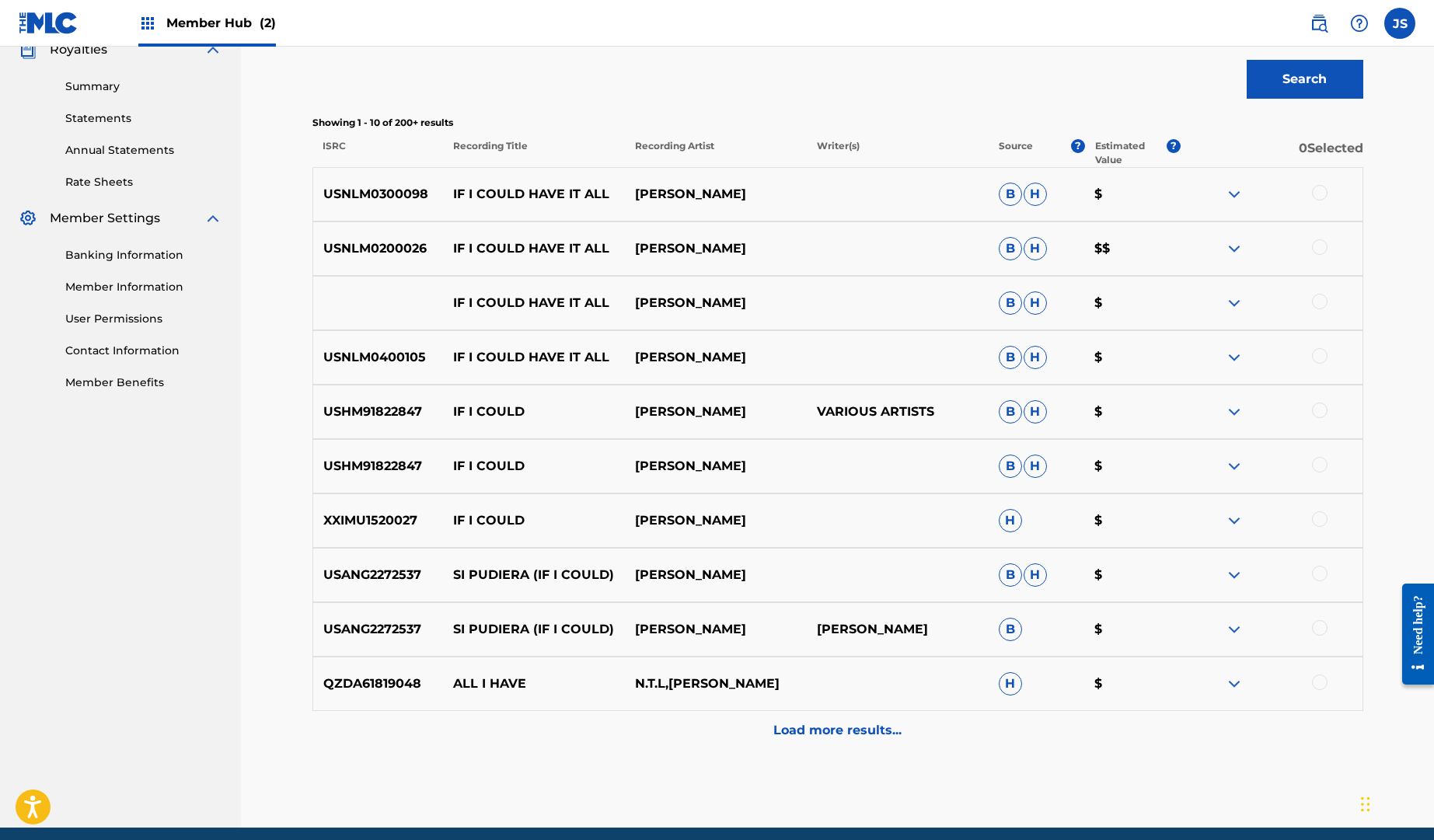
click at [1323, 358] on div at bounding box center [1320, 356] width 16 height 16
click at [1318, 309] on div at bounding box center [1271, 303] width 182 height 19
click at [1325, 241] on div at bounding box center [1320, 247] width 16 height 16
click at [1321, 192] on div at bounding box center [1320, 192] width 16 height 16
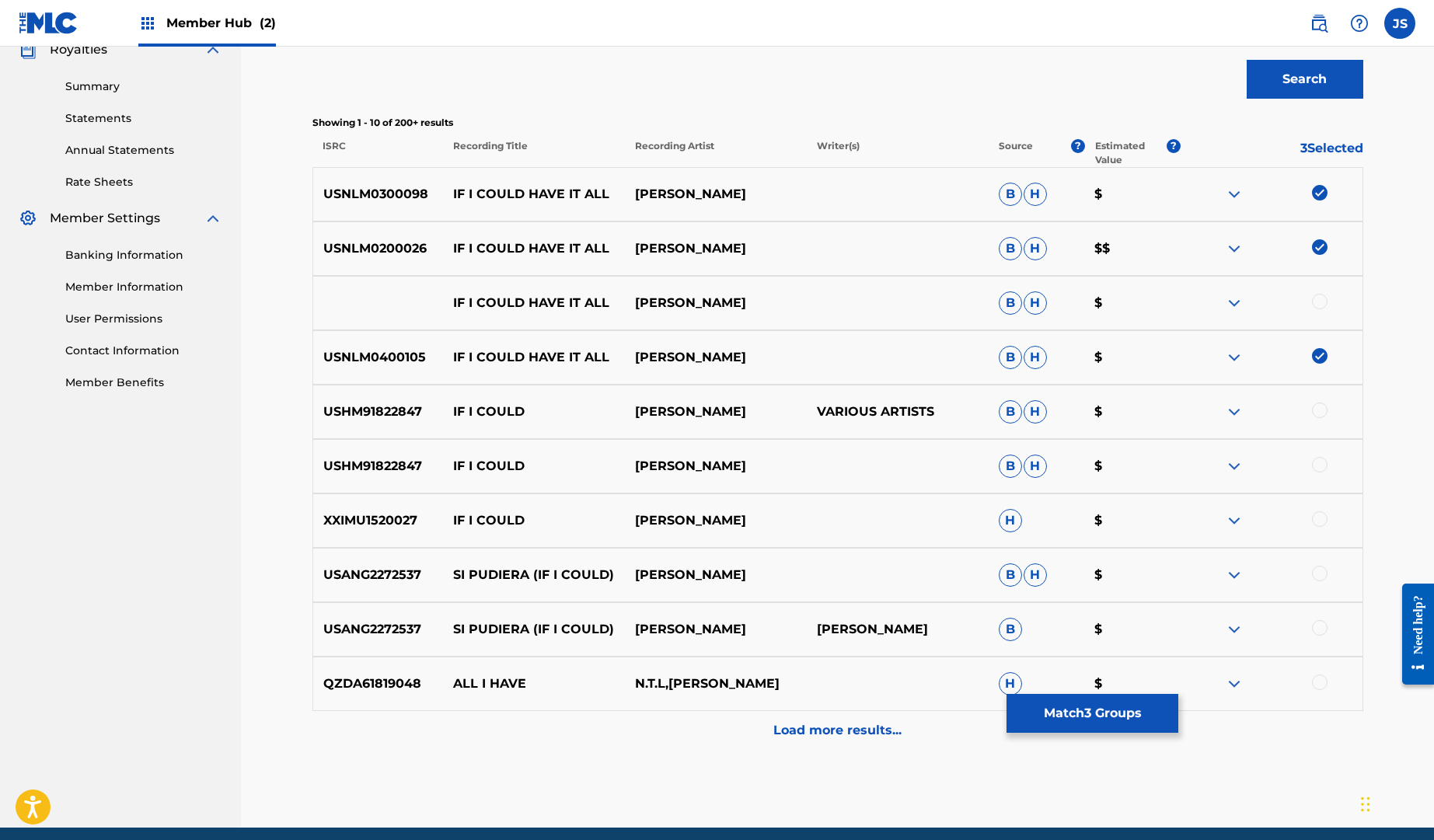
click at [1320, 300] on div at bounding box center [1320, 301] width 16 height 16
click at [1118, 717] on button "Match 4 Groups" at bounding box center [1093, 713] width 171 height 39
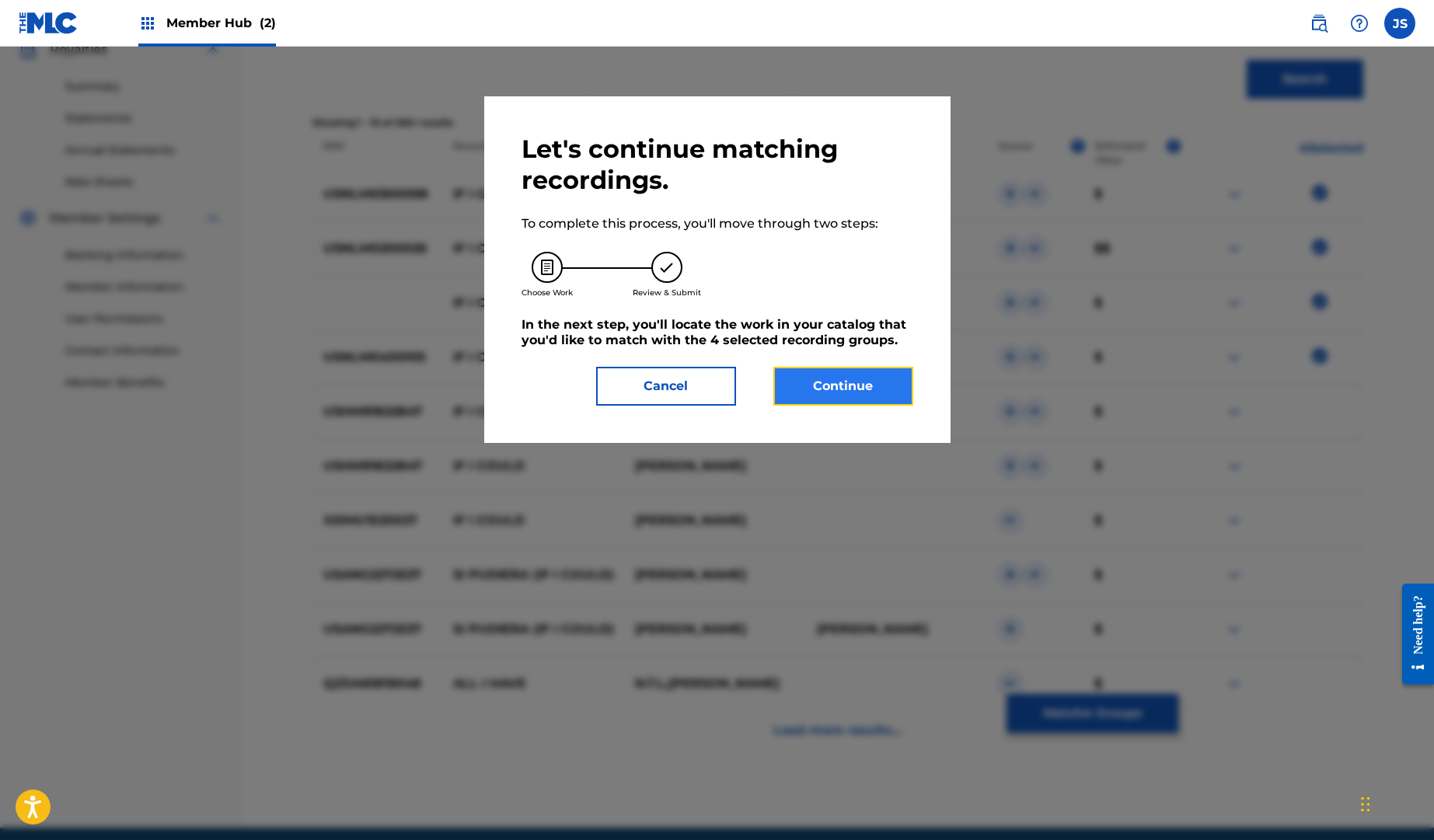
click at [824, 376] on button "Continue" at bounding box center [843, 385] width 140 height 39
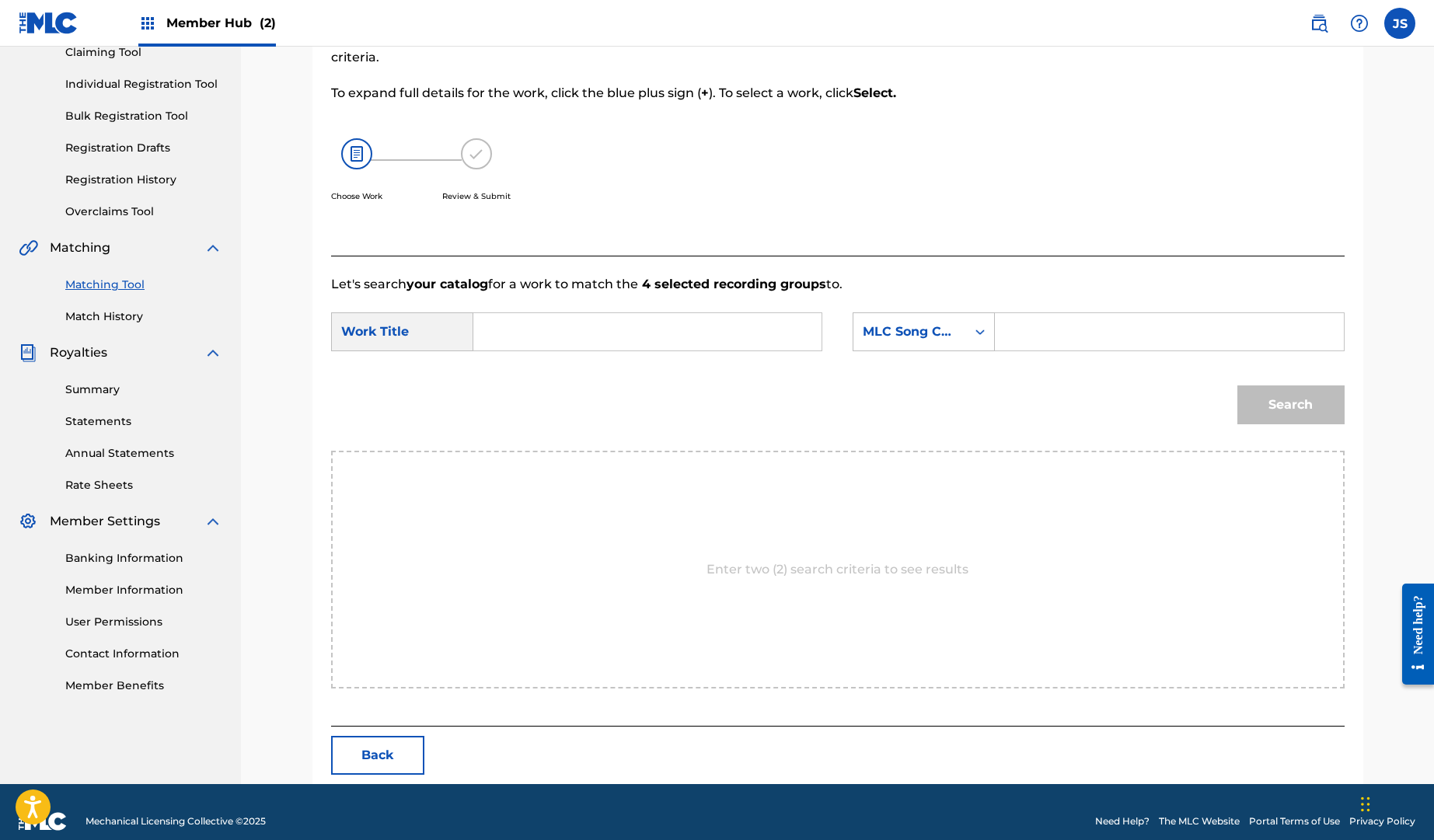
scroll to position [195, 0]
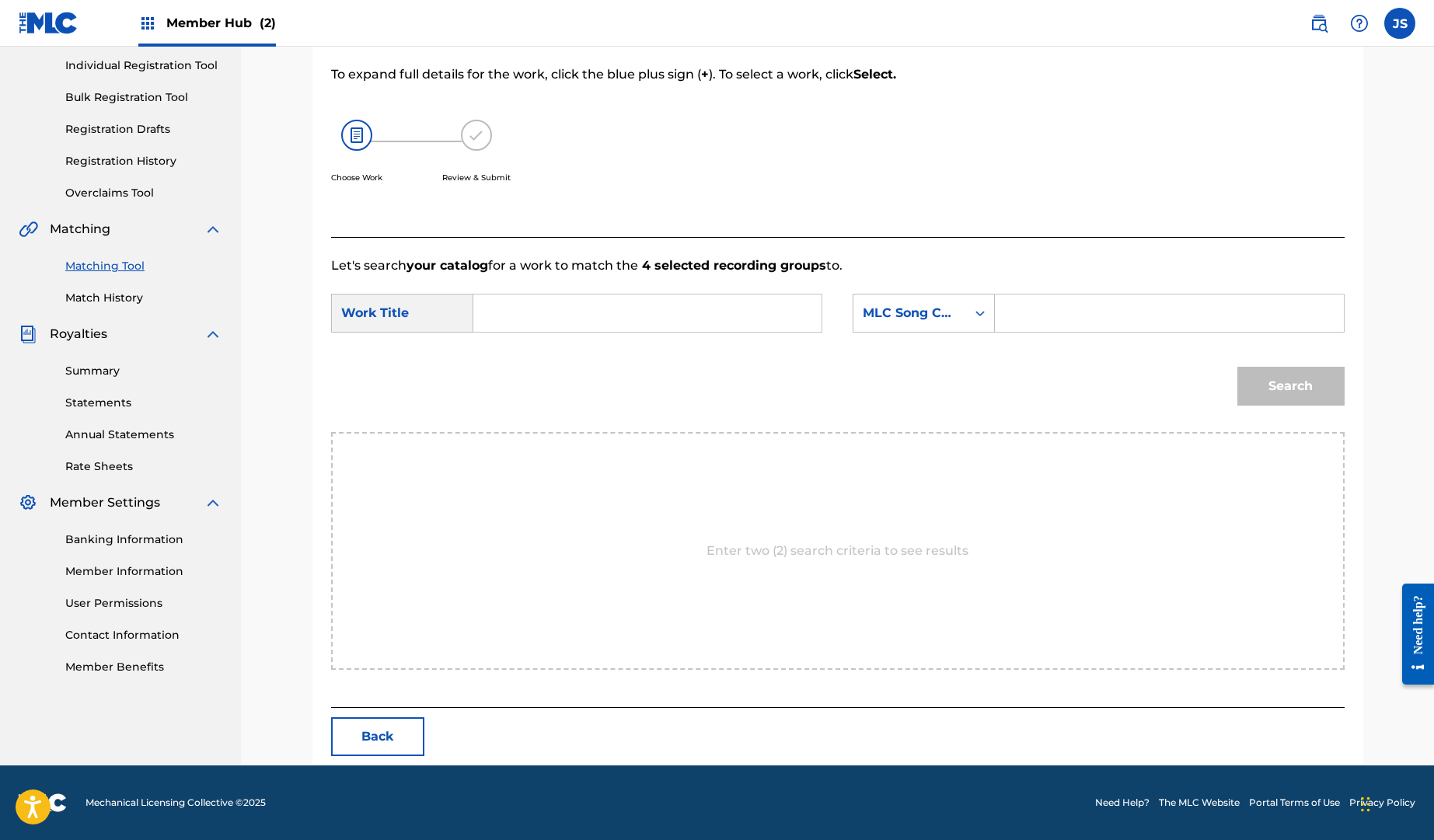
click at [530, 318] on input "Search Form" at bounding box center [648, 314] width 322 height 38
type input "if i could have it all"
click at [942, 313] on div "MLC Song Code" at bounding box center [910, 314] width 94 height 19
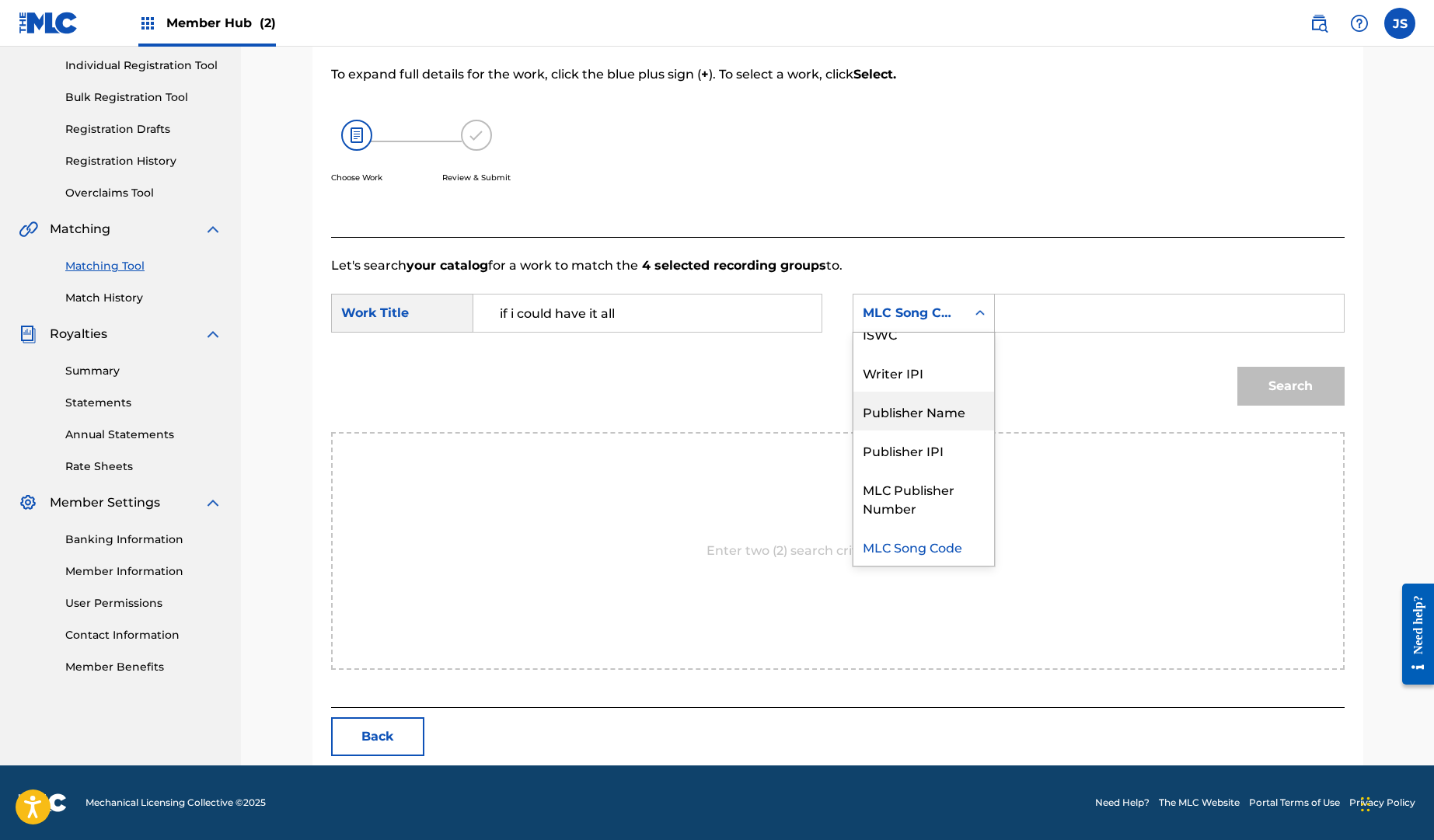
scroll to position [0, 0]
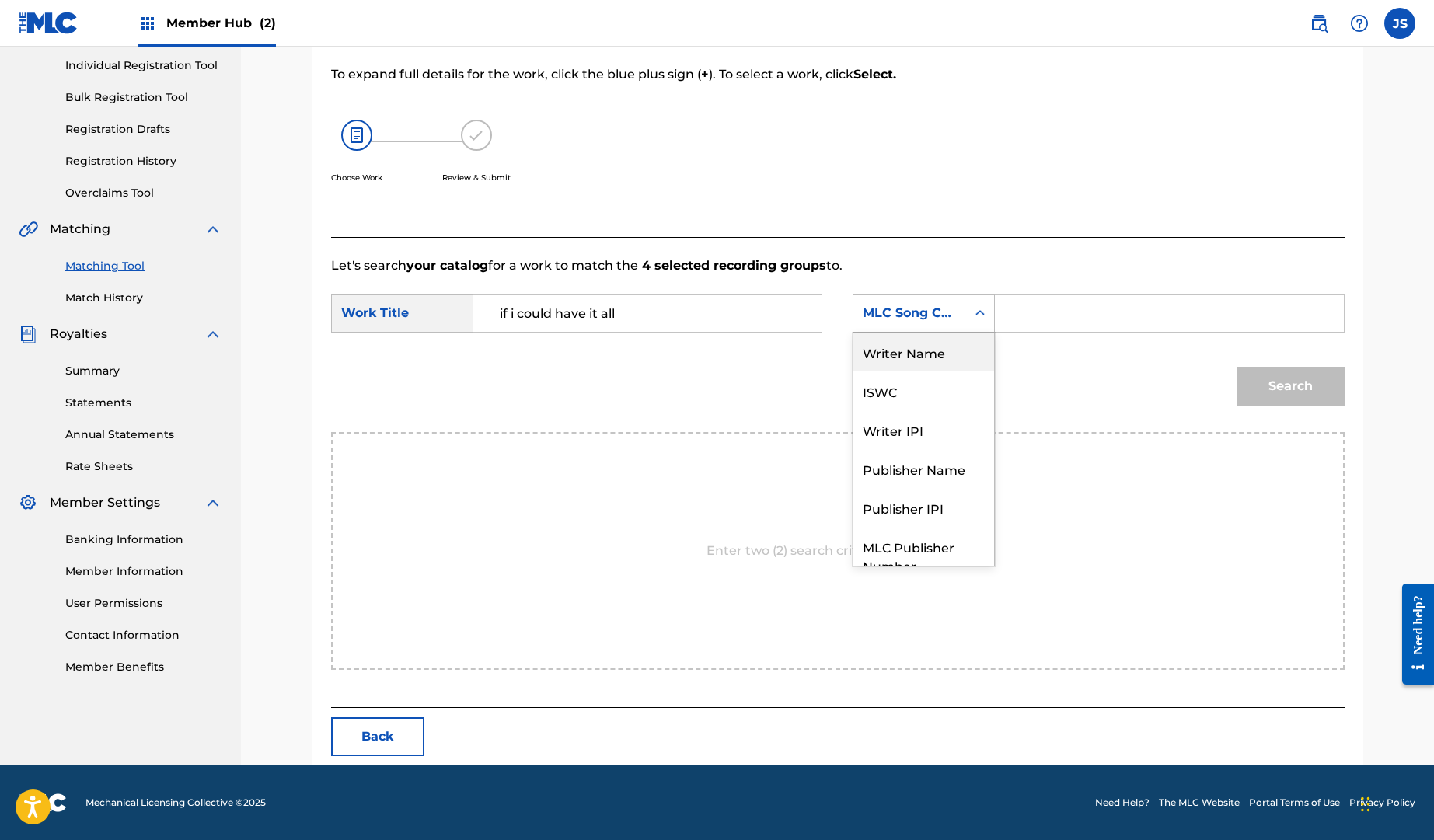
drag, startPoint x: 935, startPoint y: 358, endPoint x: 1001, endPoint y: 341, distance: 68.2
click at [936, 358] on div "Writer Name" at bounding box center [923, 351] width 140 height 39
click at [1049, 312] on input "Search Form" at bounding box center [1169, 314] width 322 height 38
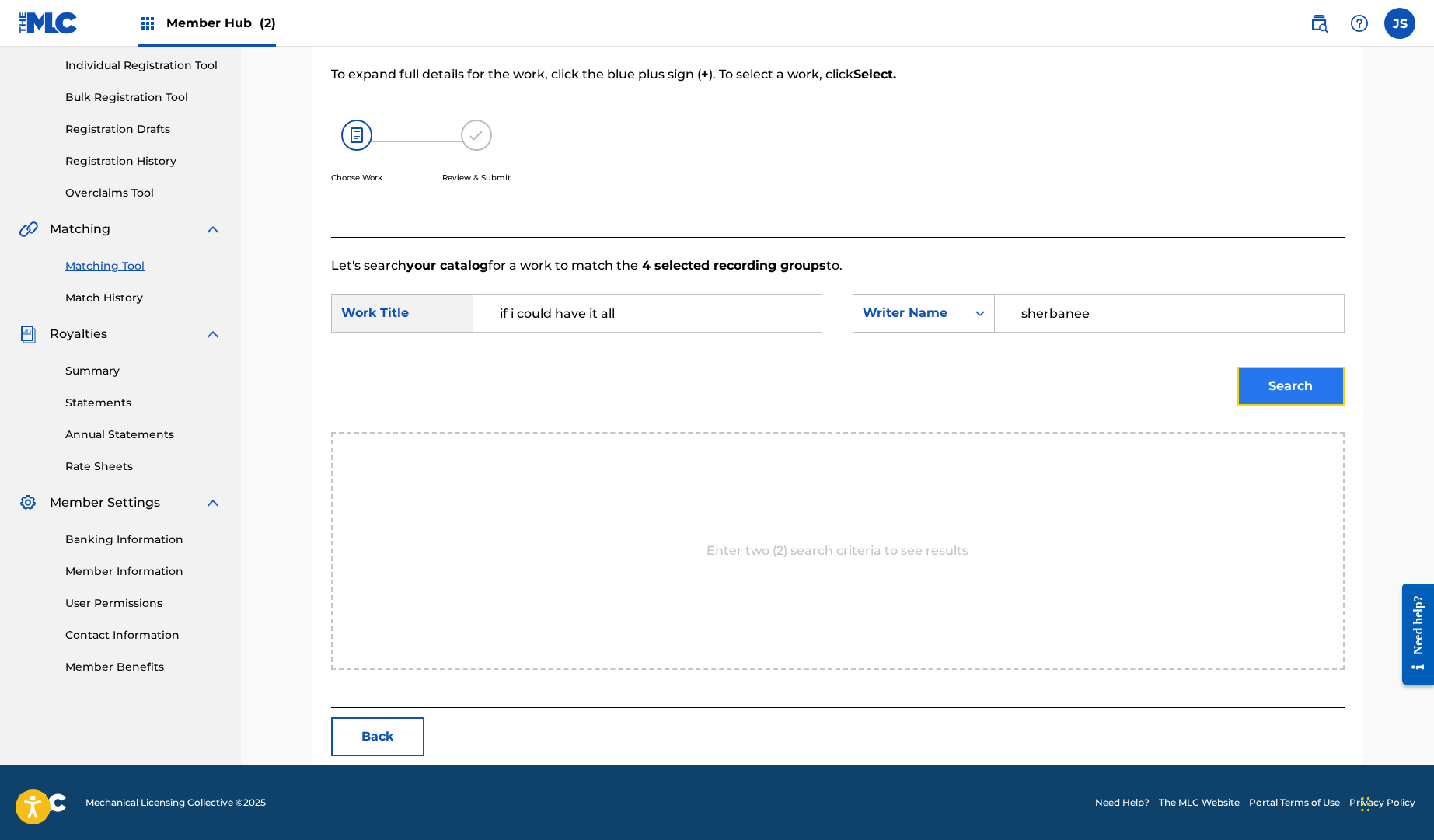
click at [1292, 391] on button "Search" at bounding box center [1292, 385] width 107 height 39
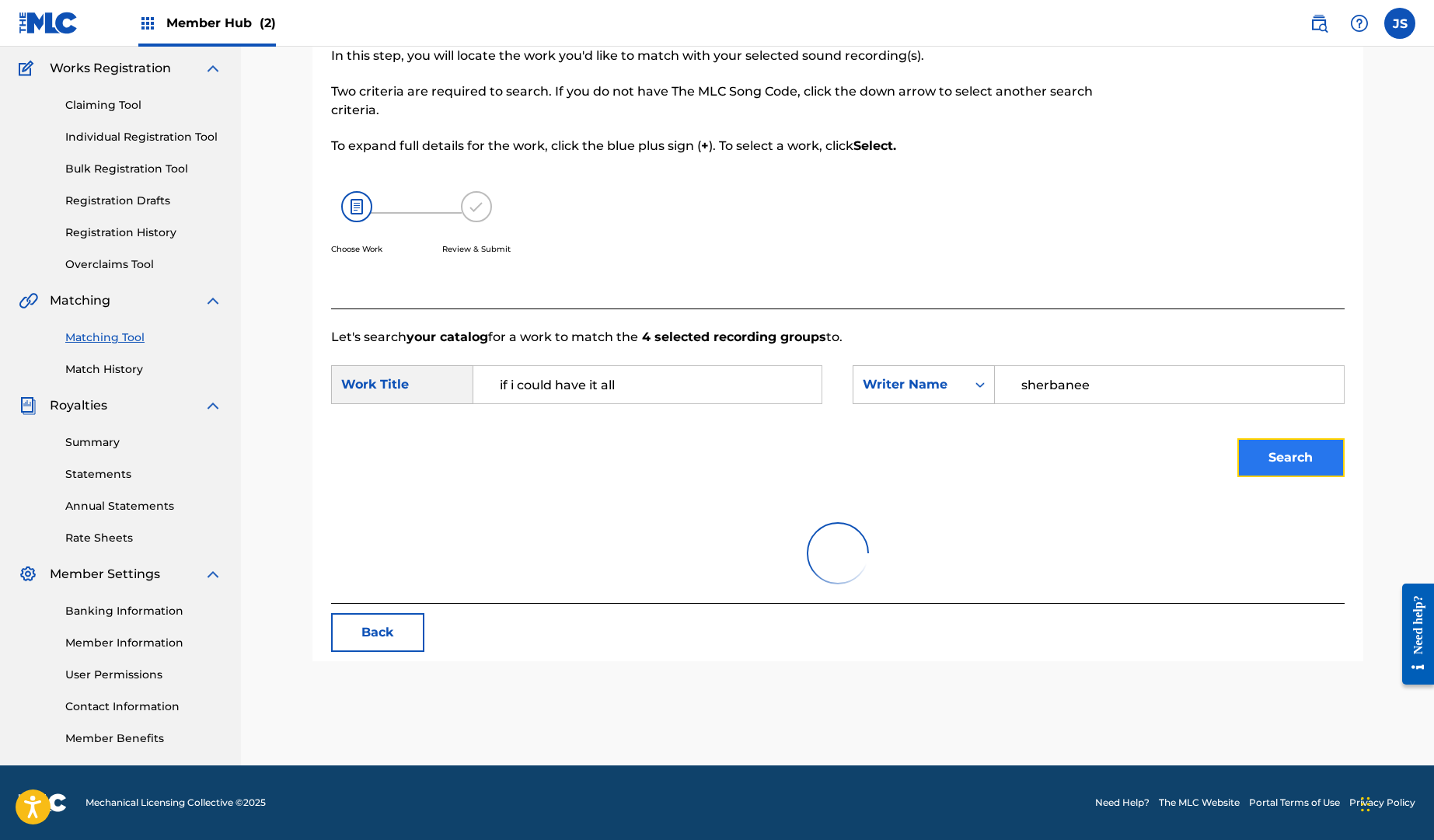
scroll to position [123, 0]
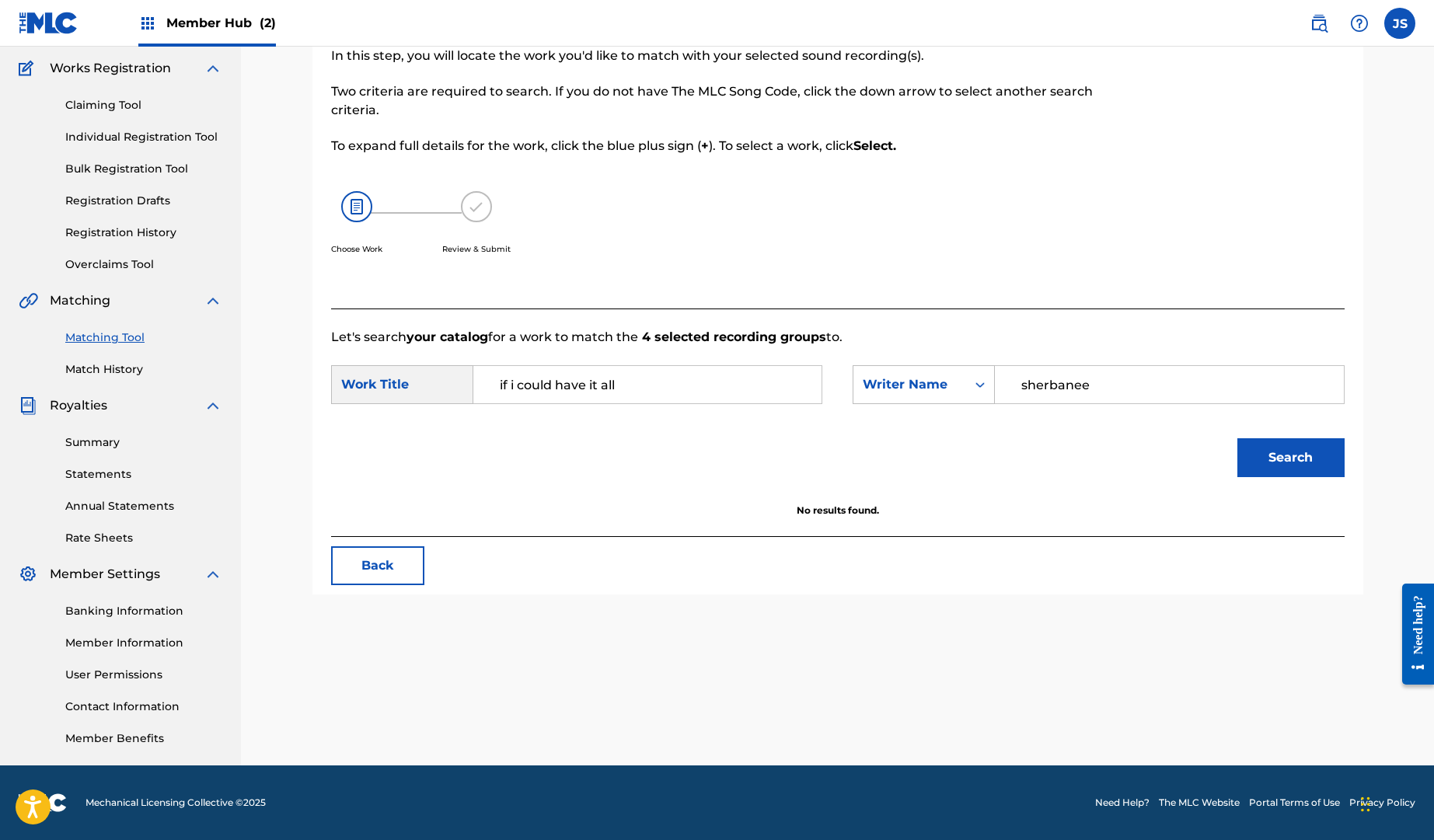
click at [1074, 384] on input "sherbanee" at bounding box center [1169, 385] width 322 height 38
click at [1074, 383] on input "sherbanee" at bounding box center [1169, 385] width 322 height 38
type input "[PERSON_NAME]"
click at [1306, 459] on button "Search" at bounding box center [1292, 457] width 107 height 39
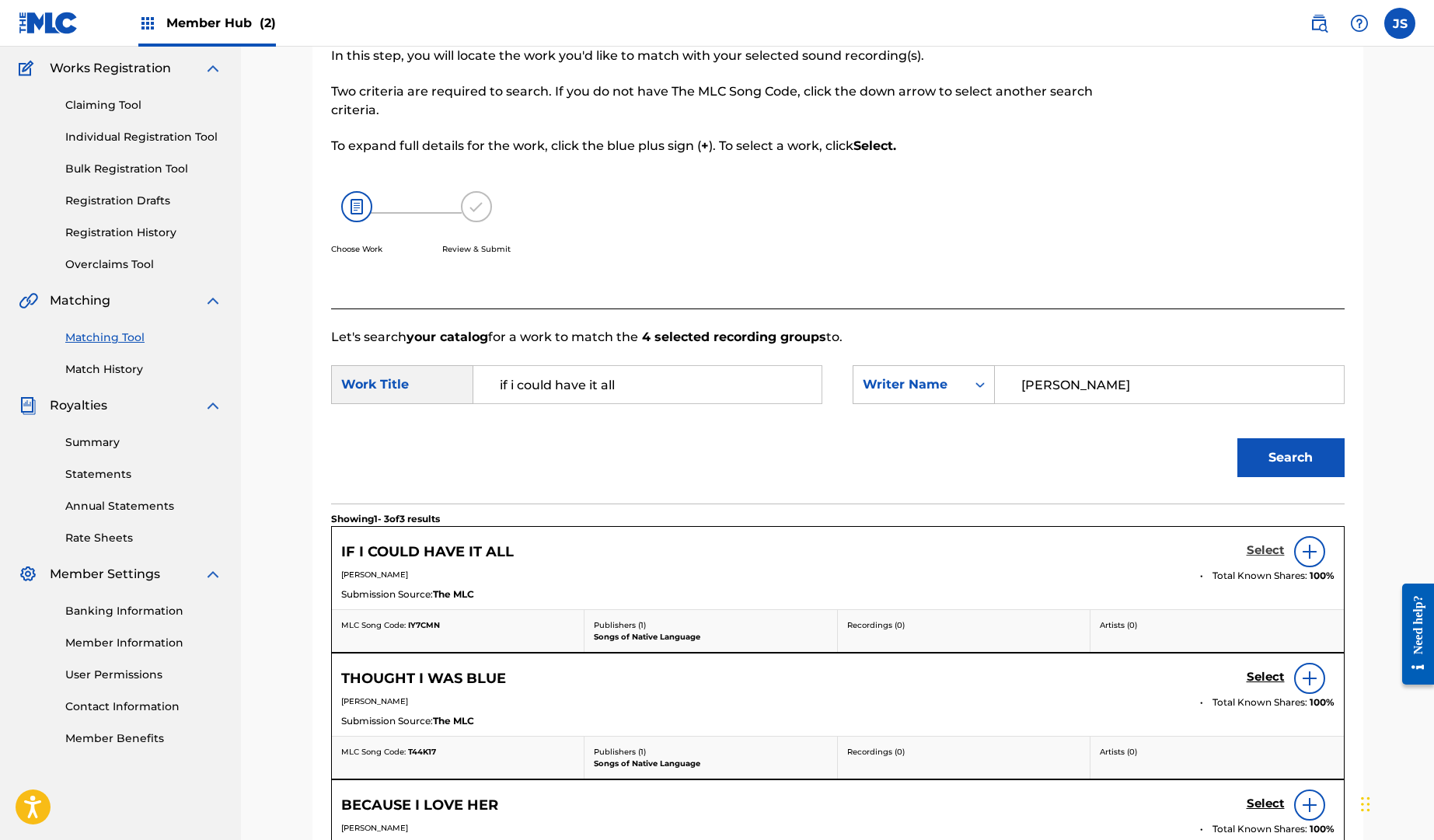
click at [1266, 550] on h5 "Select" at bounding box center [1266, 551] width 38 height 15
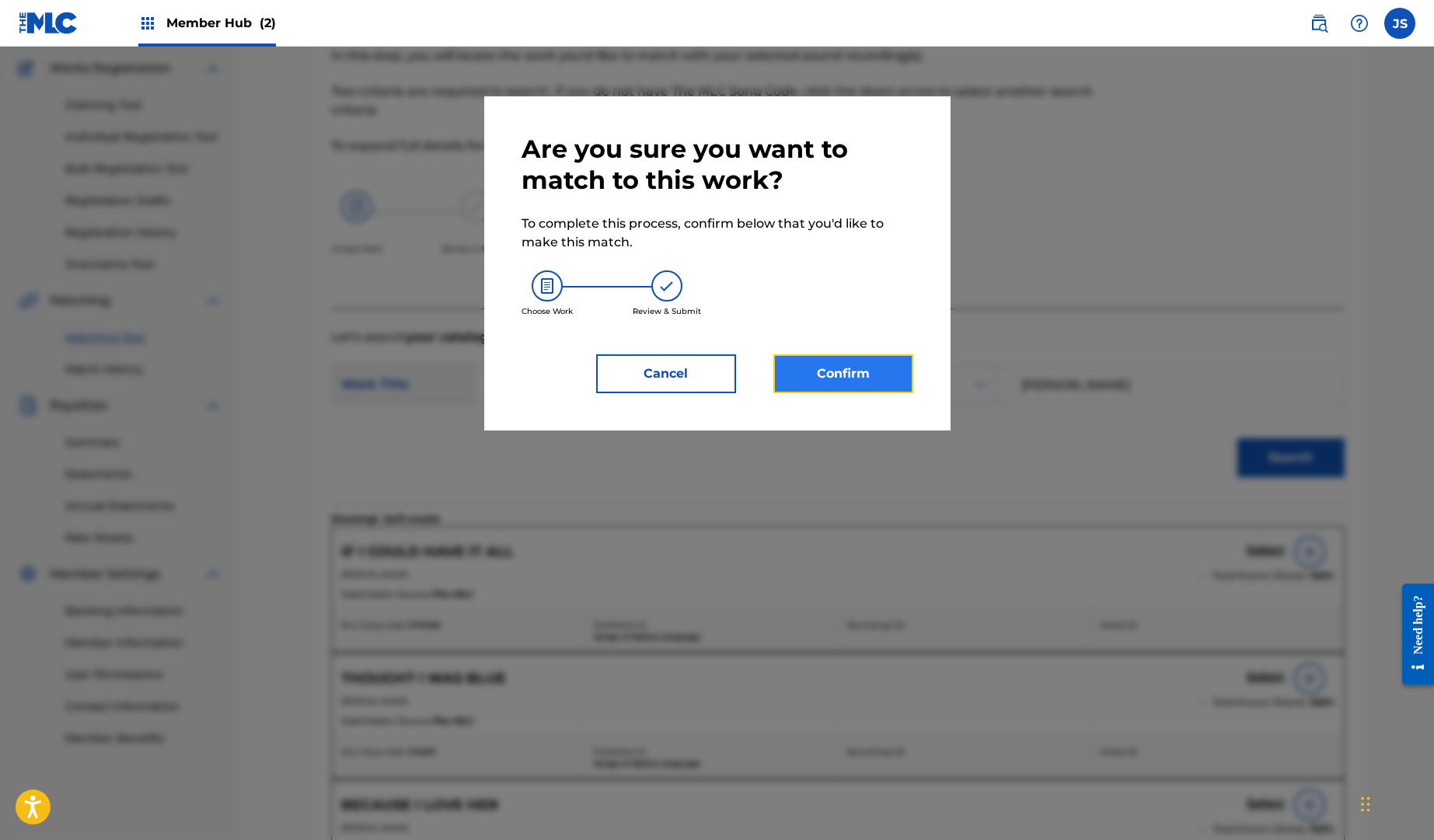
click at [866, 367] on button "Confirm" at bounding box center [843, 373] width 140 height 39
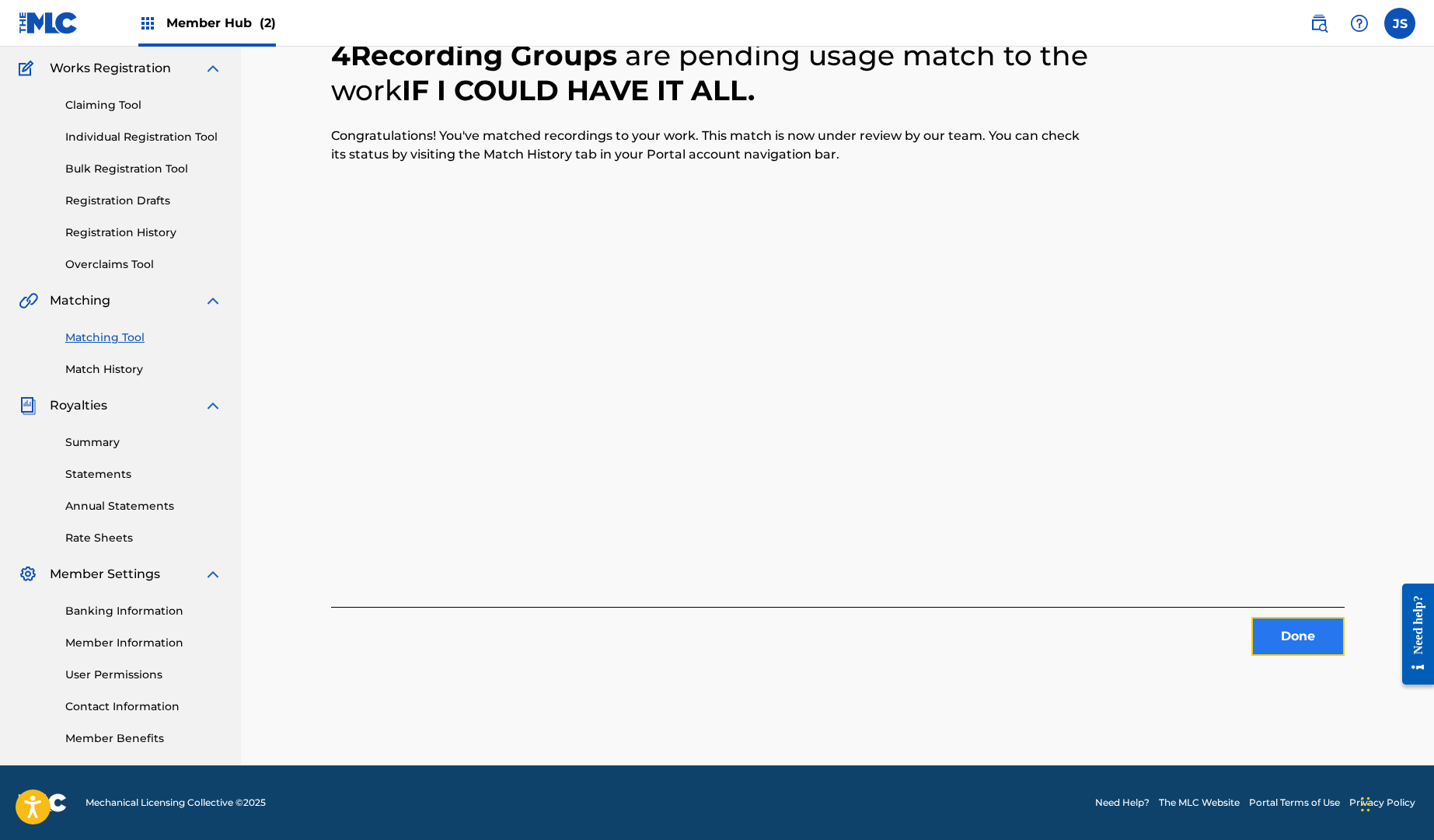
click at [1317, 637] on button "Done" at bounding box center [1298, 636] width 93 height 39
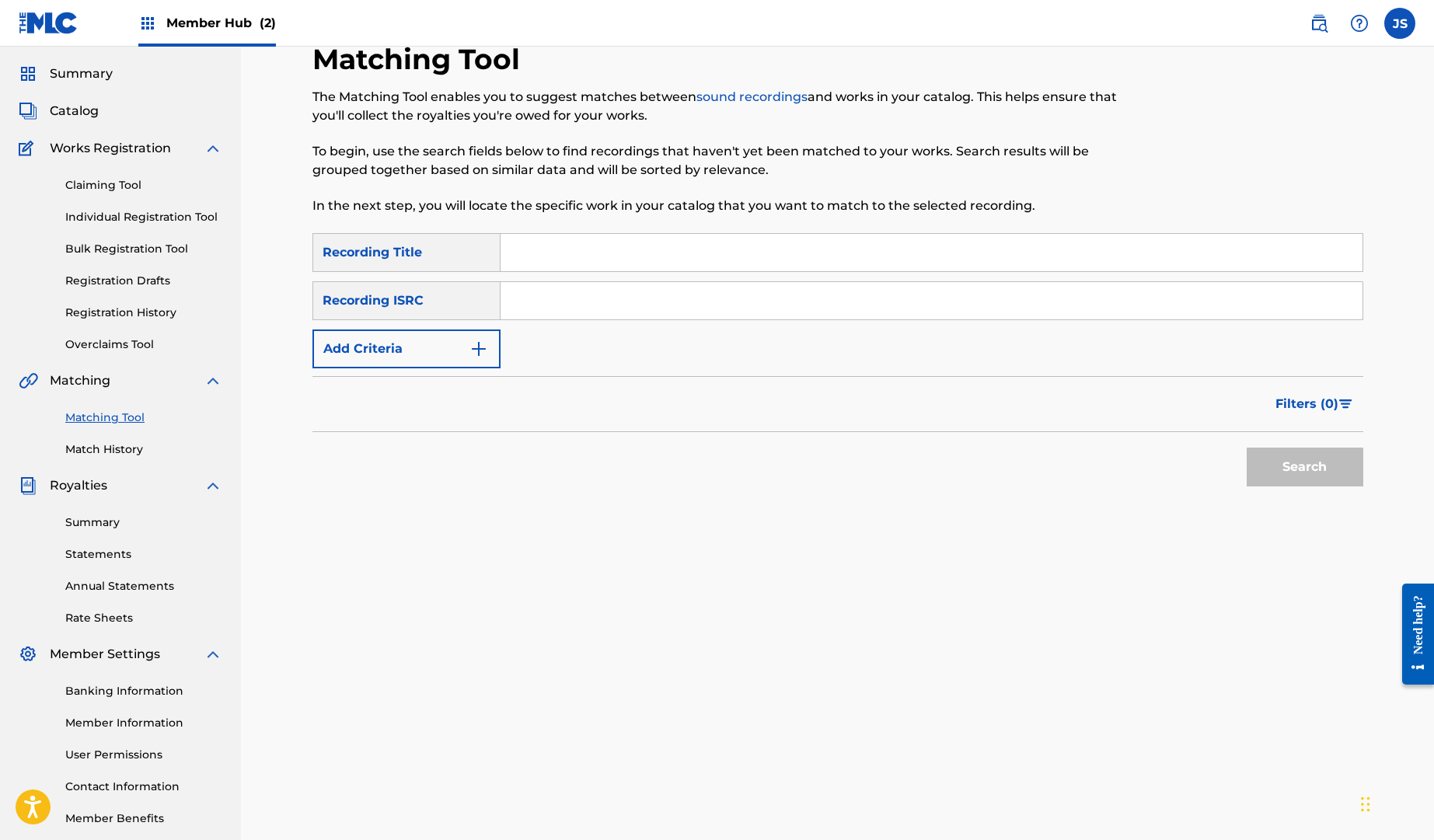
scroll to position [0, 0]
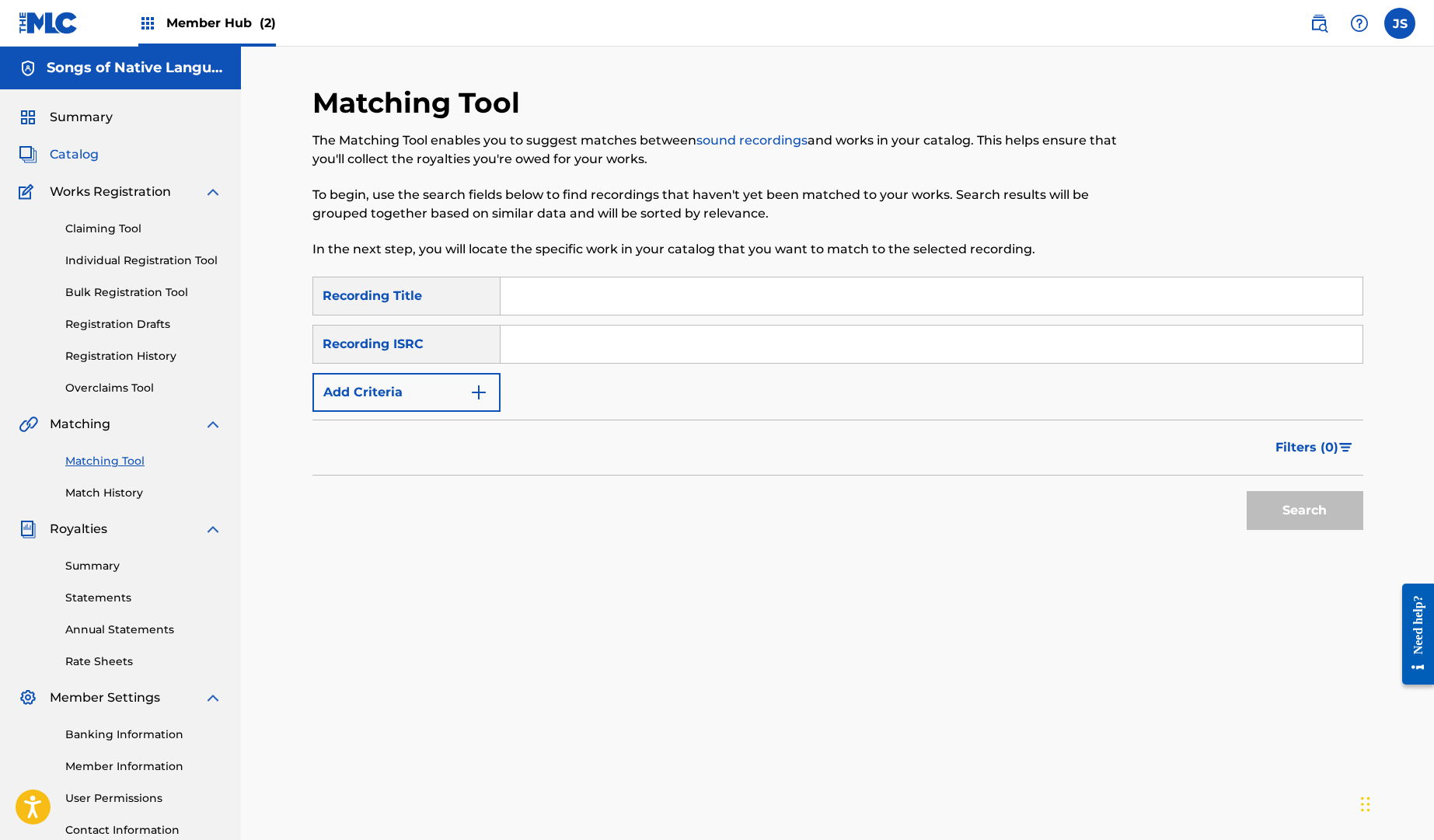
click at [96, 156] on span "Catalog" at bounding box center [74, 154] width 49 height 19
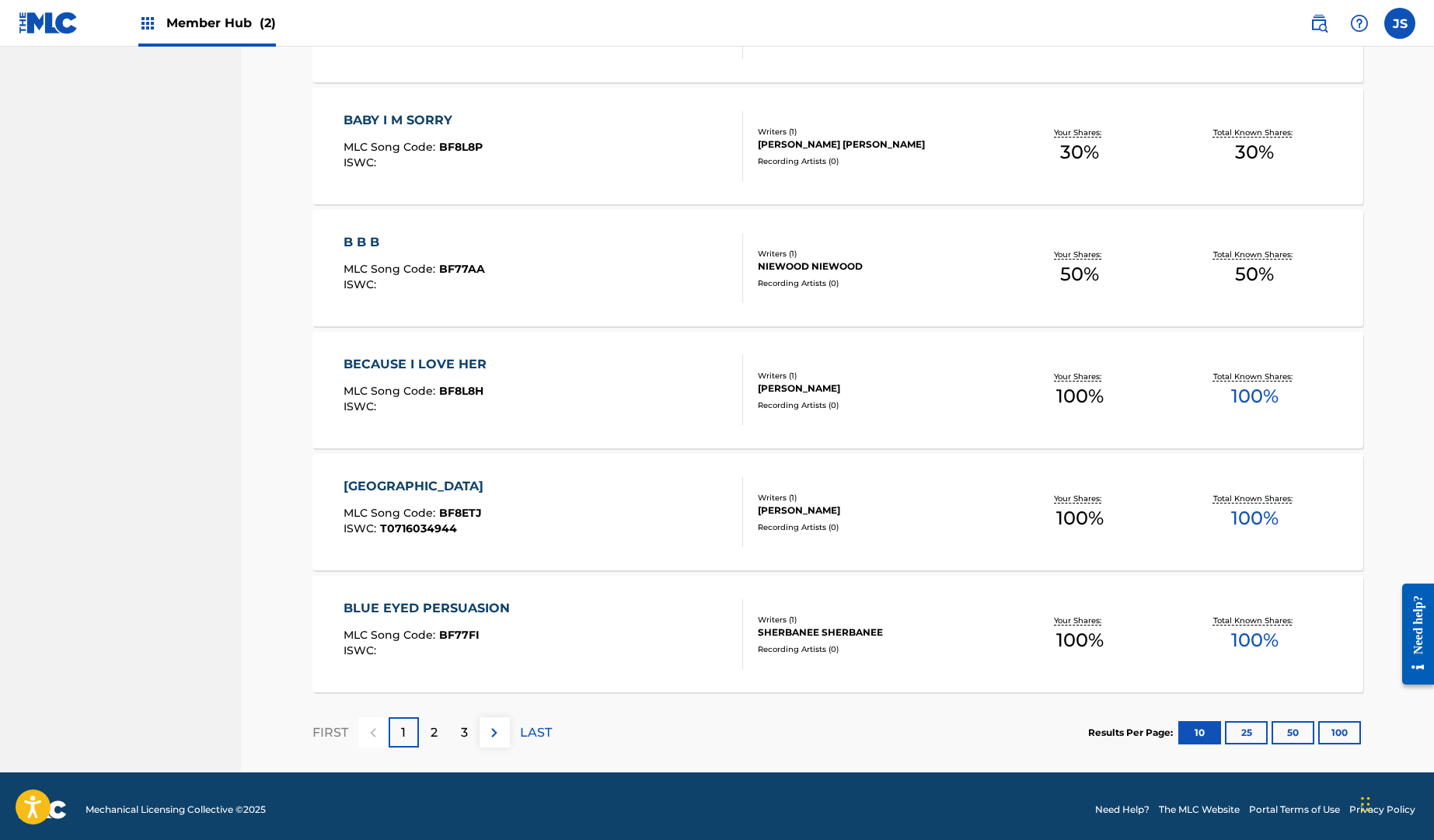
scroll to position [939, 0]
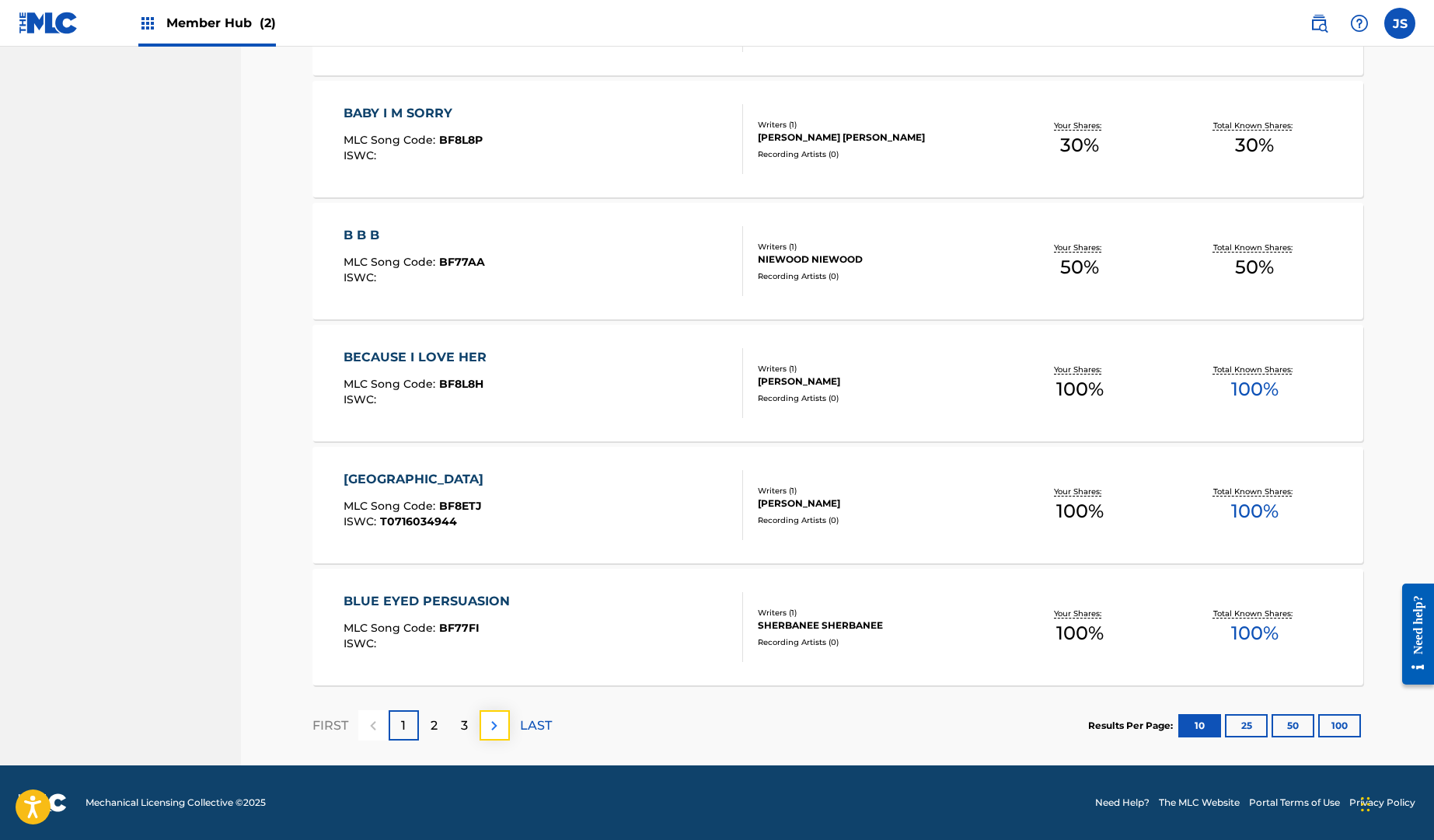
click at [499, 727] on img at bounding box center [495, 726] width 19 height 19
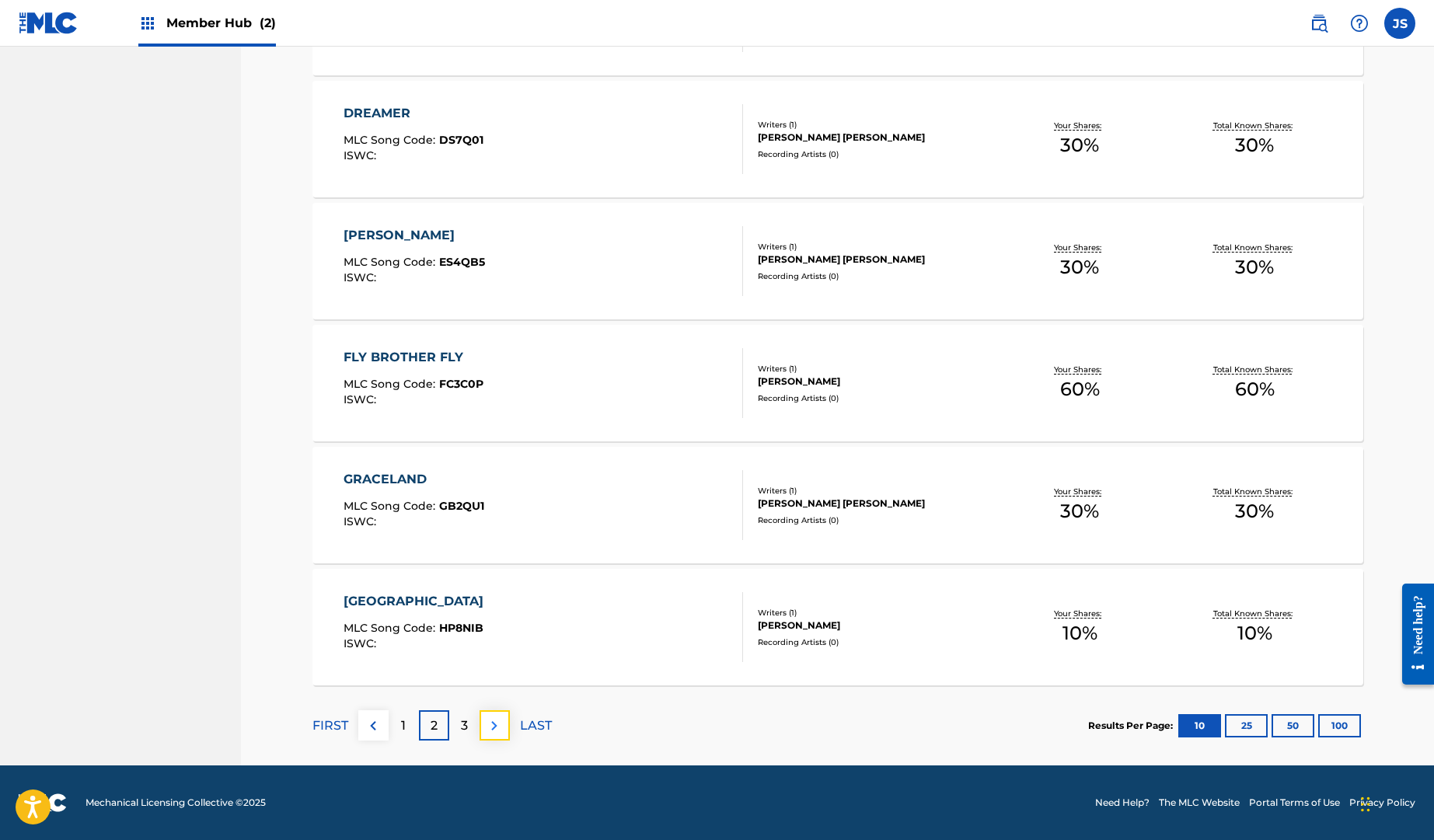
click at [501, 725] on img at bounding box center [495, 726] width 19 height 19
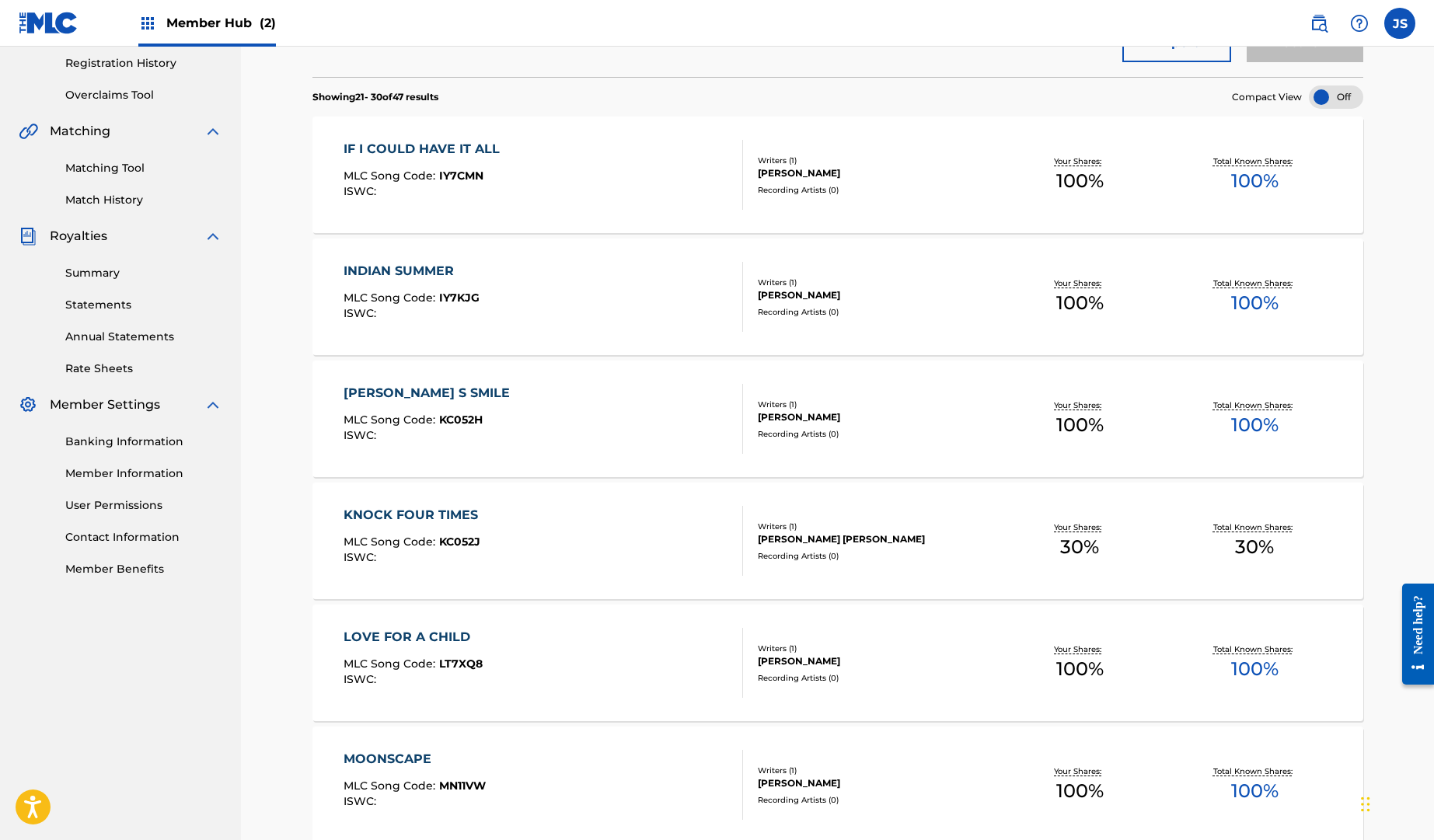
scroll to position [0, 0]
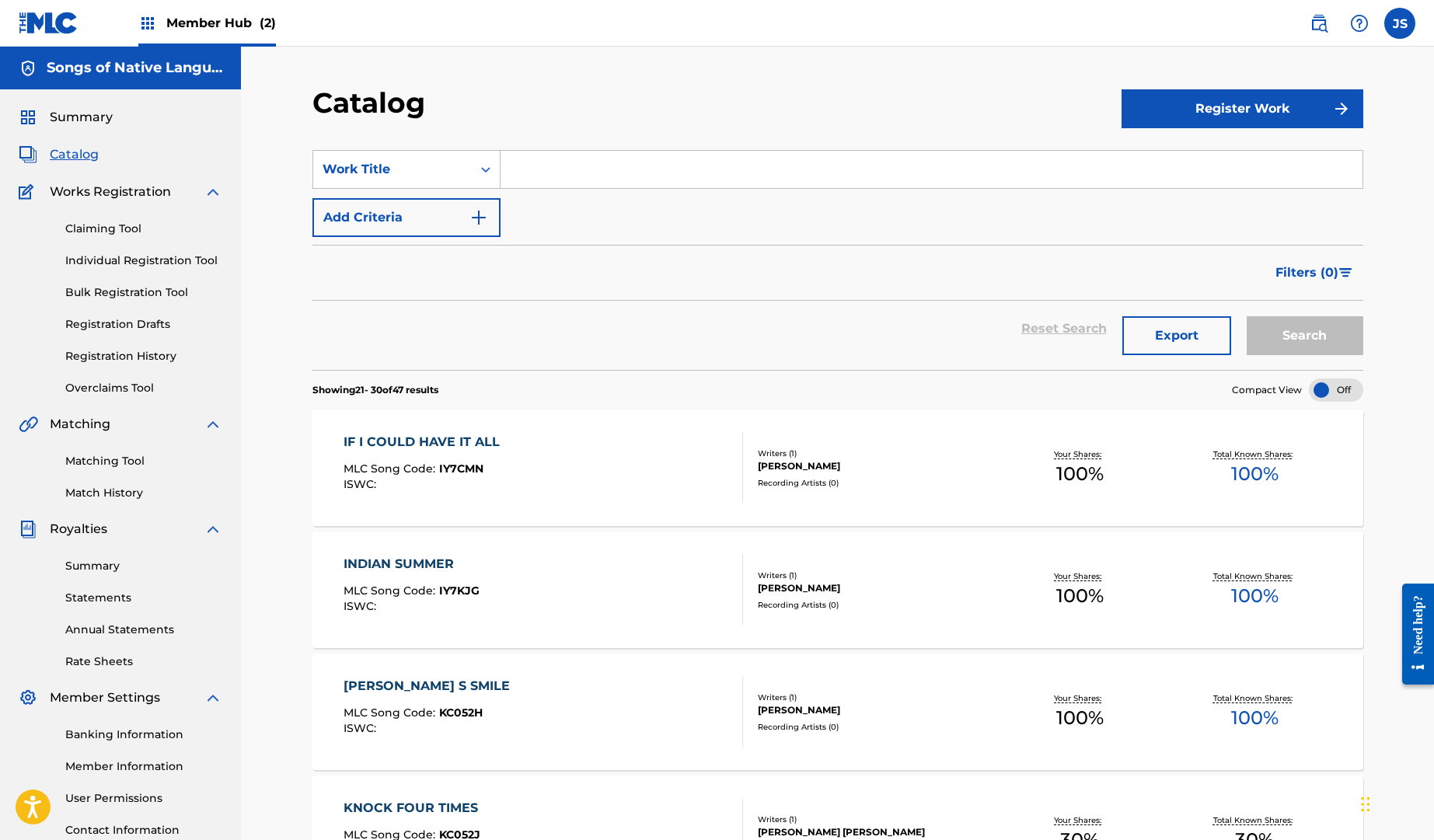
click at [460, 443] on div "IF I COULD HAVE IT ALL" at bounding box center [426, 443] width 164 height 19
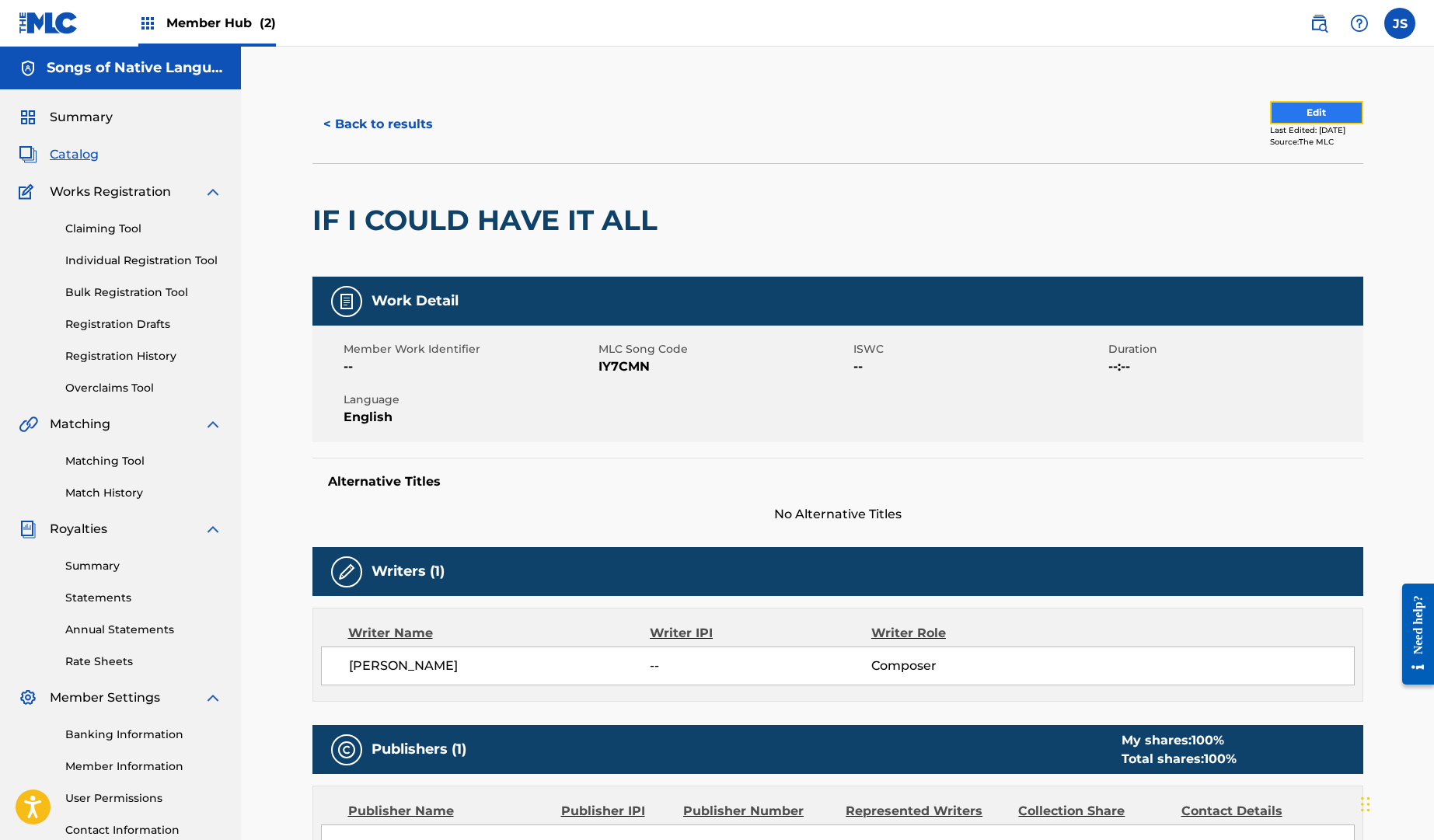
click at [1288, 109] on button "Edit" at bounding box center [1316, 112] width 93 height 24
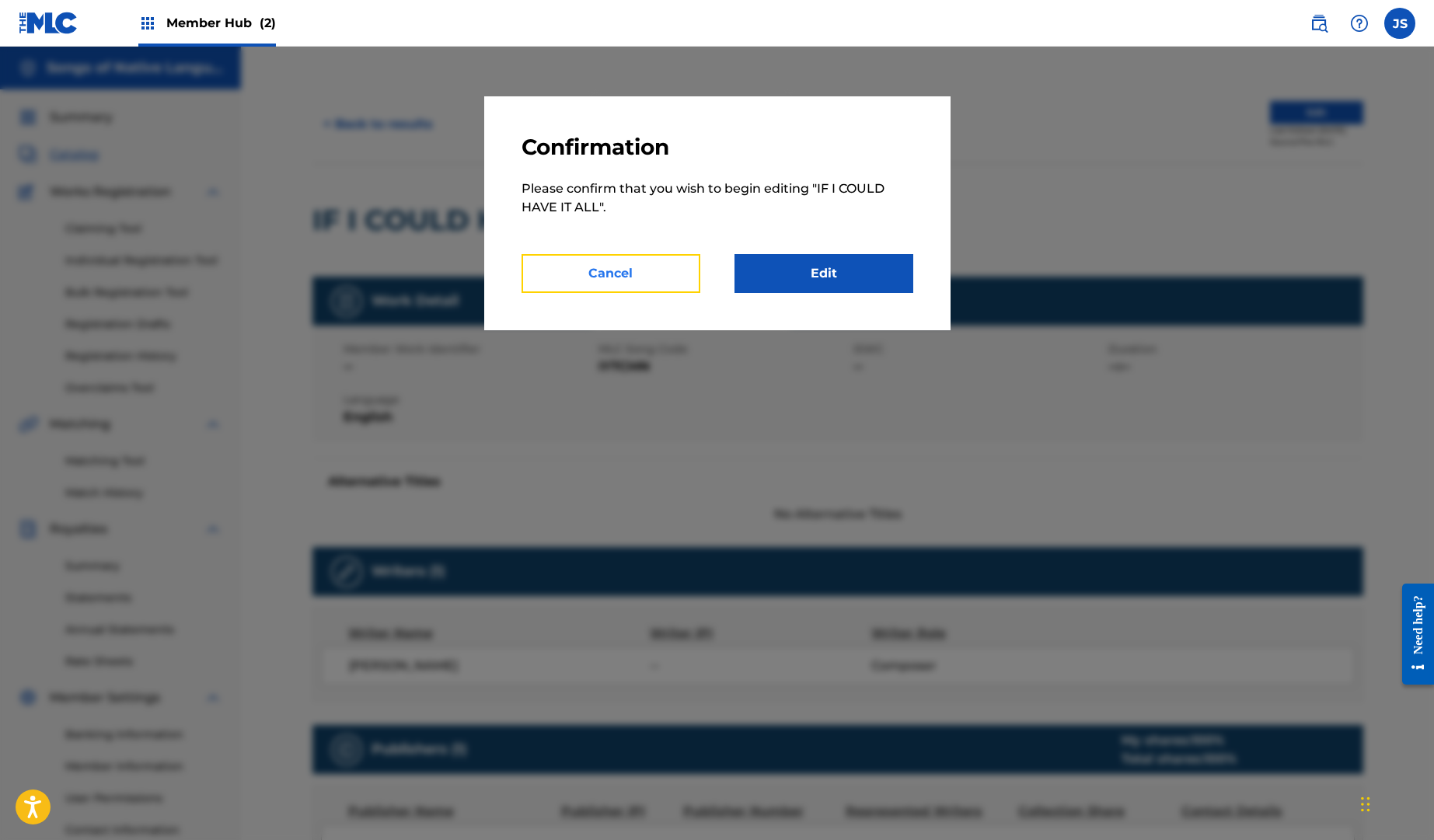
click at [662, 277] on button "Cancel" at bounding box center [611, 273] width 179 height 39
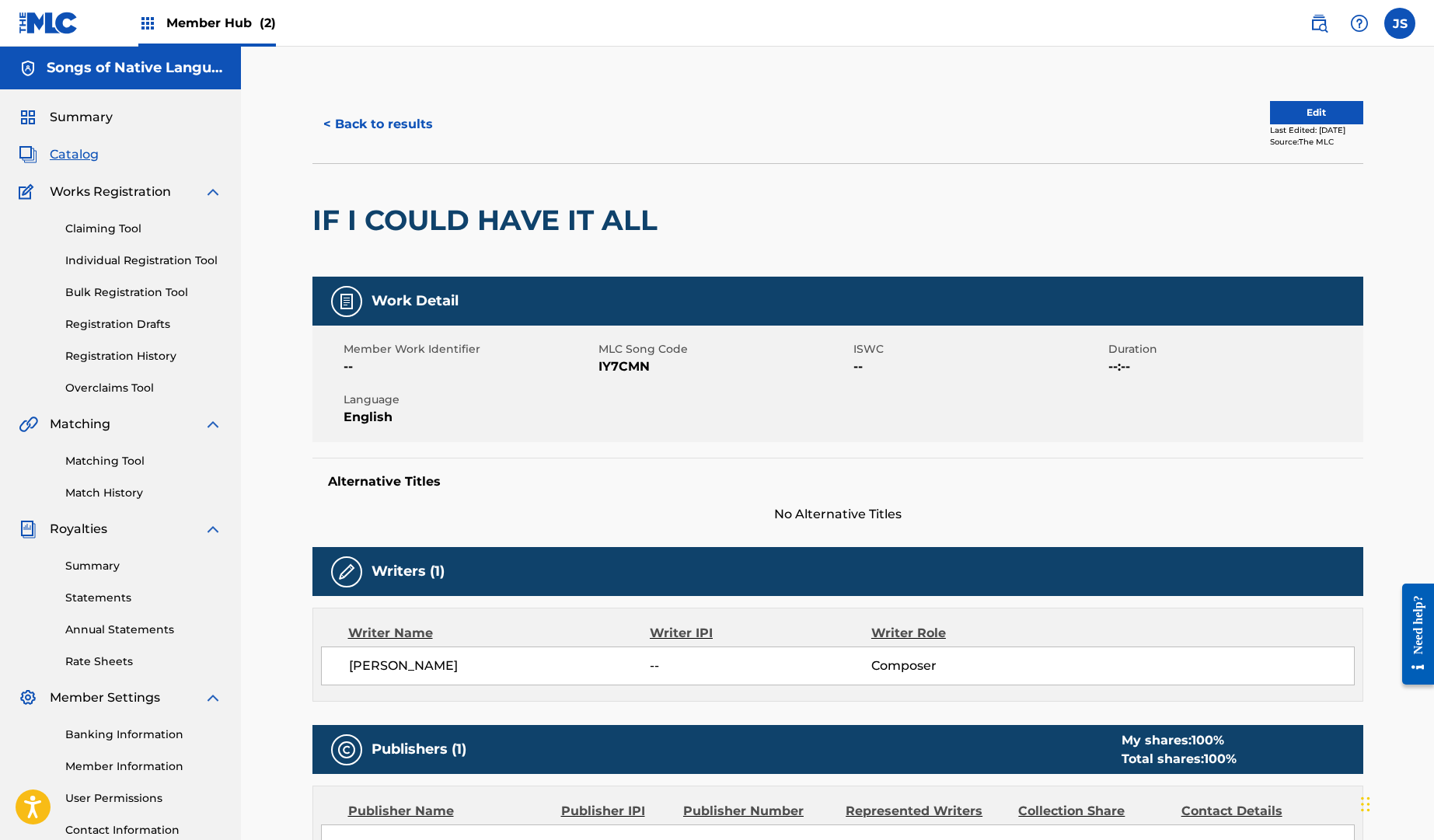
click at [88, 153] on span "Catalog" at bounding box center [74, 154] width 49 height 19
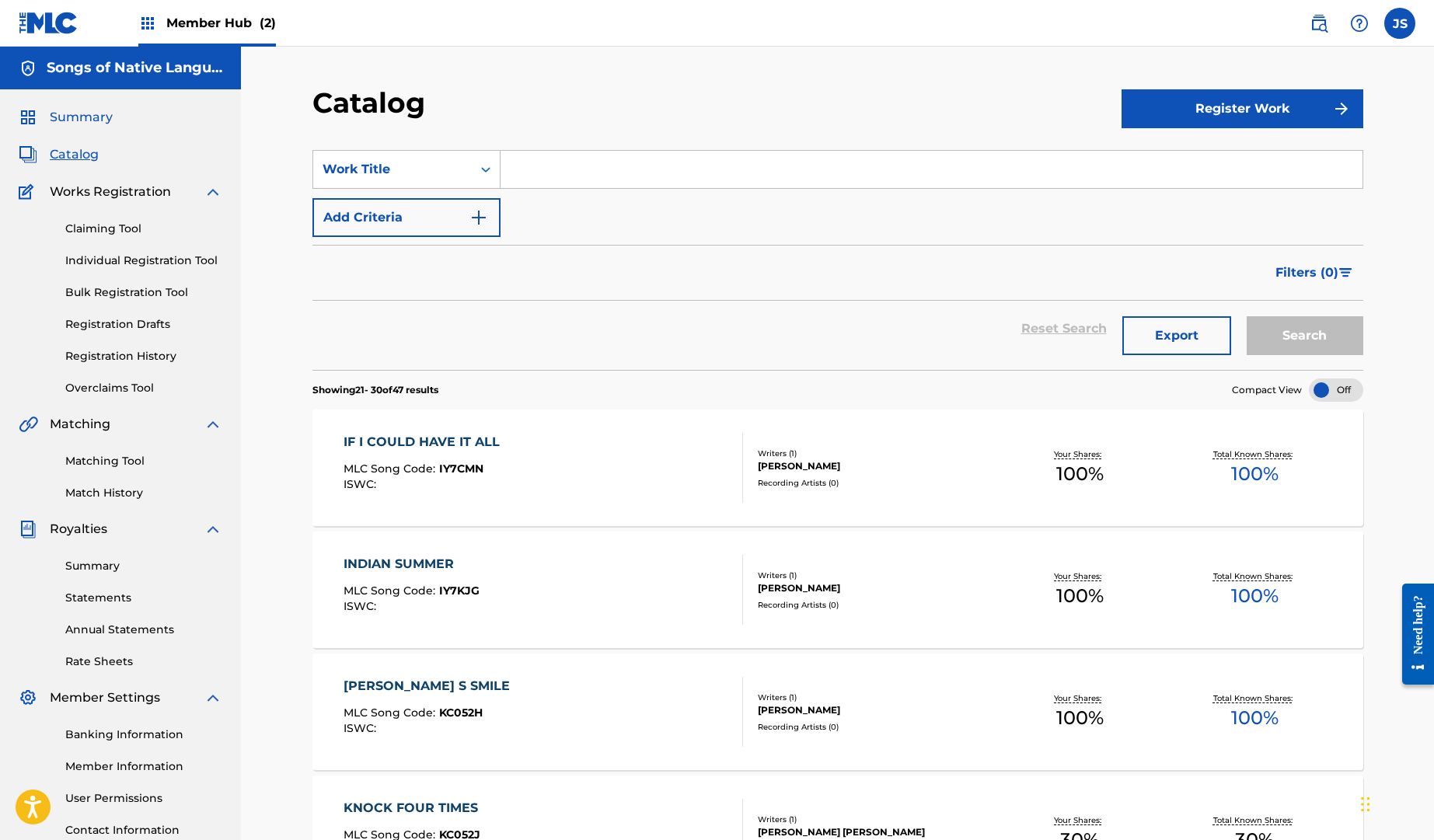
click at [60, 111] on span "Summary" at bounding box center [81, 118] width 63 height 19
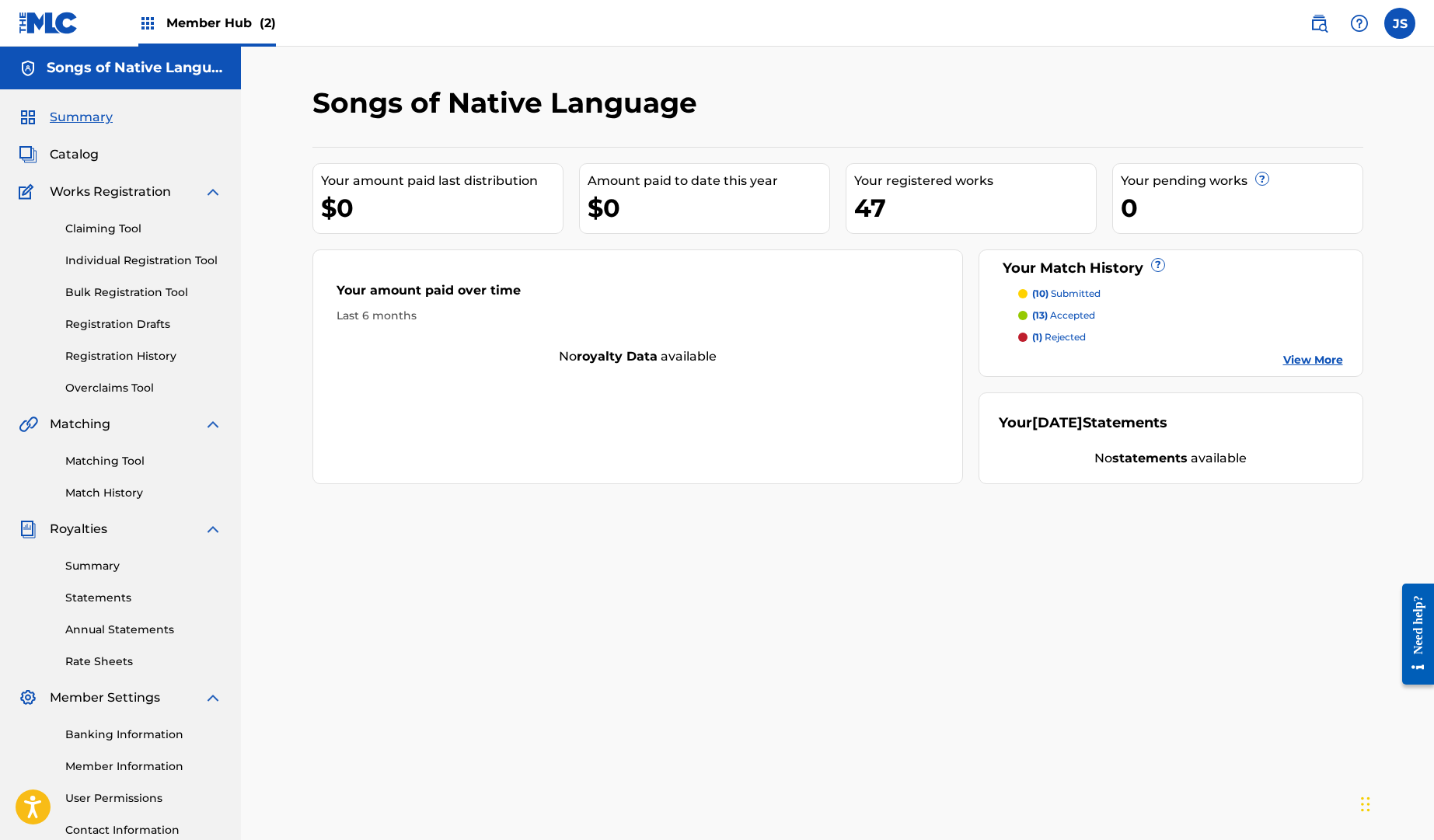
click at [1071, 339] on p "(1) rejected" at bounding box center [1059, 337] width 54 height 14
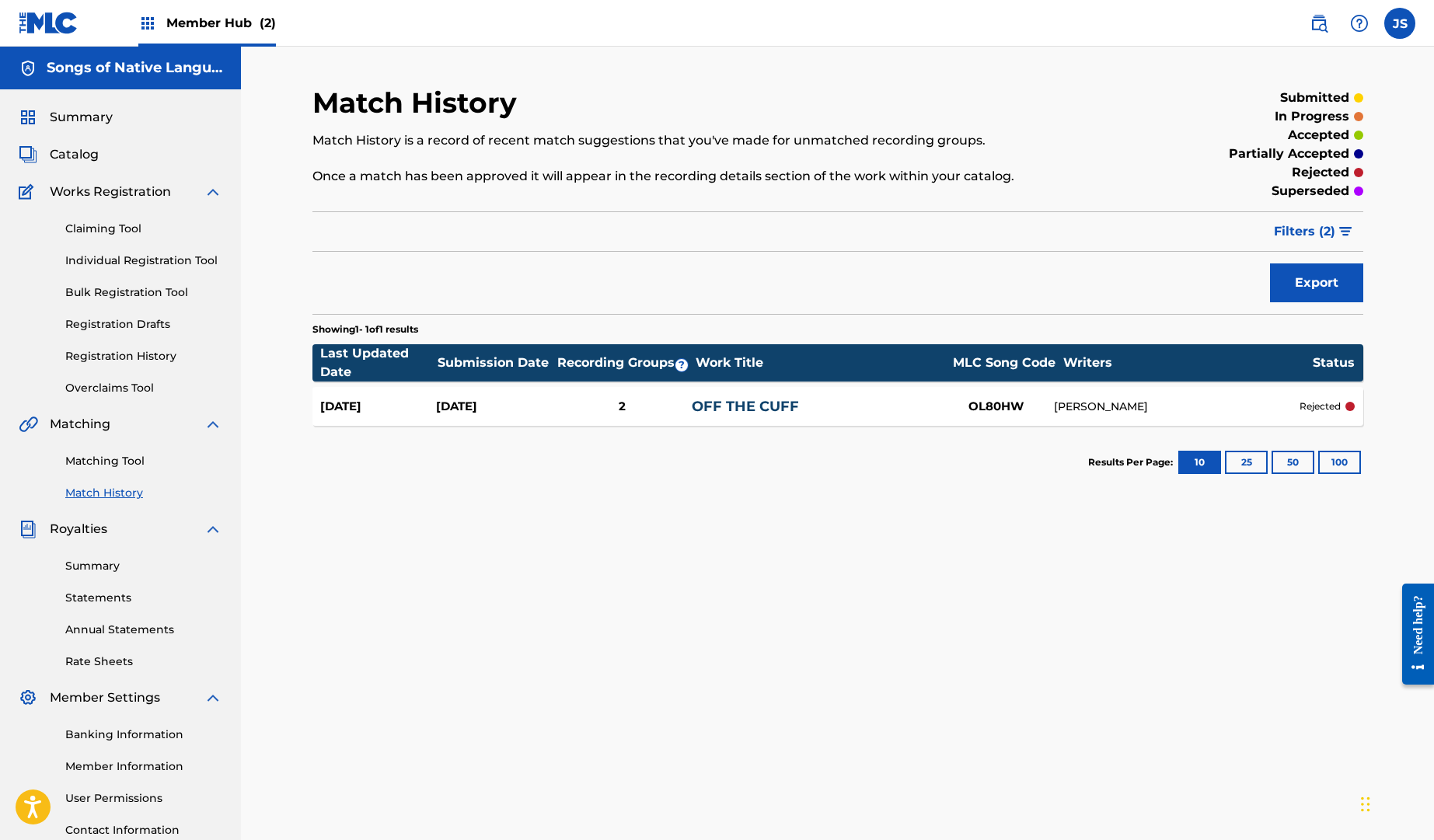
click at [1080, 408] on div "[PERSON_NAME]" at bounding box center [1177, 406] width 246 height 16
